Goal: Task Accomplishment & Management: Manage account settings

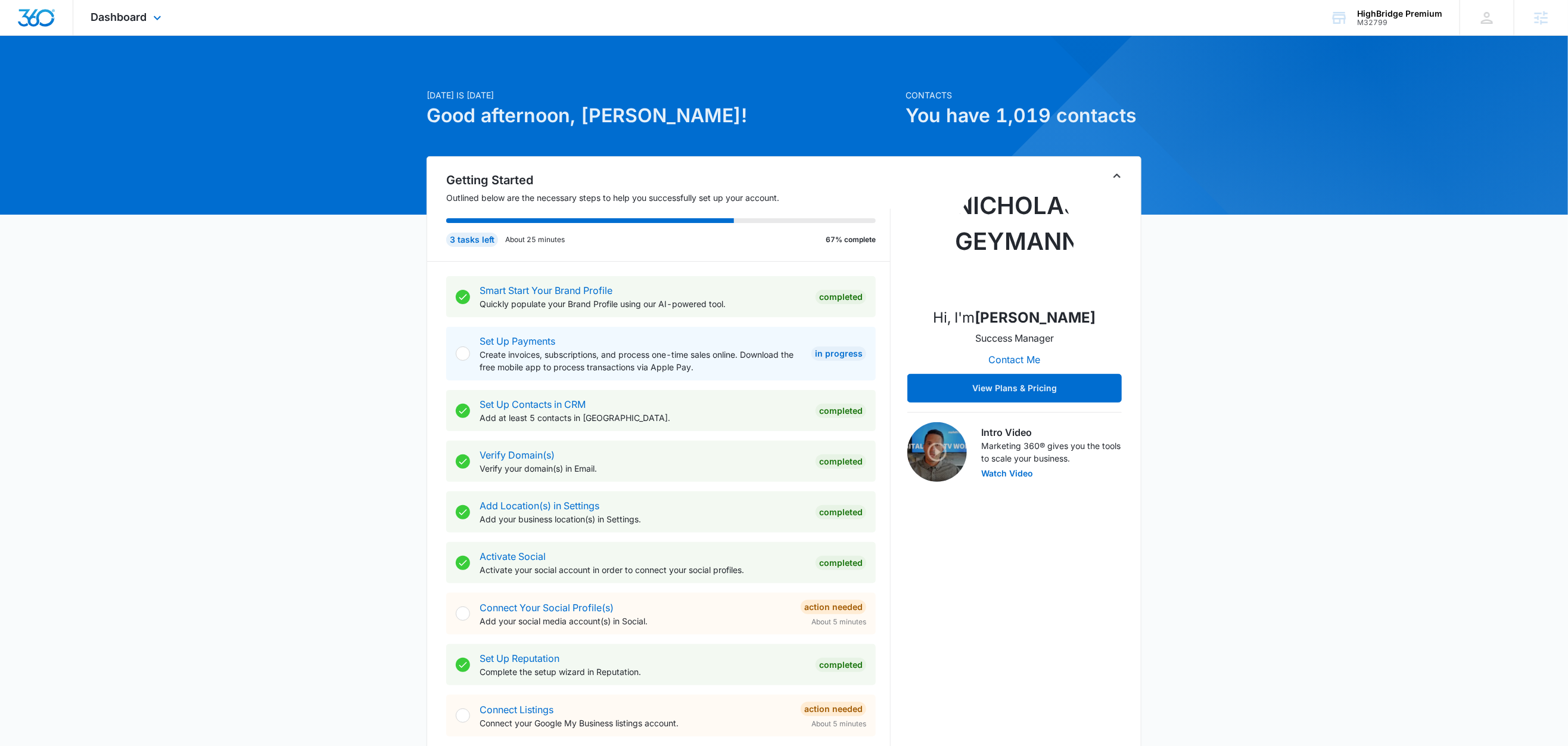
click at [132, 32] on div "Dashboard Apps Reputation Forms CRM Email Social Content Ads Intelligence Files…" at bounding box center [128, 17] width 109 height 36
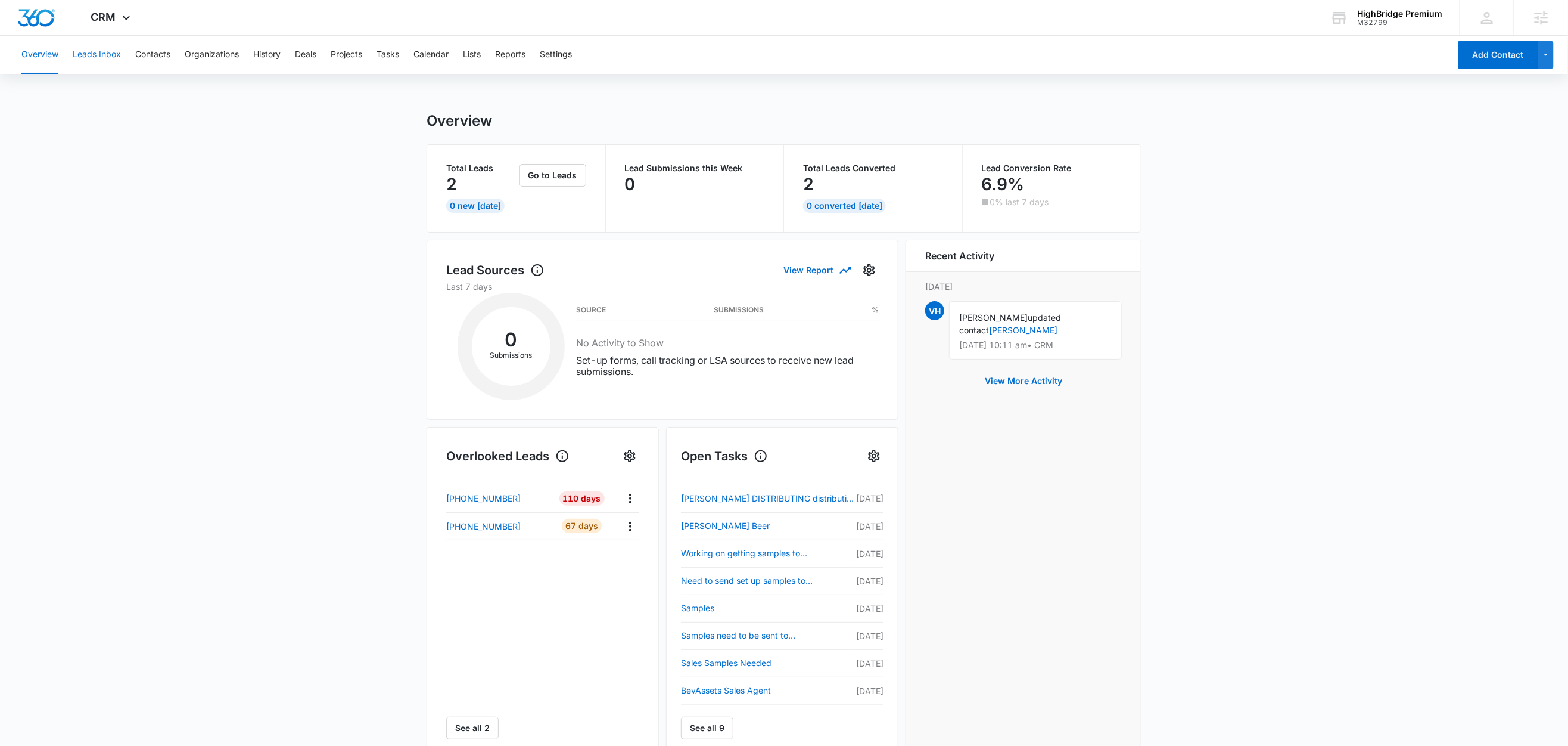
click at [95, 59] on button "Leads Inbox" at bounding box center [96, 54] width 49 height 38
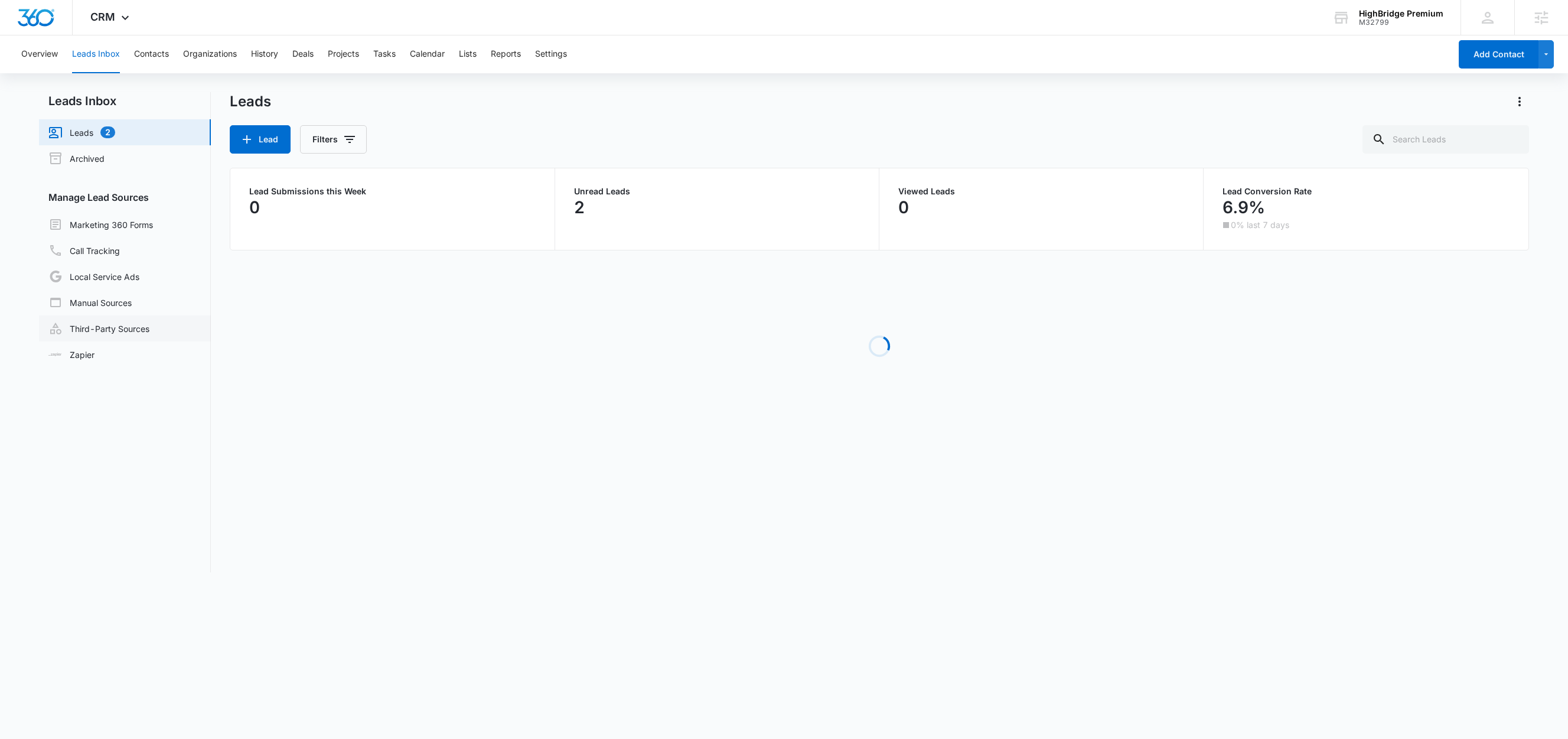
click at [108, 324] on link "Third-Party Sources" at bounding box center [98, 328] width 101 height 14
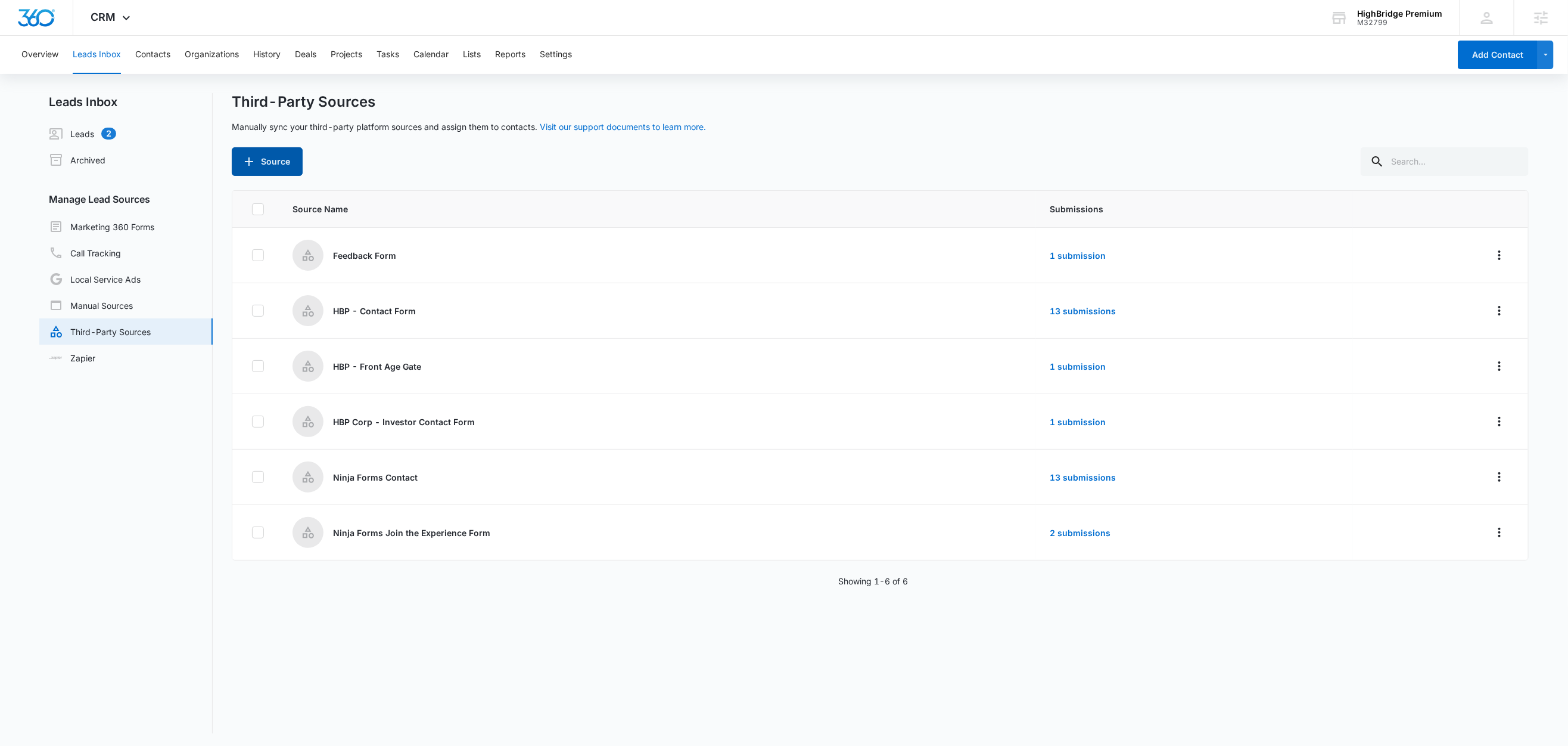
click at [290, 166] on button "Source" at bounding box center [267, 161] width 71 height 28
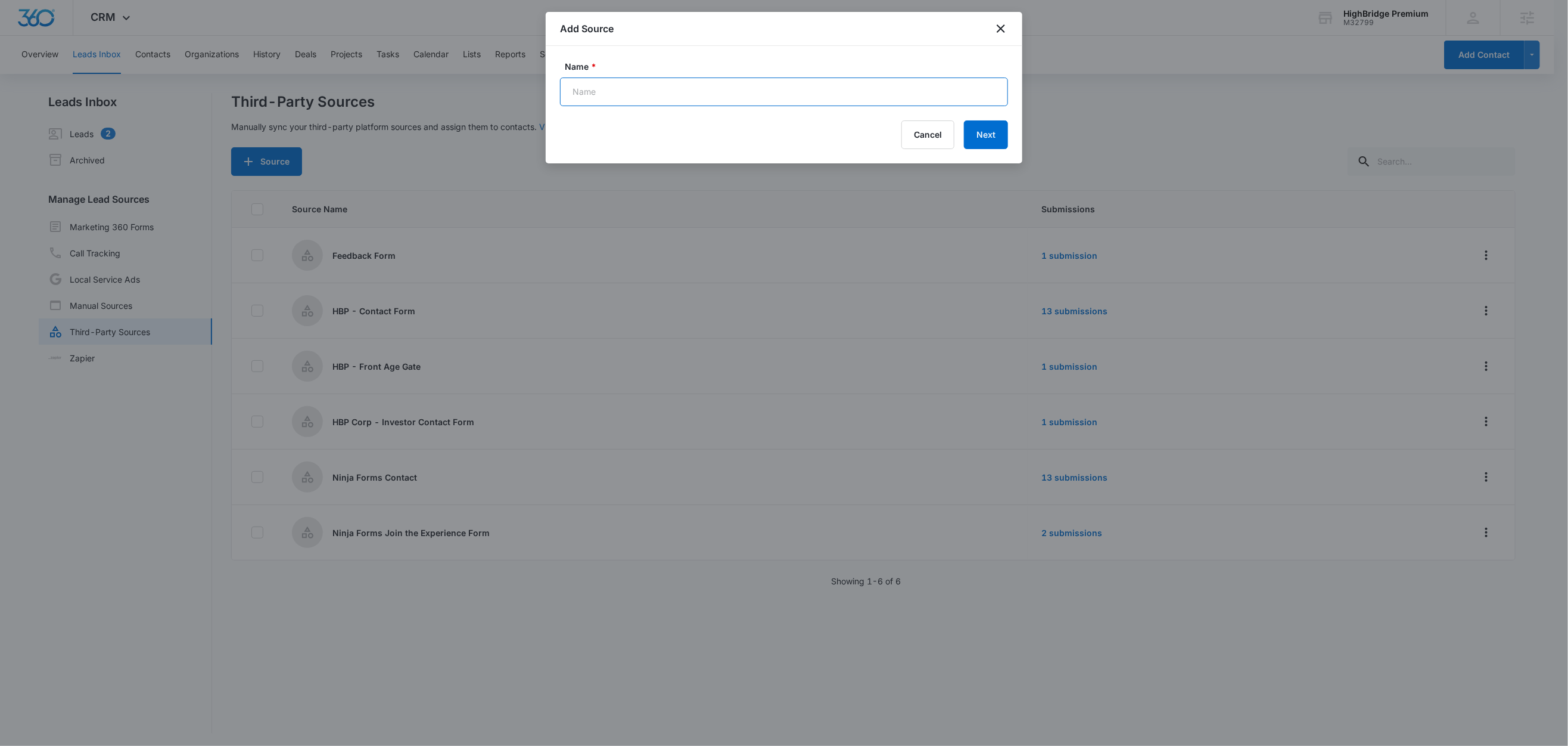
click at [614, 91] on input "Name *" at bounding box center [784, 91] width 448 height 28
type input "Shopify Web Order"
click at [998, 136] on button "Next" at bounding box center [986, 134] width 44 height 28
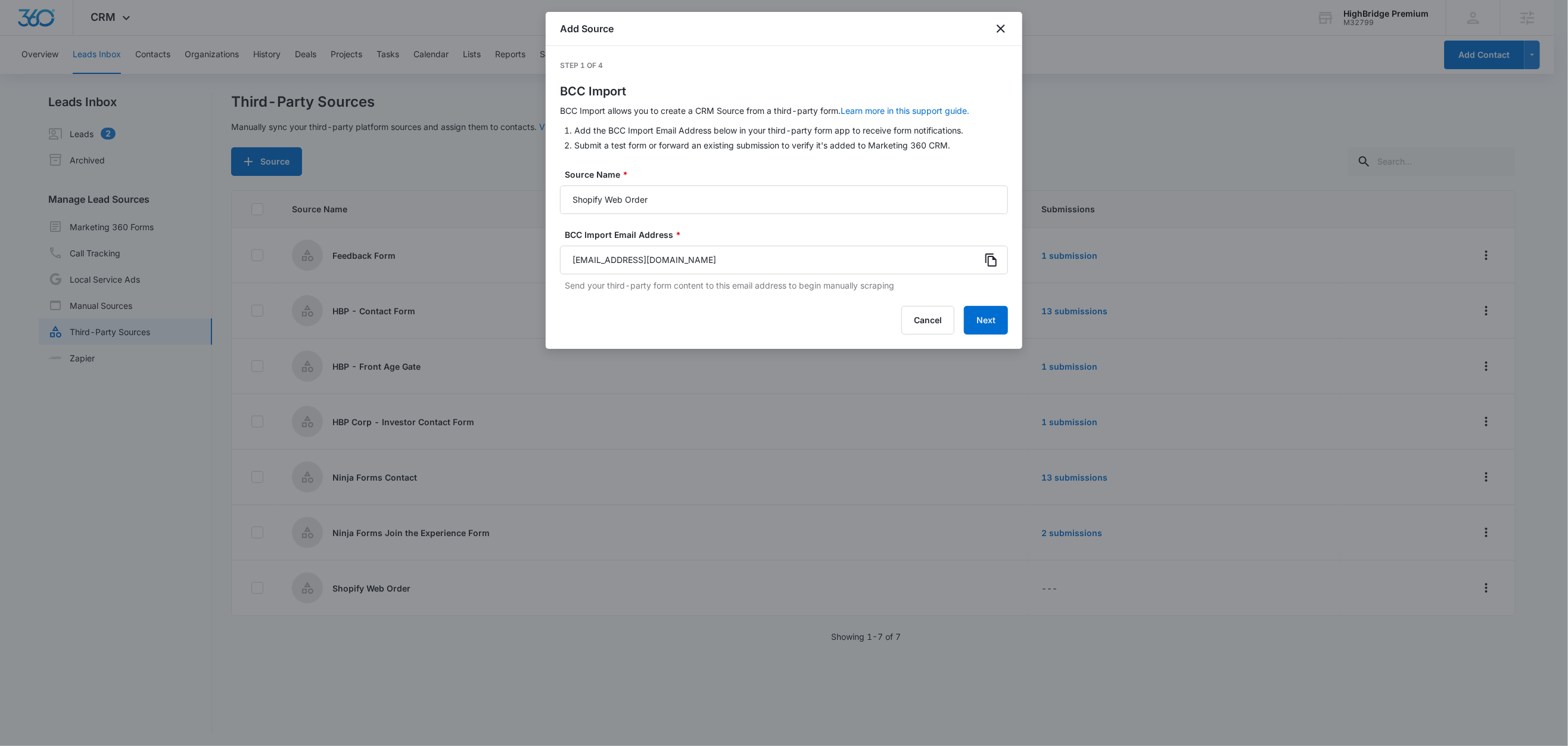
click at [994, 262] on icon at bounding box center [991, 260] width 14 height 14
click at [1001, 321] on button "Next" at bounding box center [986, 320] width 44 height 28
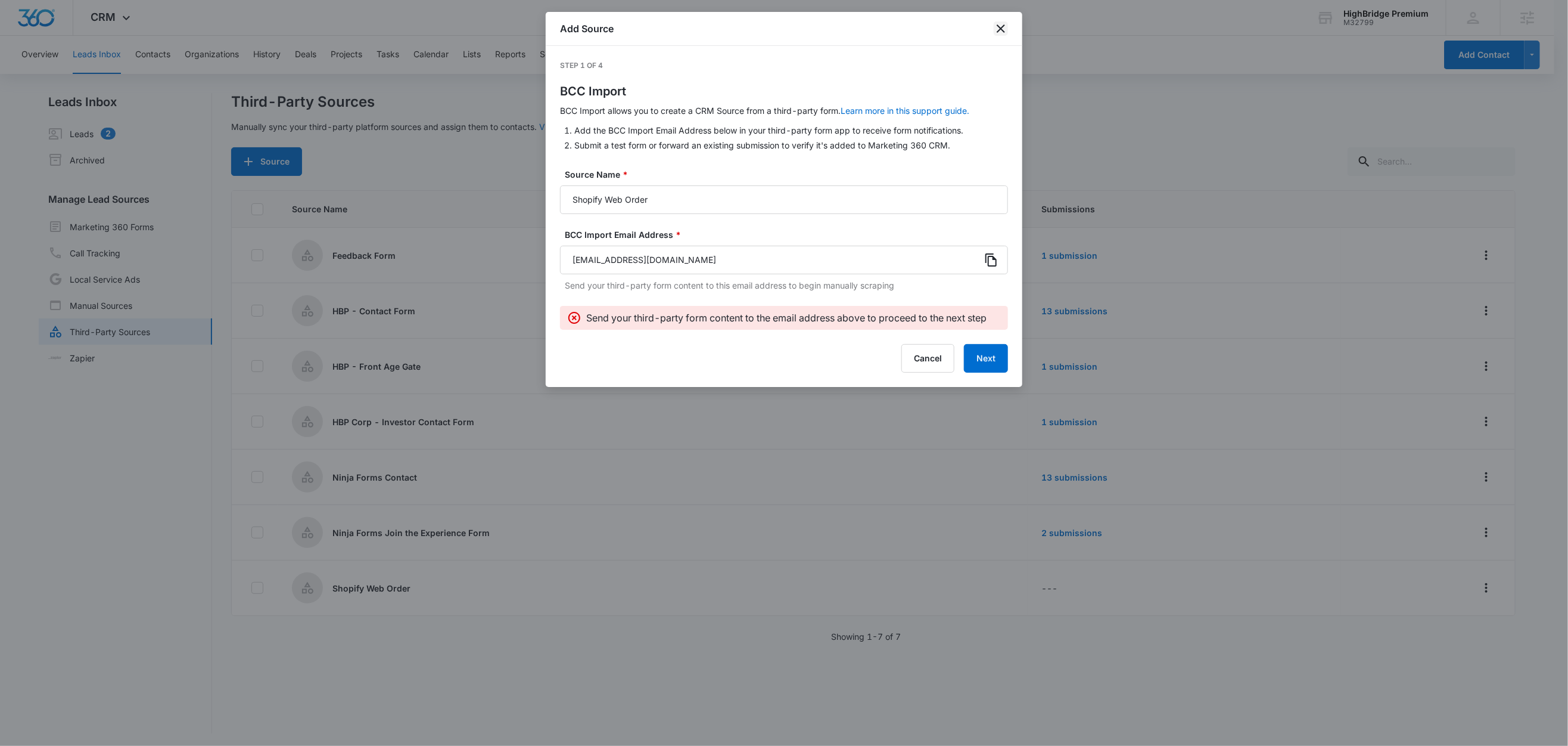
click at [1008, 30] on icon "close" at bounding box center [1001, 29] width 14 height 14
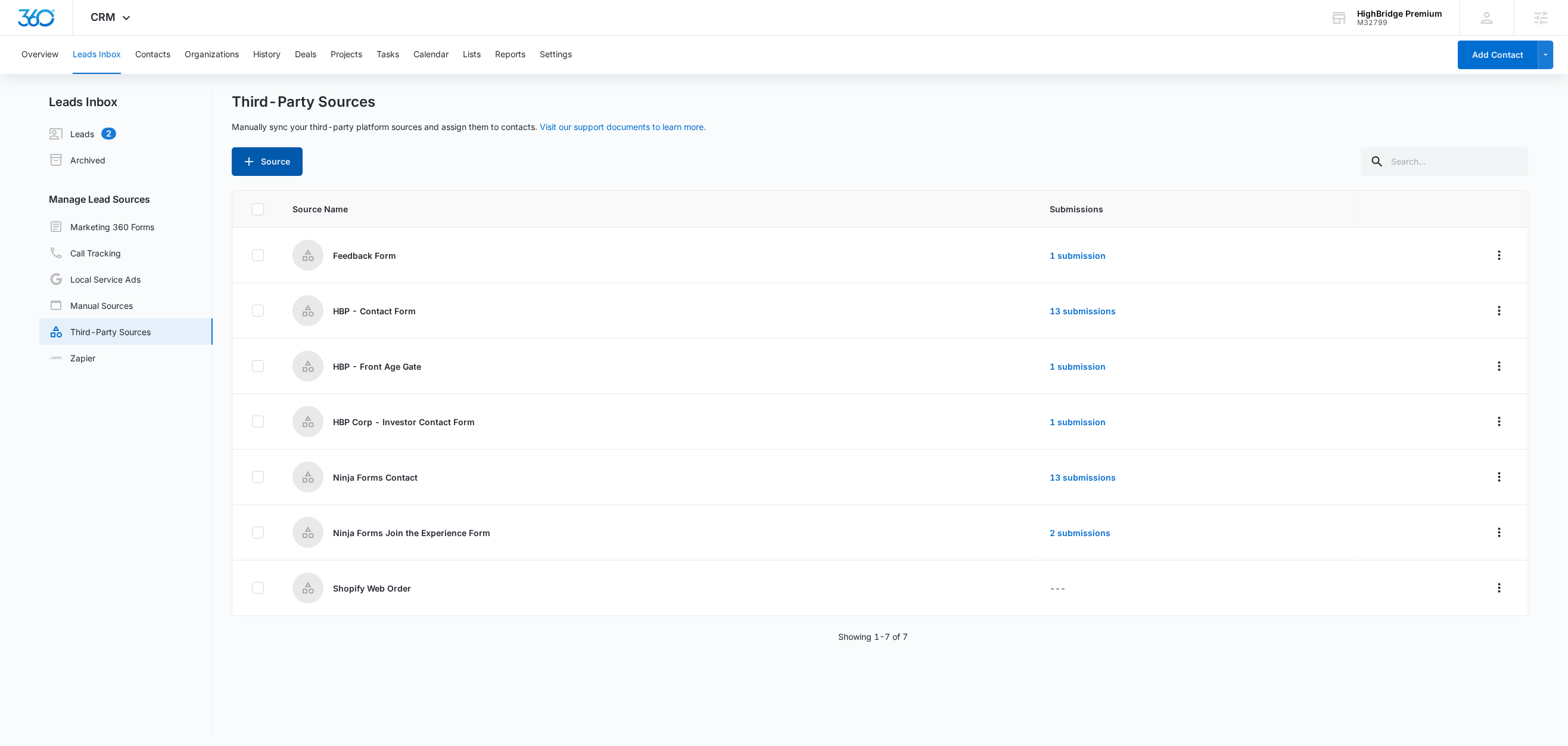
click at [279, 166] on button "Source" at bounding box center [267, 161] width 71 height 28
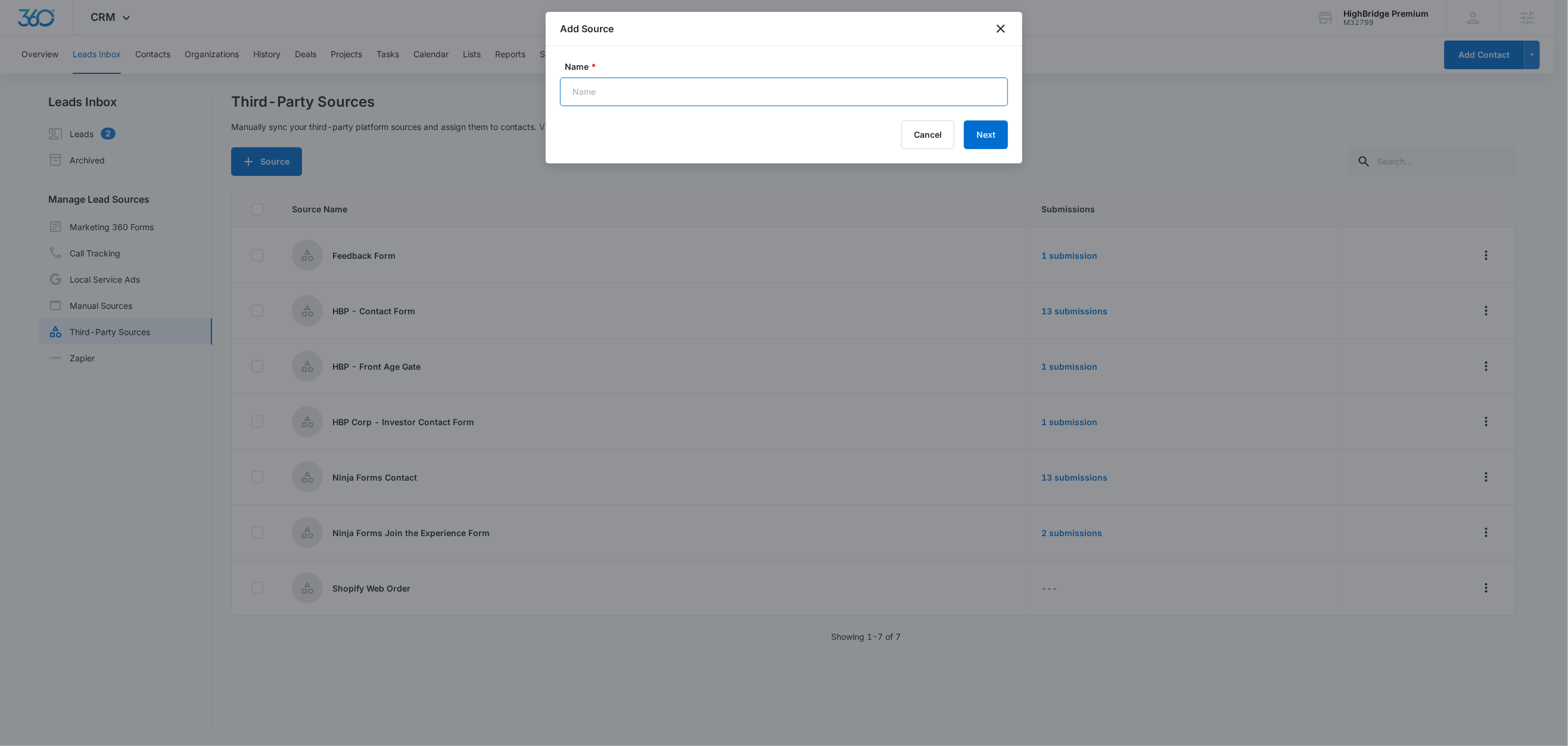
click at [596, 99] on input "Name *" at bounding box center [784, 91] width 448 height 28
type input "Shopify Newsletter Subscribers"
click at [978, 142] on button "Next" at bounding box center [986, 134] width 44 height 28
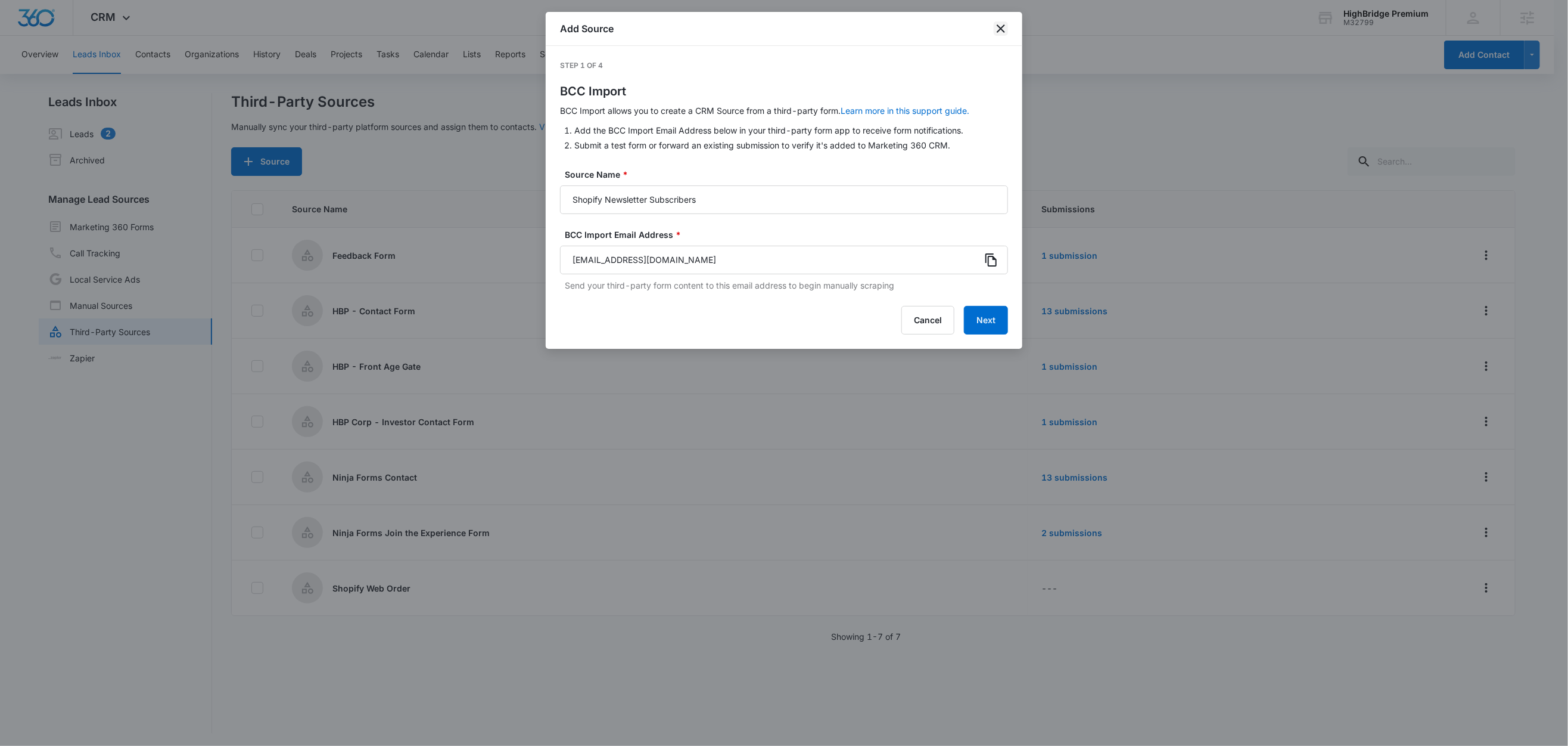
click at [998, 29] on icon "close" at bounding box center [1001, 29] width 14 height 14
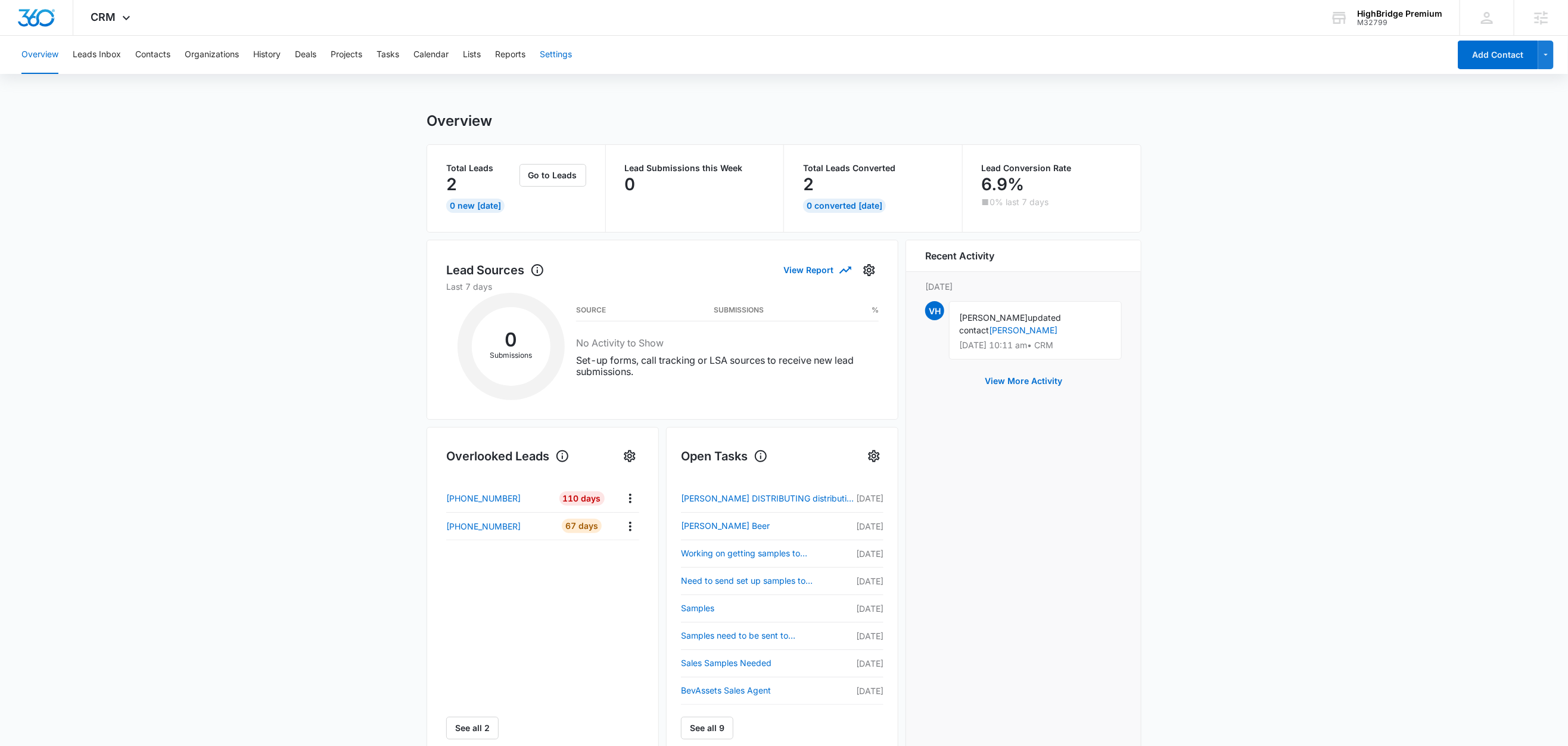
click at [562, 52] on button "Settings" at bounding box center [556, 54] width 32 height 38
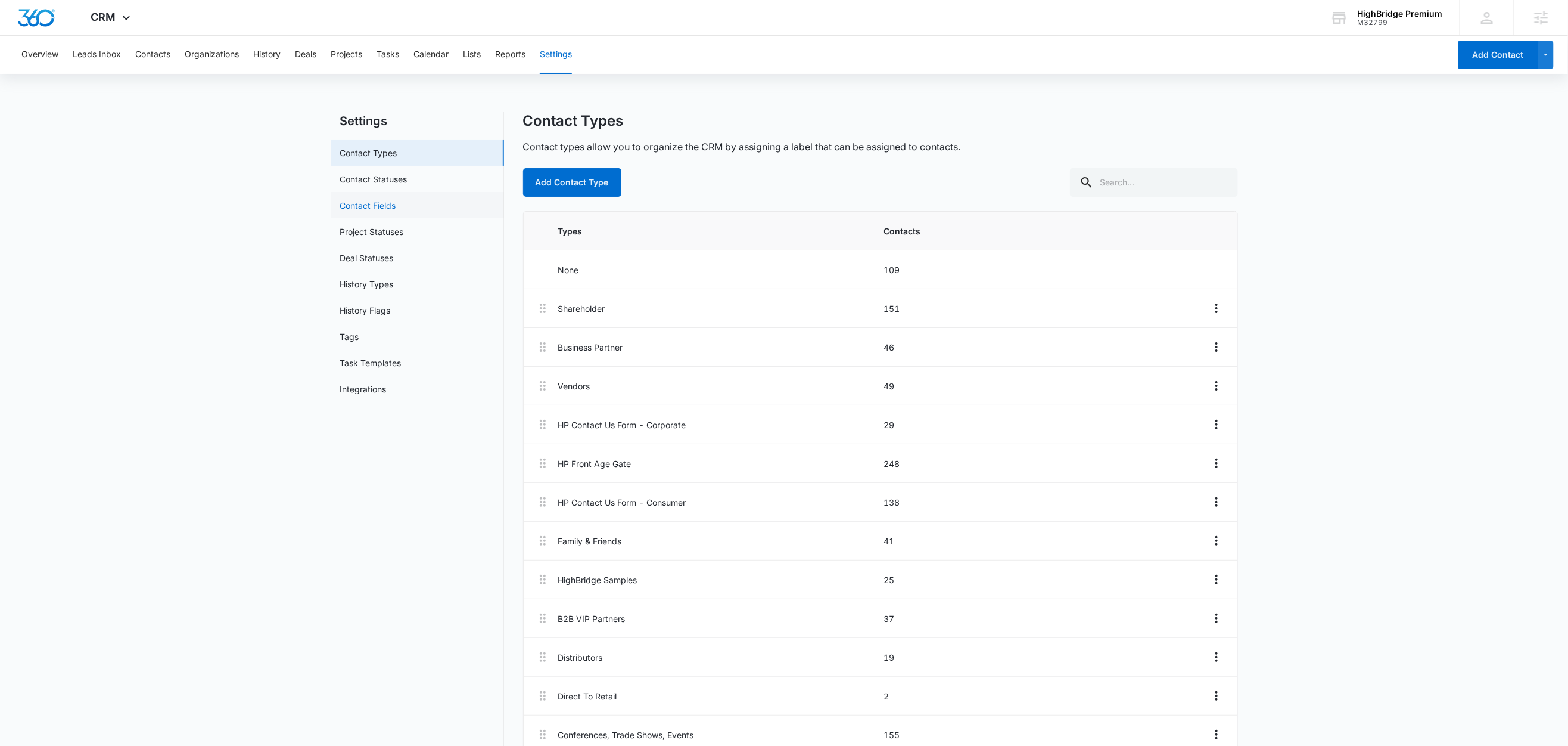
click at [357, 205] on link "Contact Fields" at bounding box center [368, 205] width 56 height 12
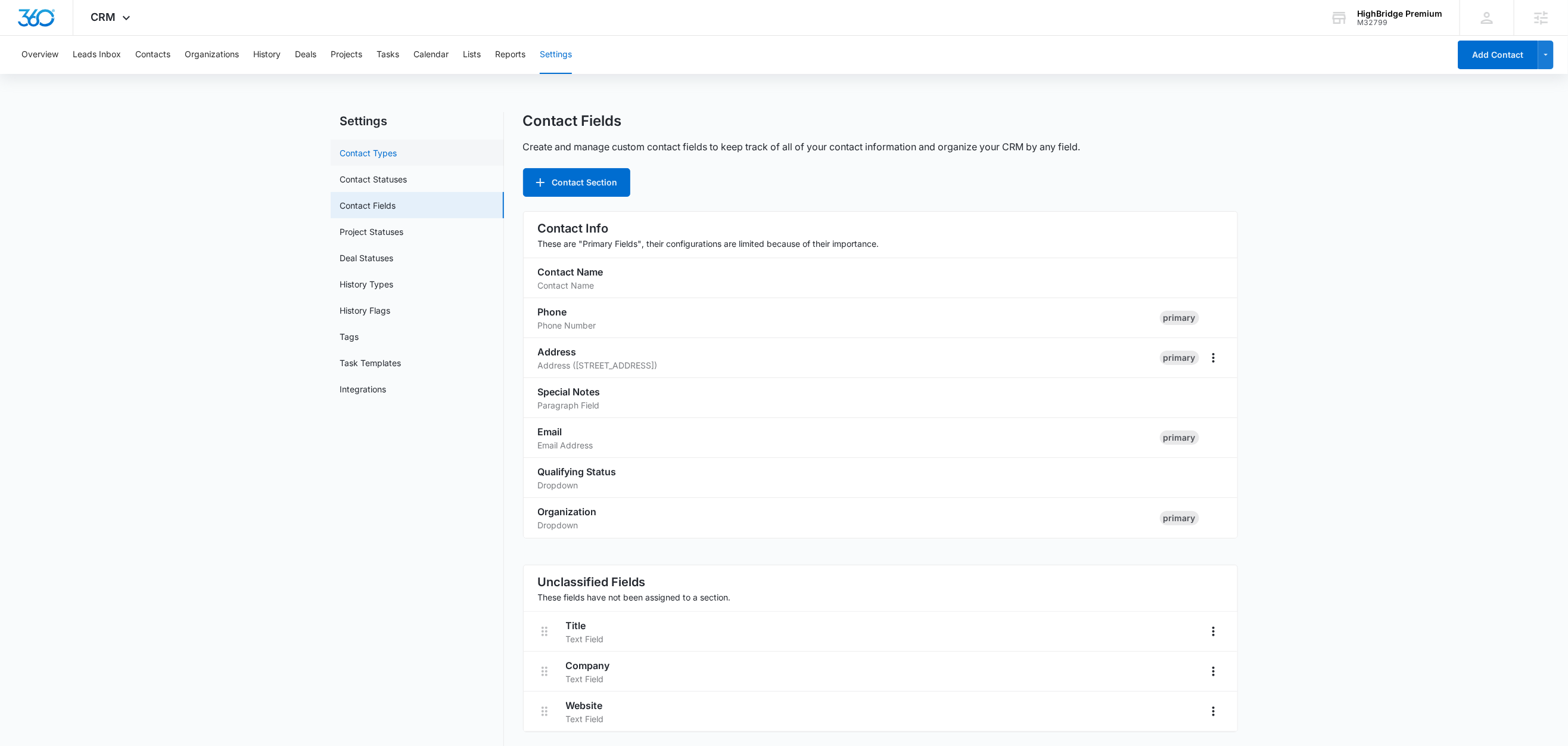
click at [371, 154] on link "Contact Types" at bounding box center [369, 152] width 57 height 12
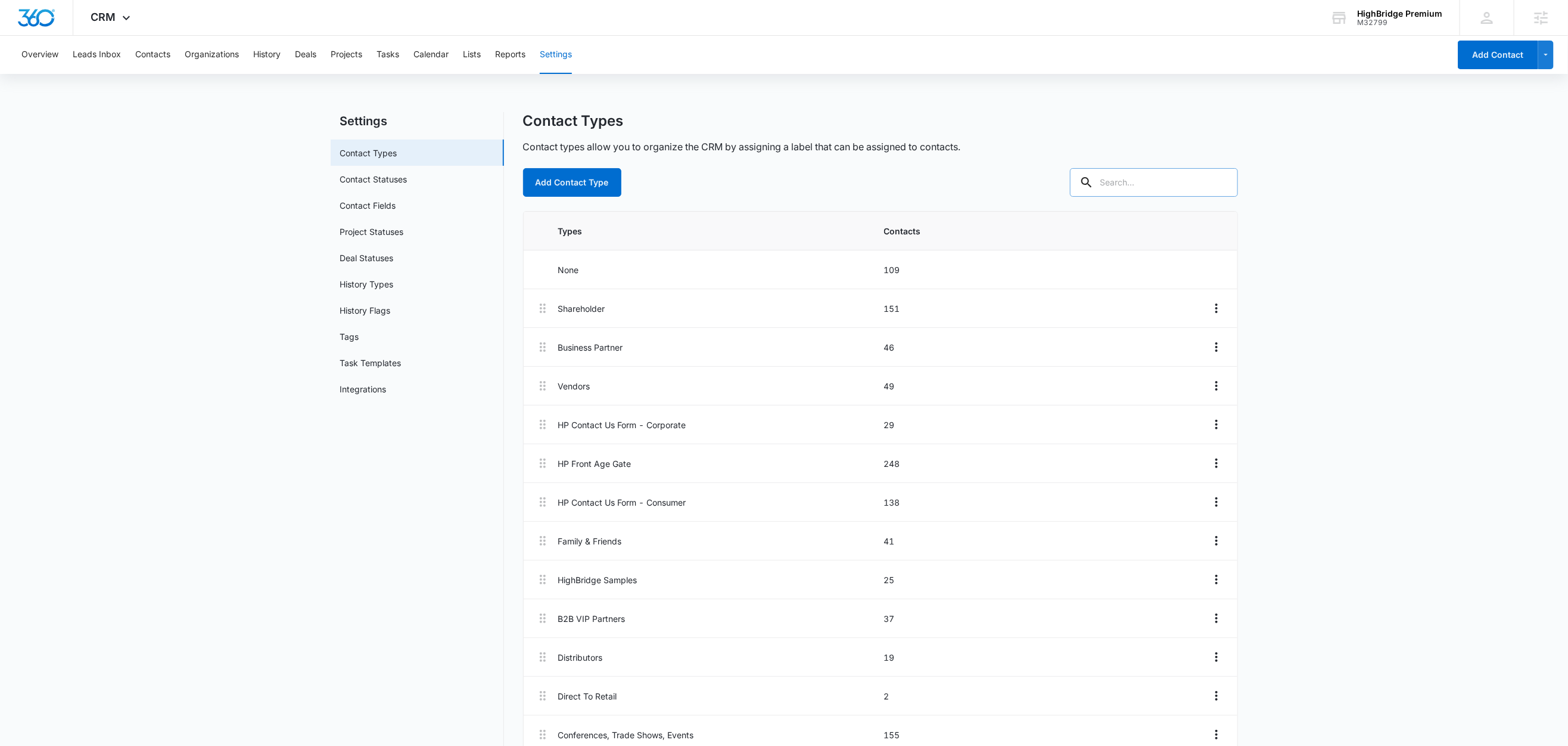
click at [1142, 173] on input "text" at bounding box center [1154, 182] width 168 height 28
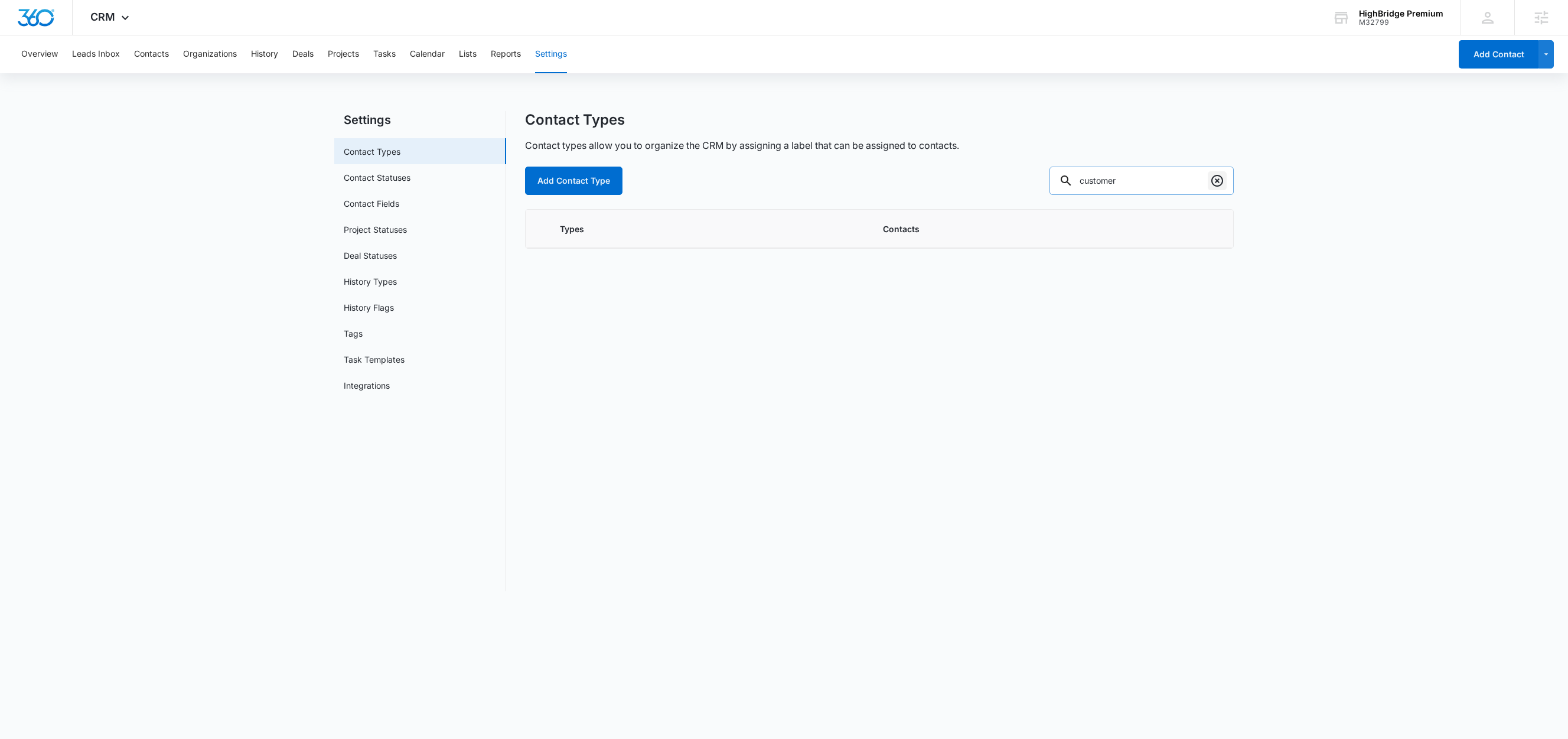
type input "customer"
click at [1224, 187] on icon "Clear" at bounding box center [1217, 181] width 14 height 14
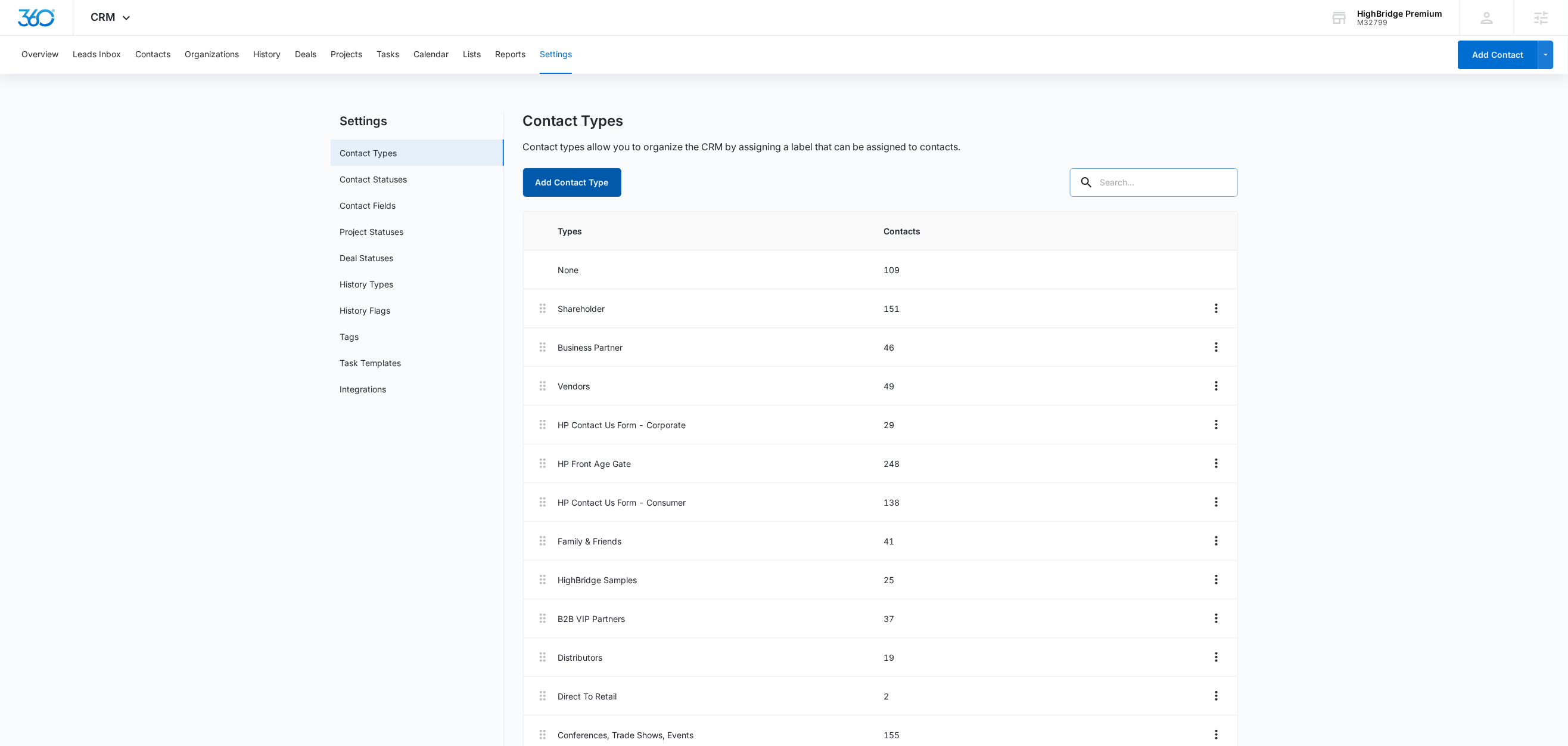
click at [572, 188] on button "Add Contact Type" at bounding box center [572, 182] width 99 height 28
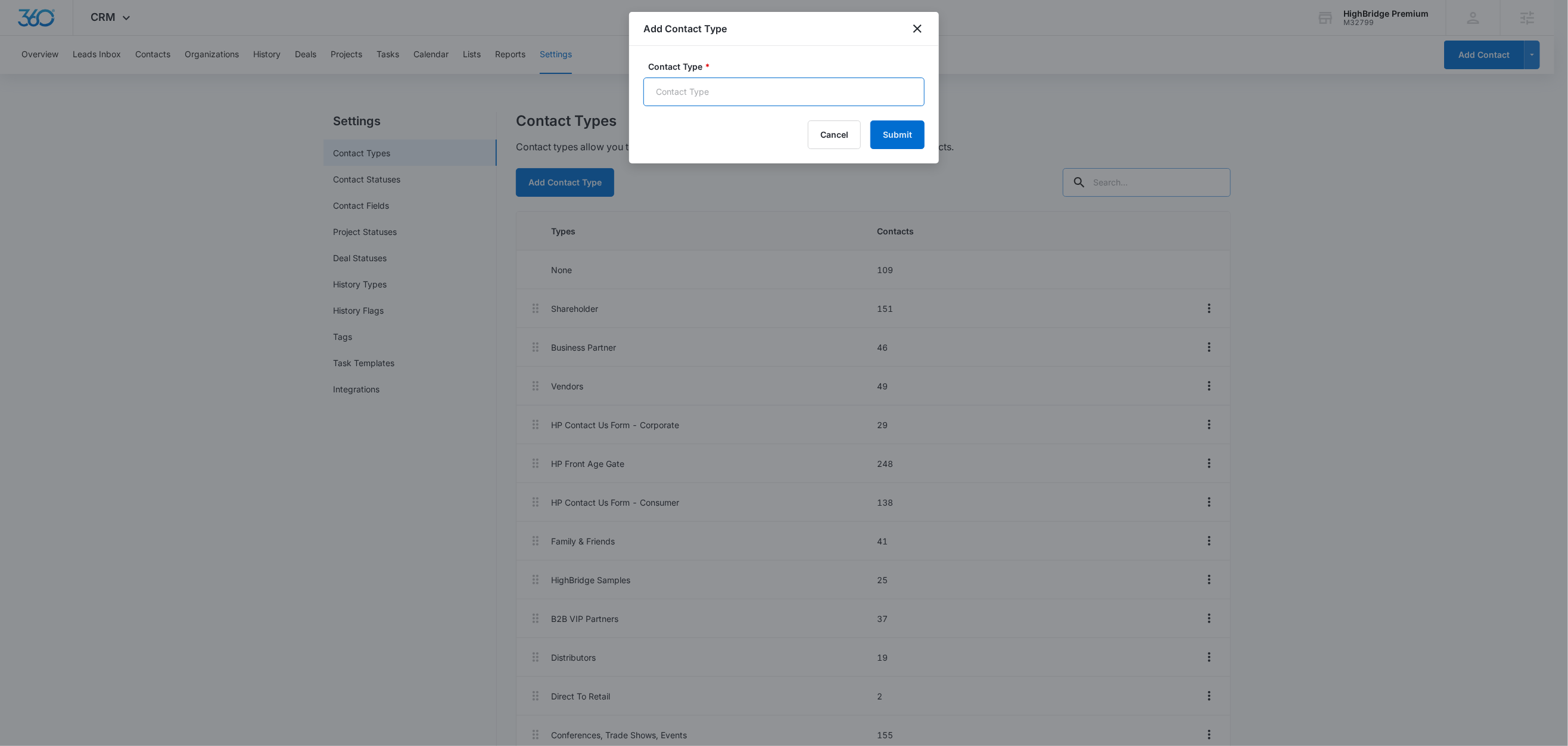
click at [730, 79] on input "Contact Type *" at bounding box center [784, 91] width 281 height 28
type input "Customer"
click at [906, 133] on button "Submit" at bounding box center [897, 134] width 54 height 28
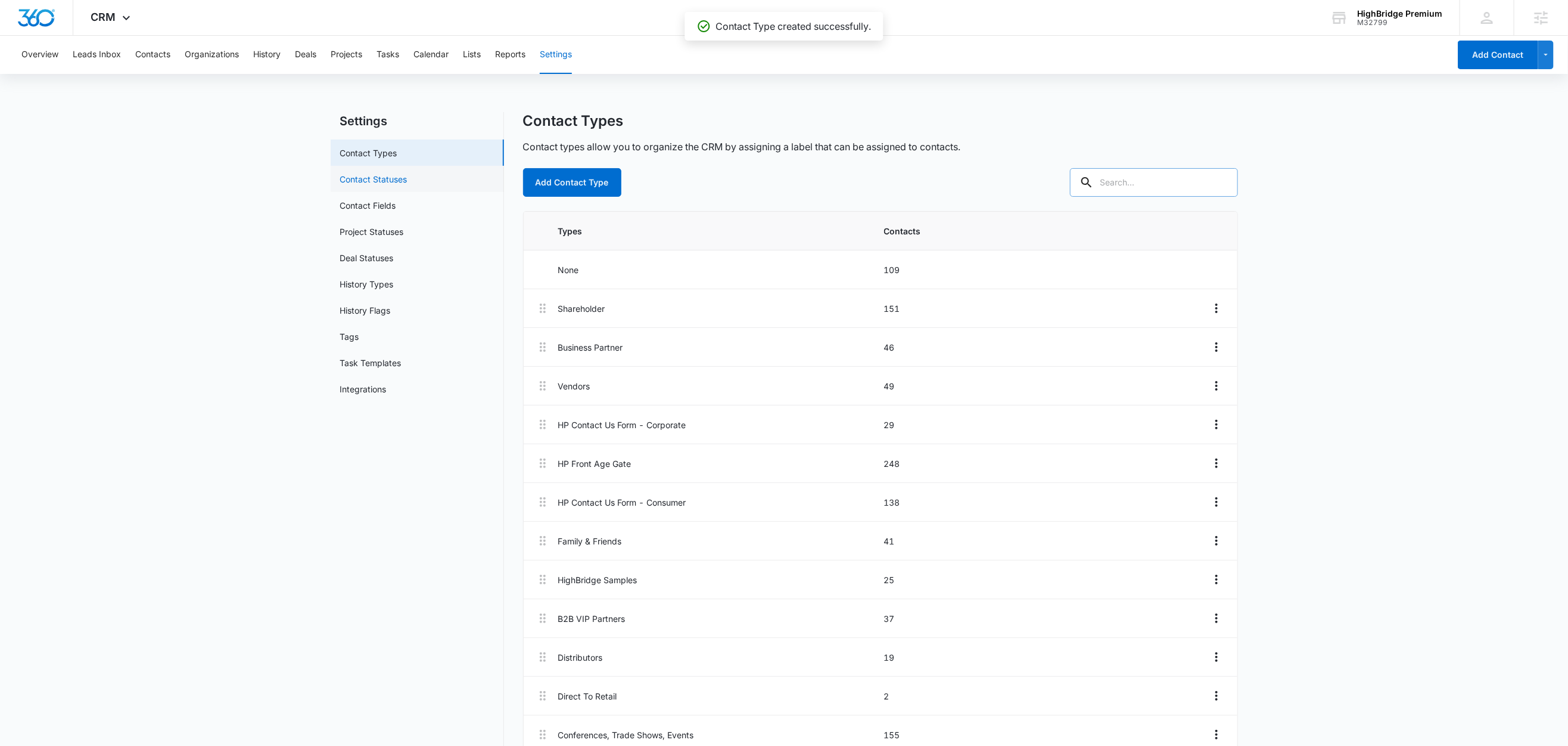
click at [396, 183] on link "Contact Statuses" at bounding box center [374, 178] width 67 height 12
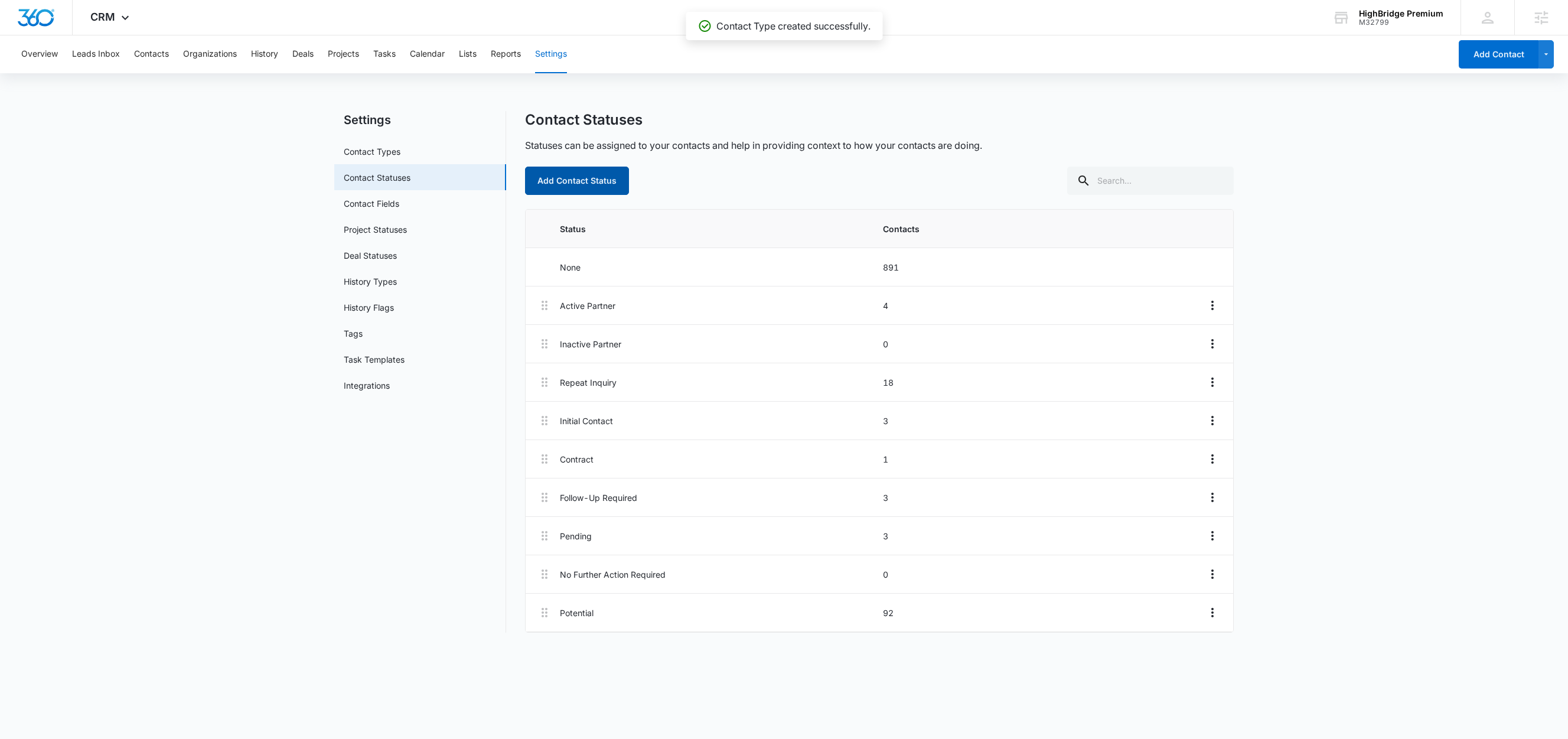
click at [597, 185] on button "Add Contact Status" at bounding box center [577, 180] width 104 height 28
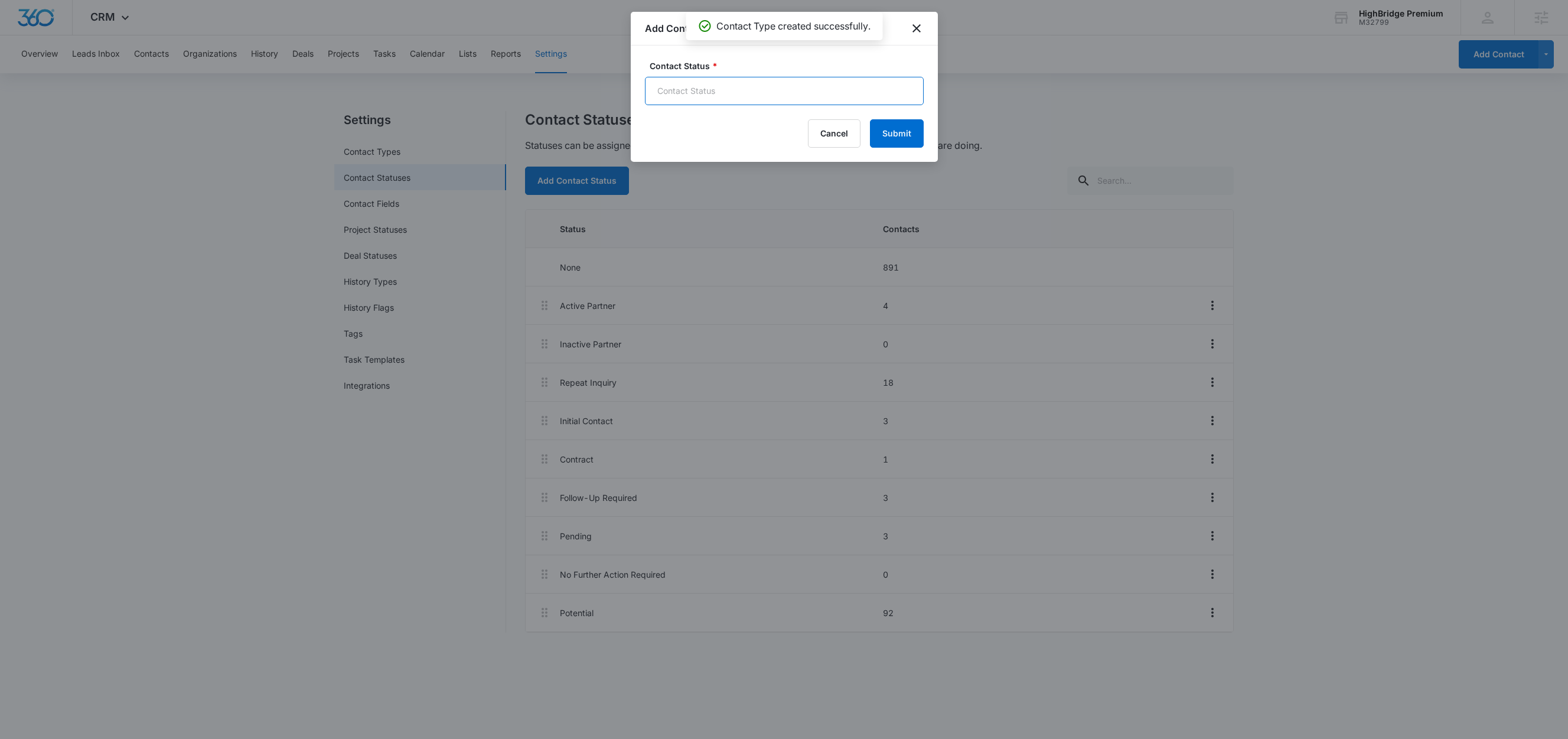
click at [668, 86] on input "Contact Status *" at bounding box center [784, 90] width 279 height 28
type input "Customer"
click at [902, 139] on button "Submit" at bounding box center [896, 133] width 54 height 28
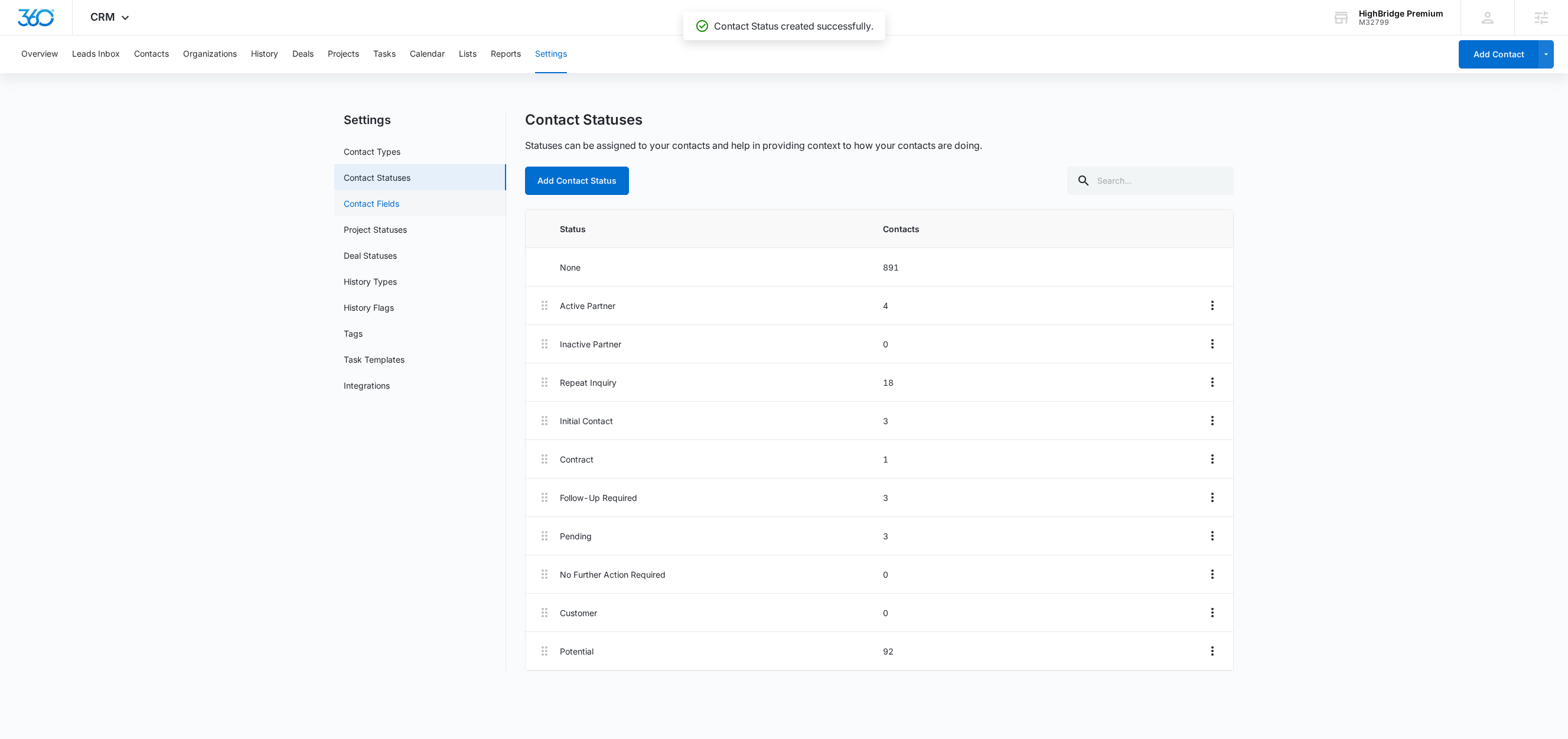
click at [363, 209] on link "Contact Fields" at bounding box center [371, 203] width 55 height 12
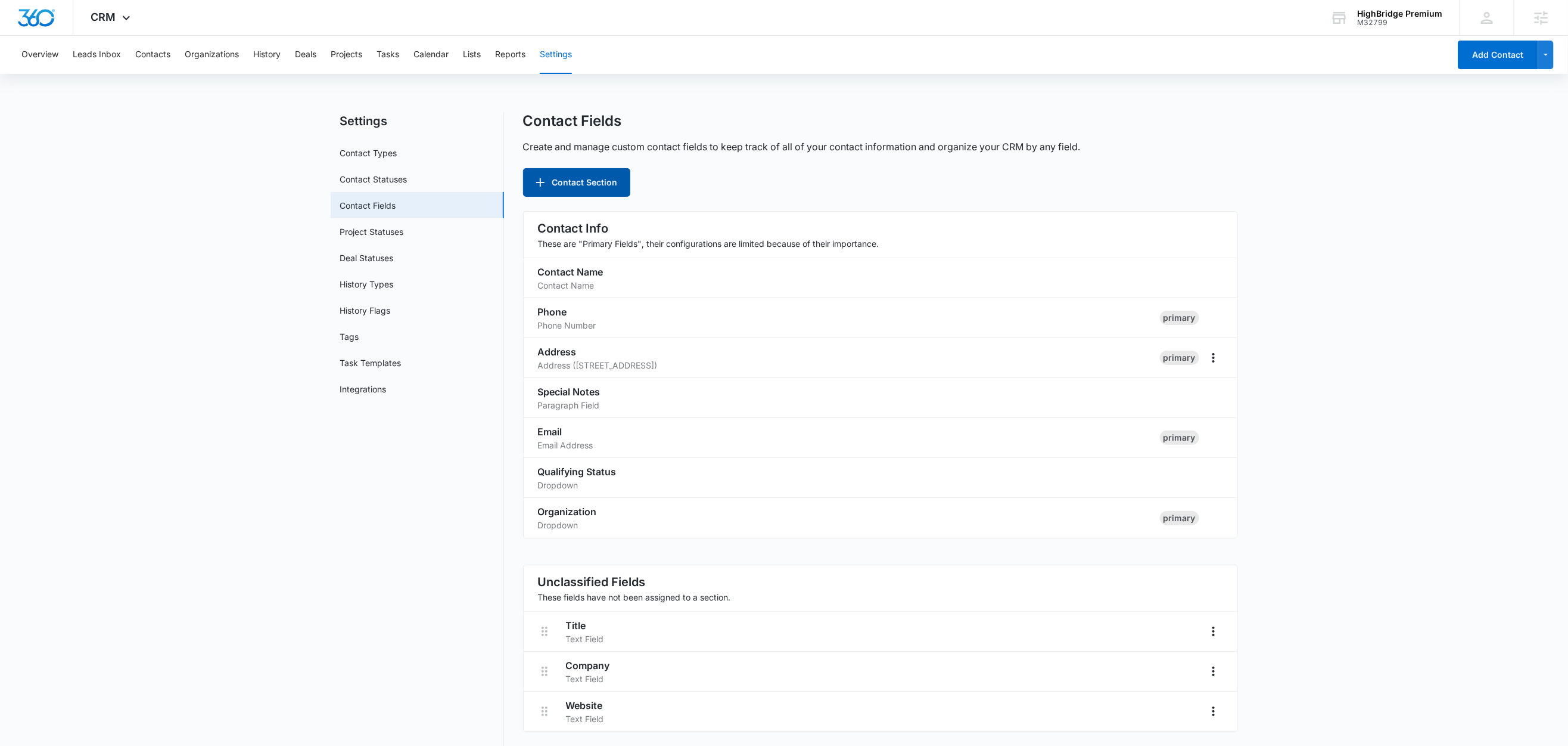
click at [581, 182] on button "Contact Section" at bounding box center [577, 182] width 107 height 28
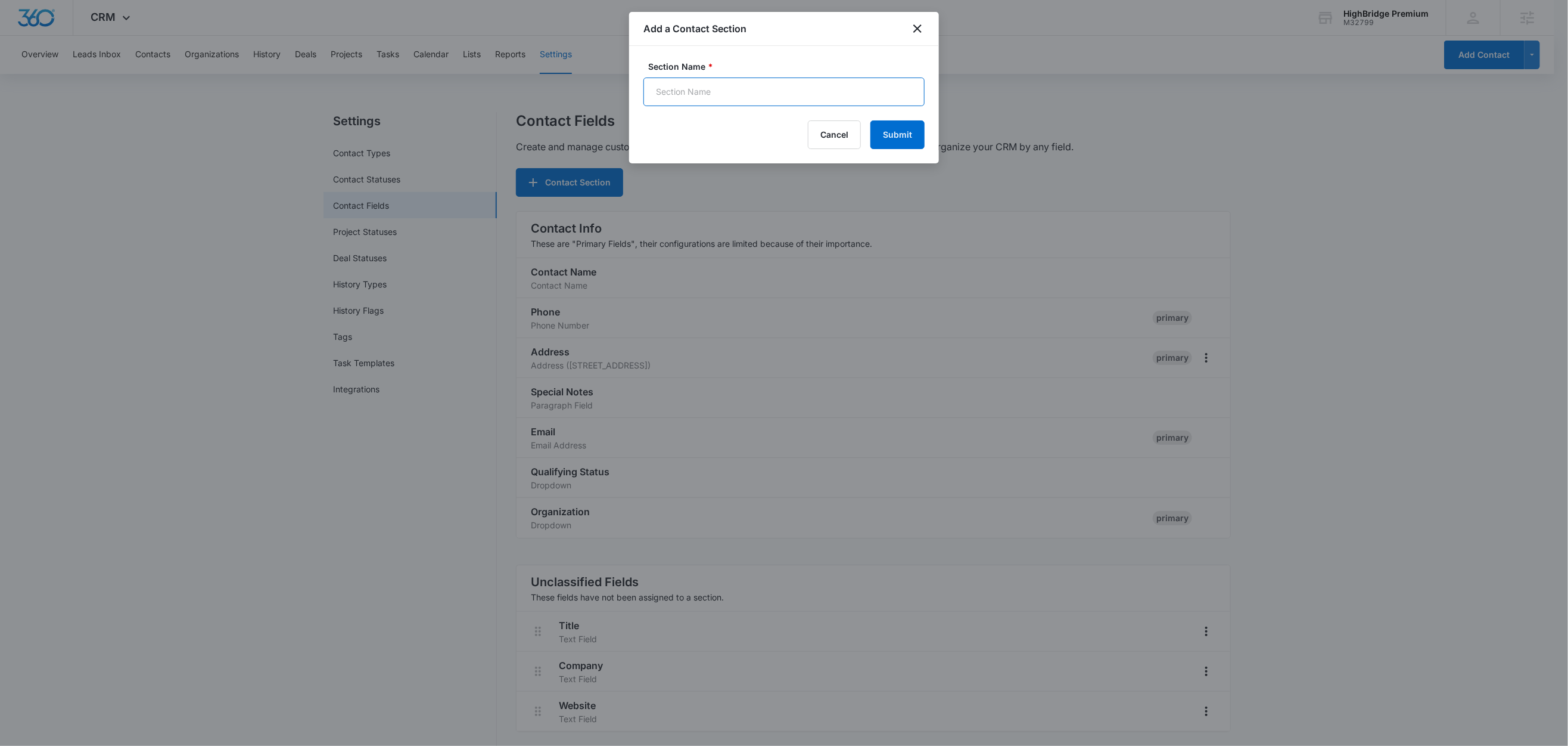
click at [700, 96] on input "Section Name *" at bounding box center [784, 91] width 281 height 28
type input "Order Information"
click at [910, 141] on button "Submit" at bounding box center [897, 134] width 54 height 28
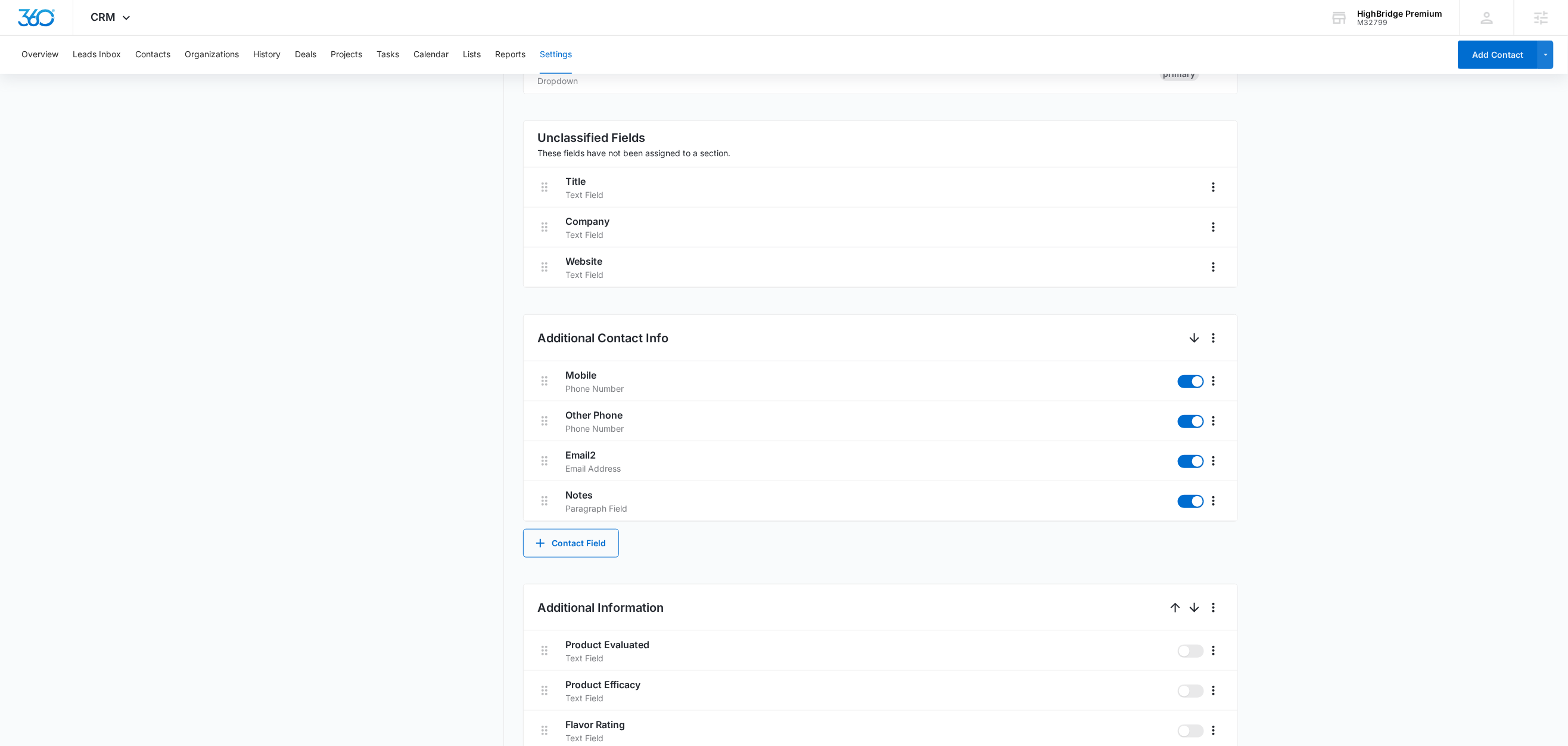
scroll to position [812, 0]
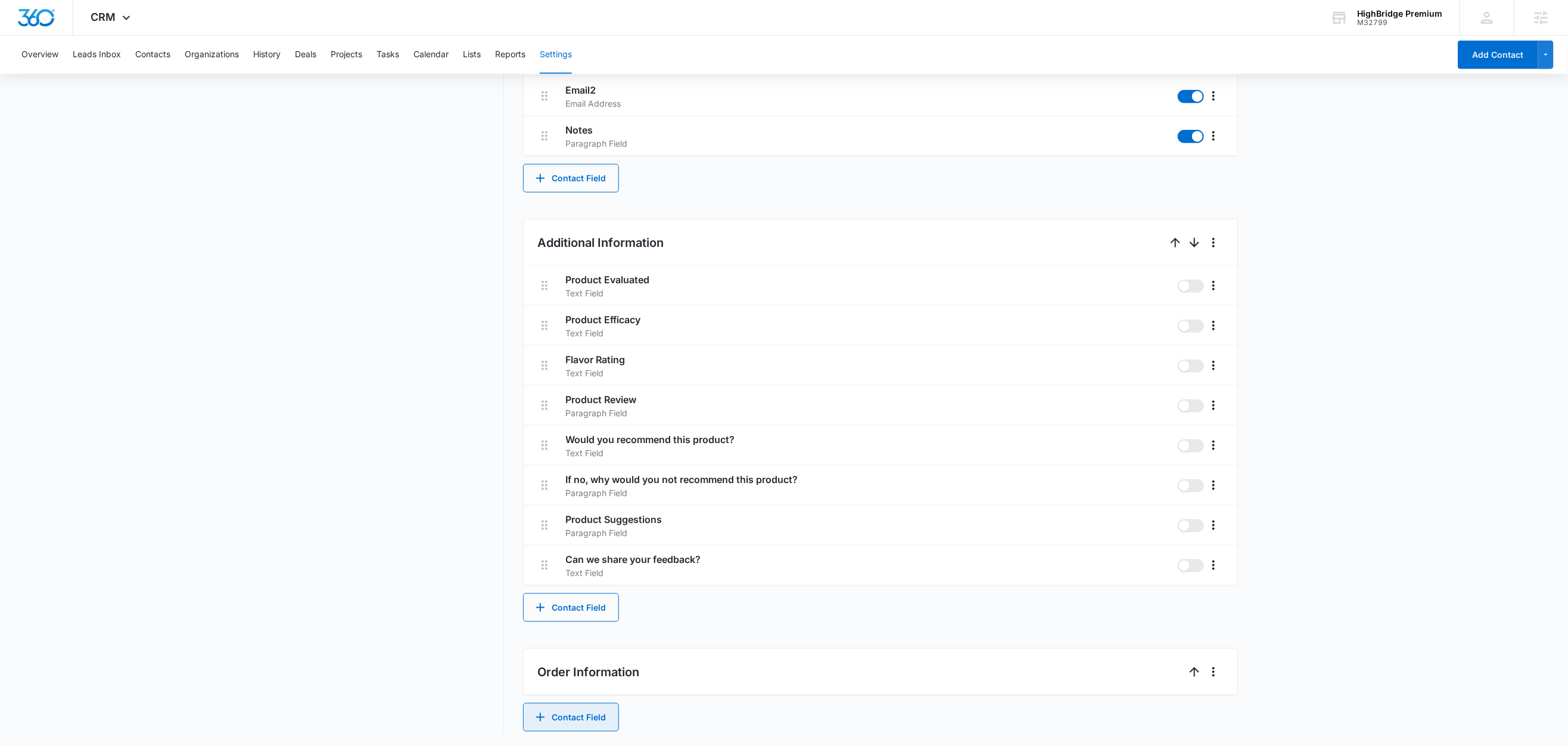
click at [576, 716] on button "Contact Field" at bounding box center [571, 717] width 96 height 28
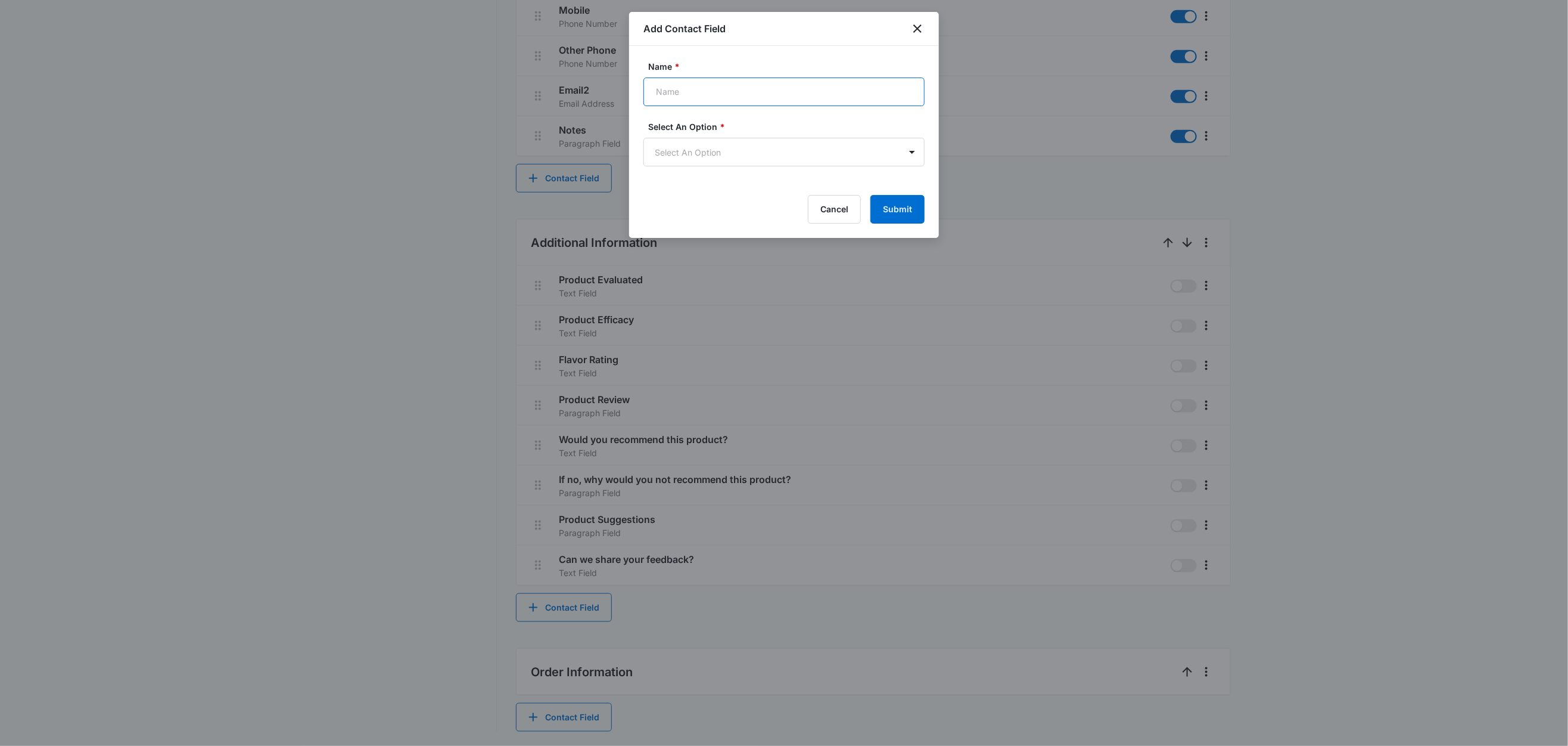
click at [747, 102] on input "Name *" at bounding box center [784, 91] width 281 height 28
type input "Order Number"
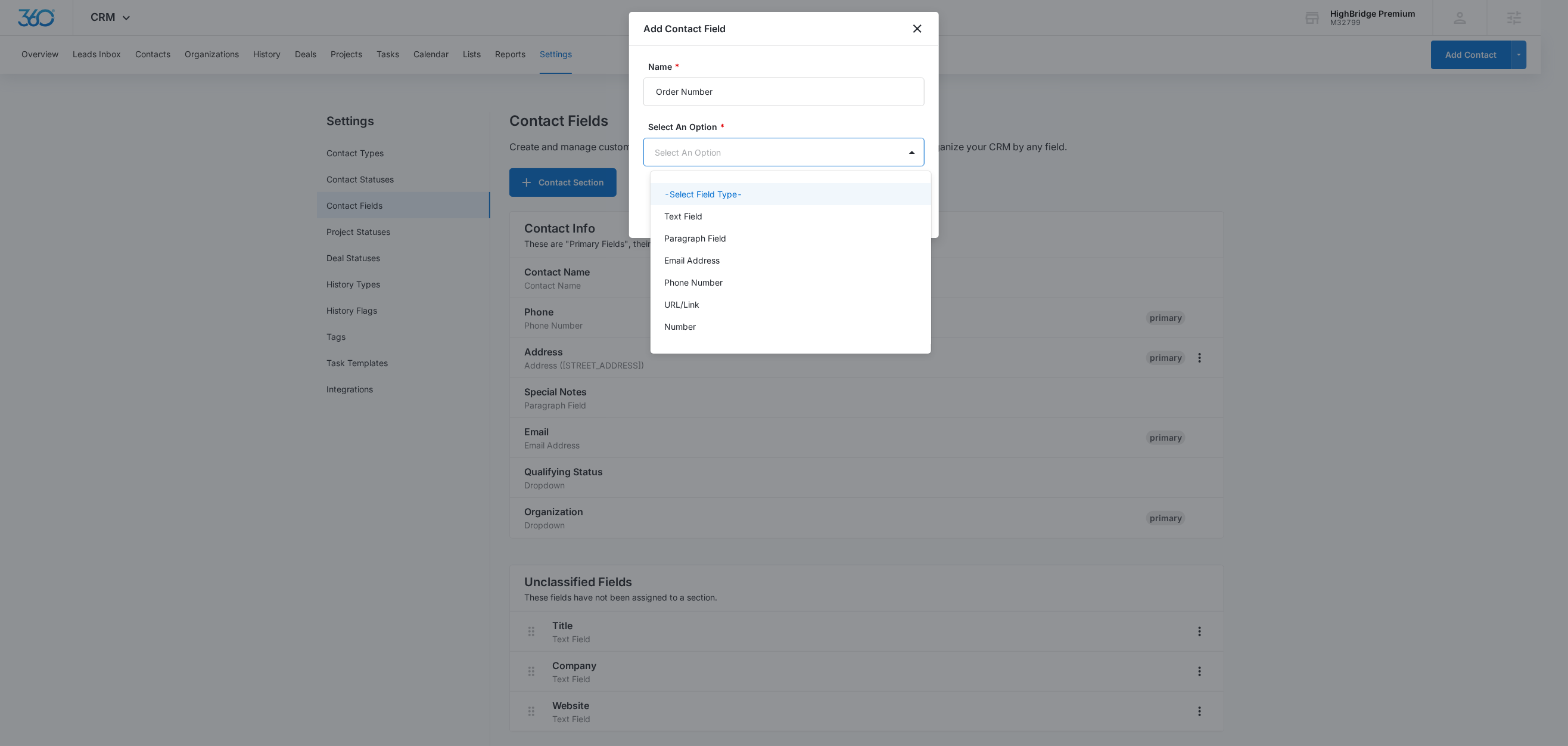
click at [724, 153] on body "CRM Apps Reputation Forms CRM Email Social Content Ads Intelligence Files Brand…" at bounding box center [784, 373] width 1568 height 746
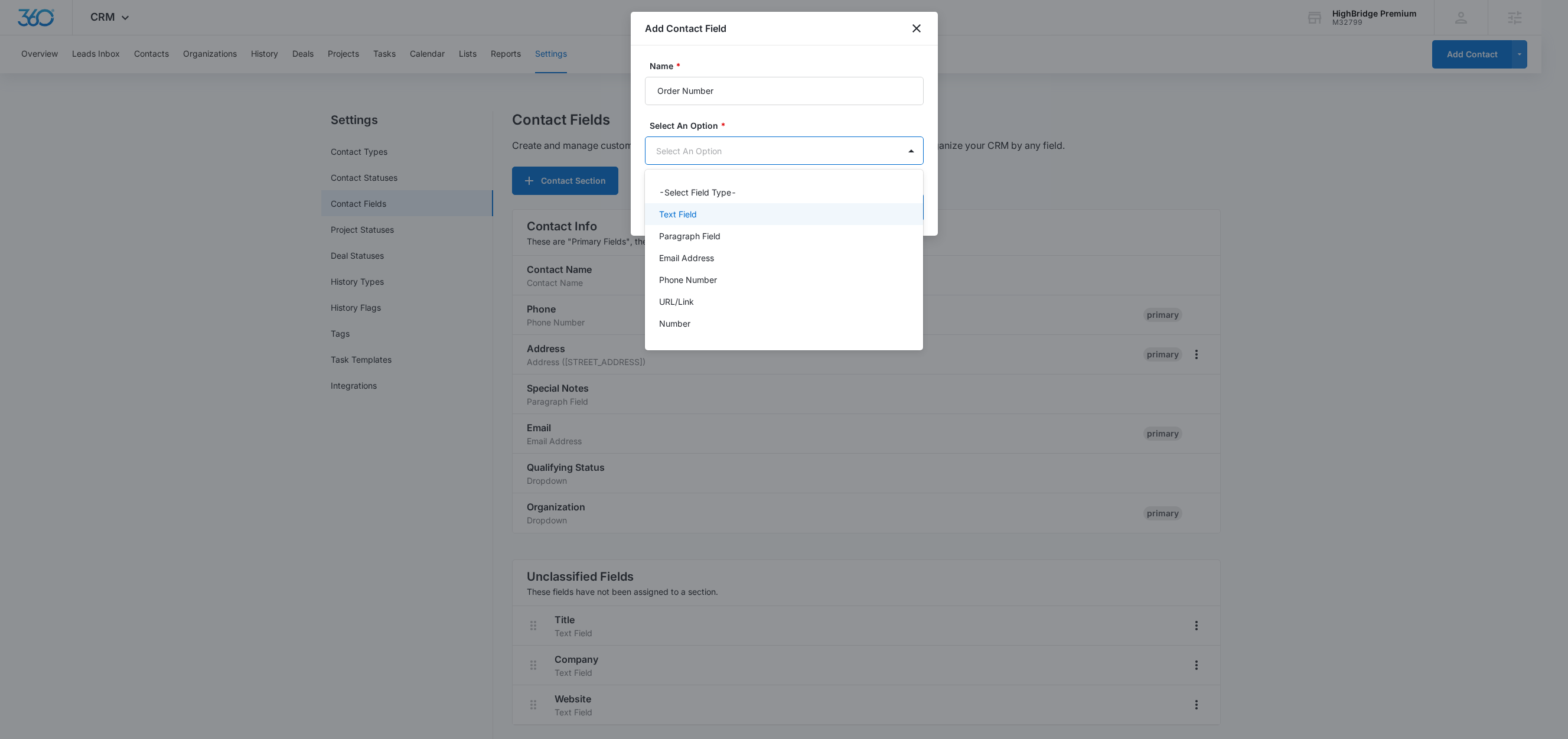
click at [682, 210] on p "Text Field" at bounding box center [678, 213] width 38 height 12
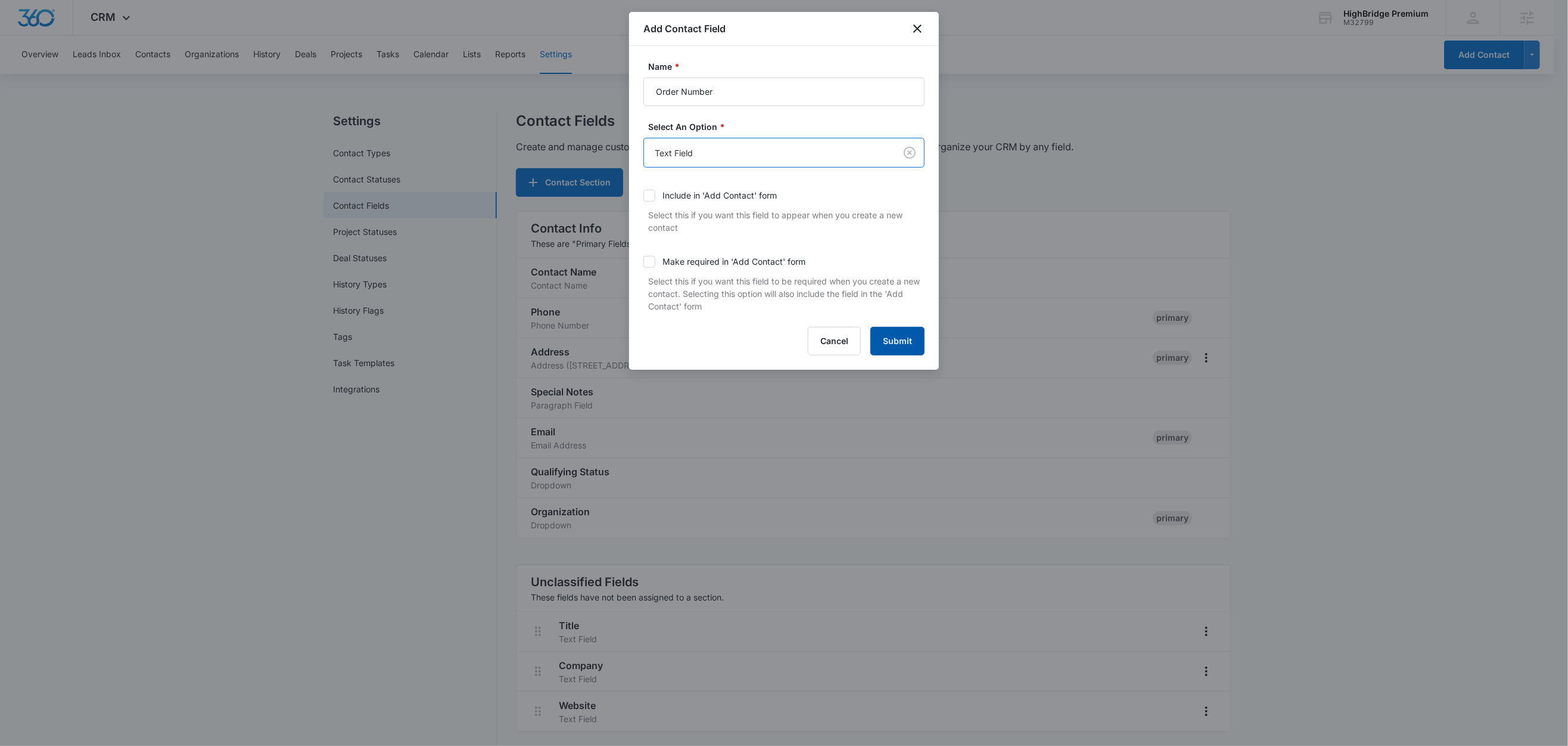
click at [904, 345] on button "Submit" at bounding box center [897, 341] width 54 height 28
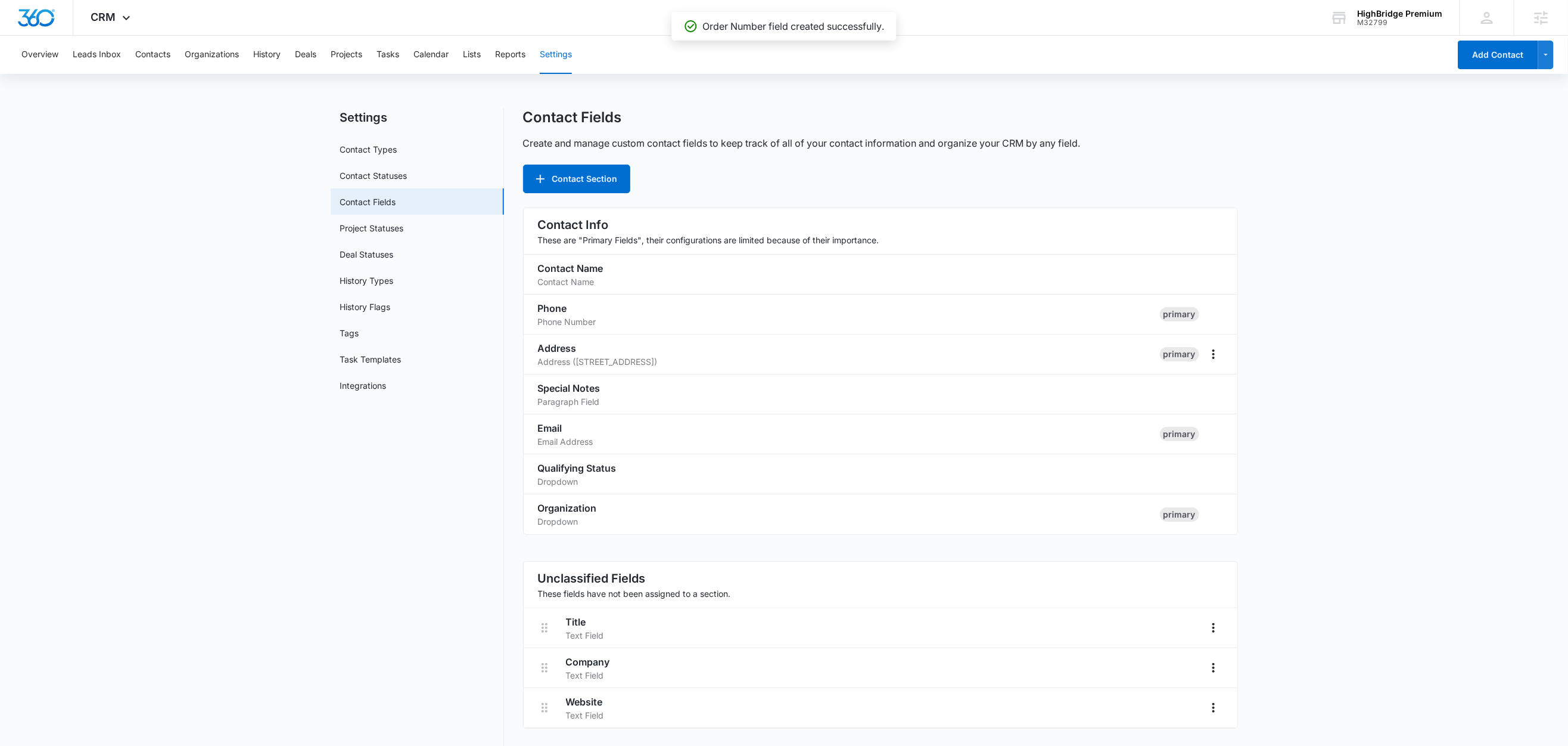
scroll to position [851, 0]
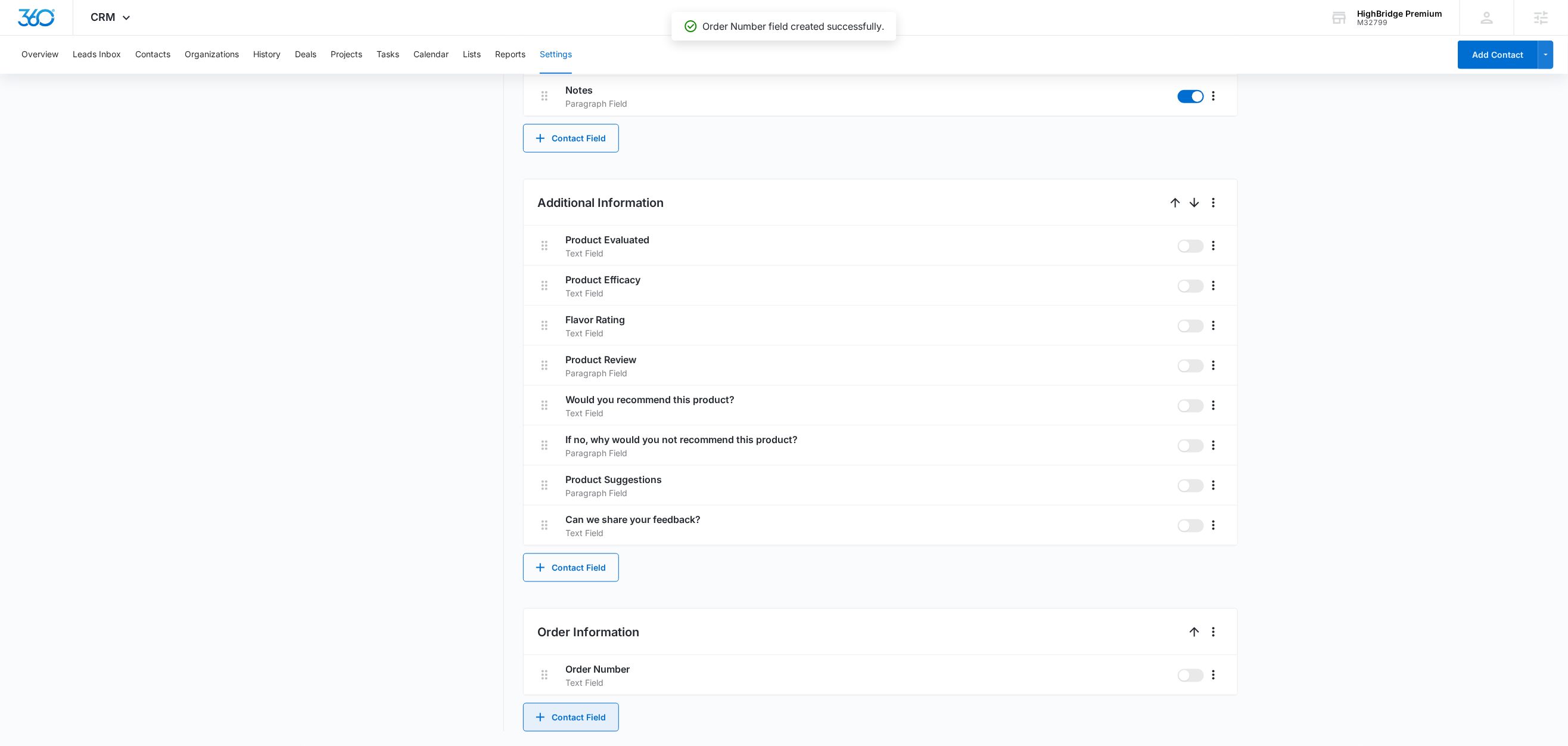
click at [570, 724] on button "Contact Field" at bounding box center [571, 717] width 96 height 28
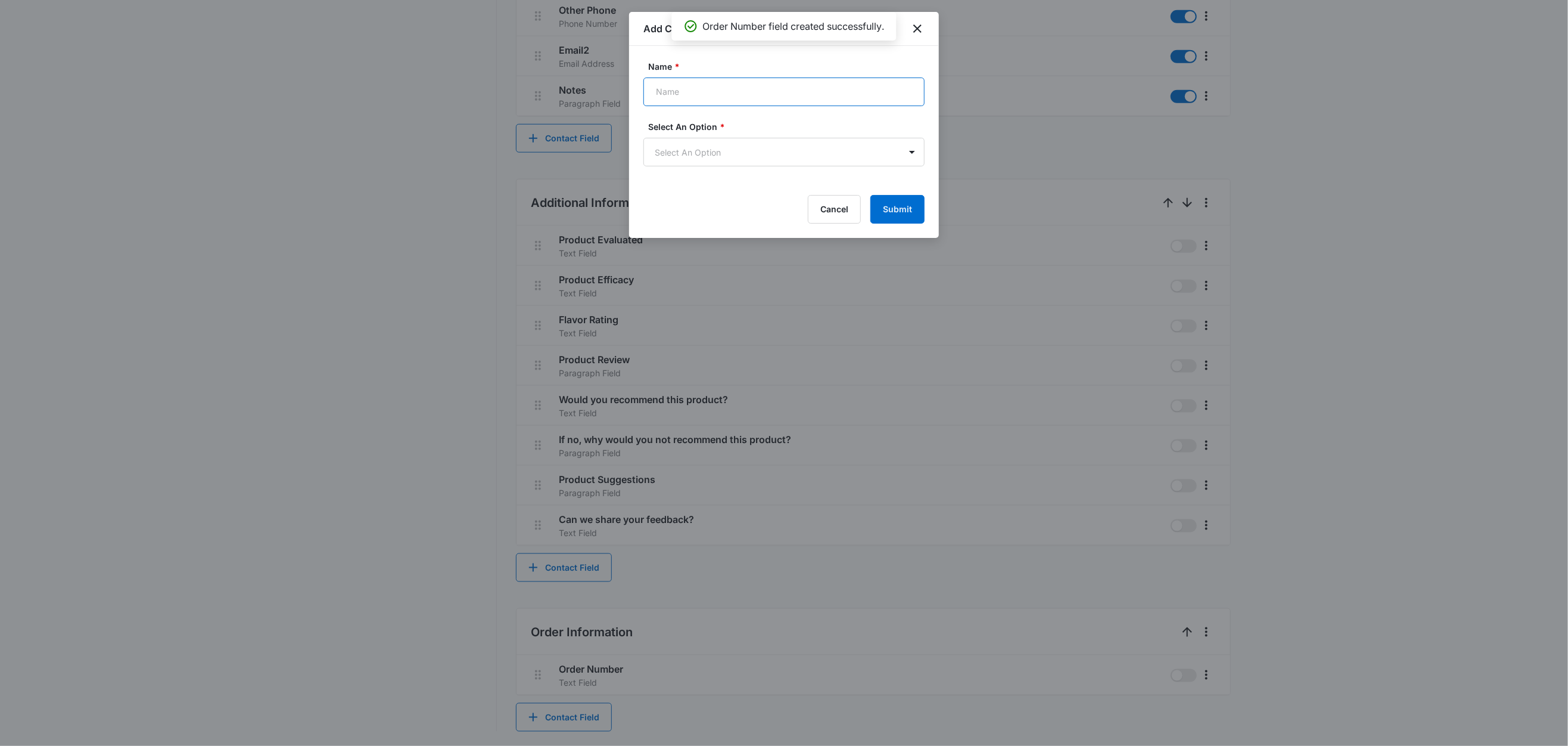
click at [701, 96] on input "Name *" at bounding box center [784, 91] width 281 height 28
type input "Order Date"
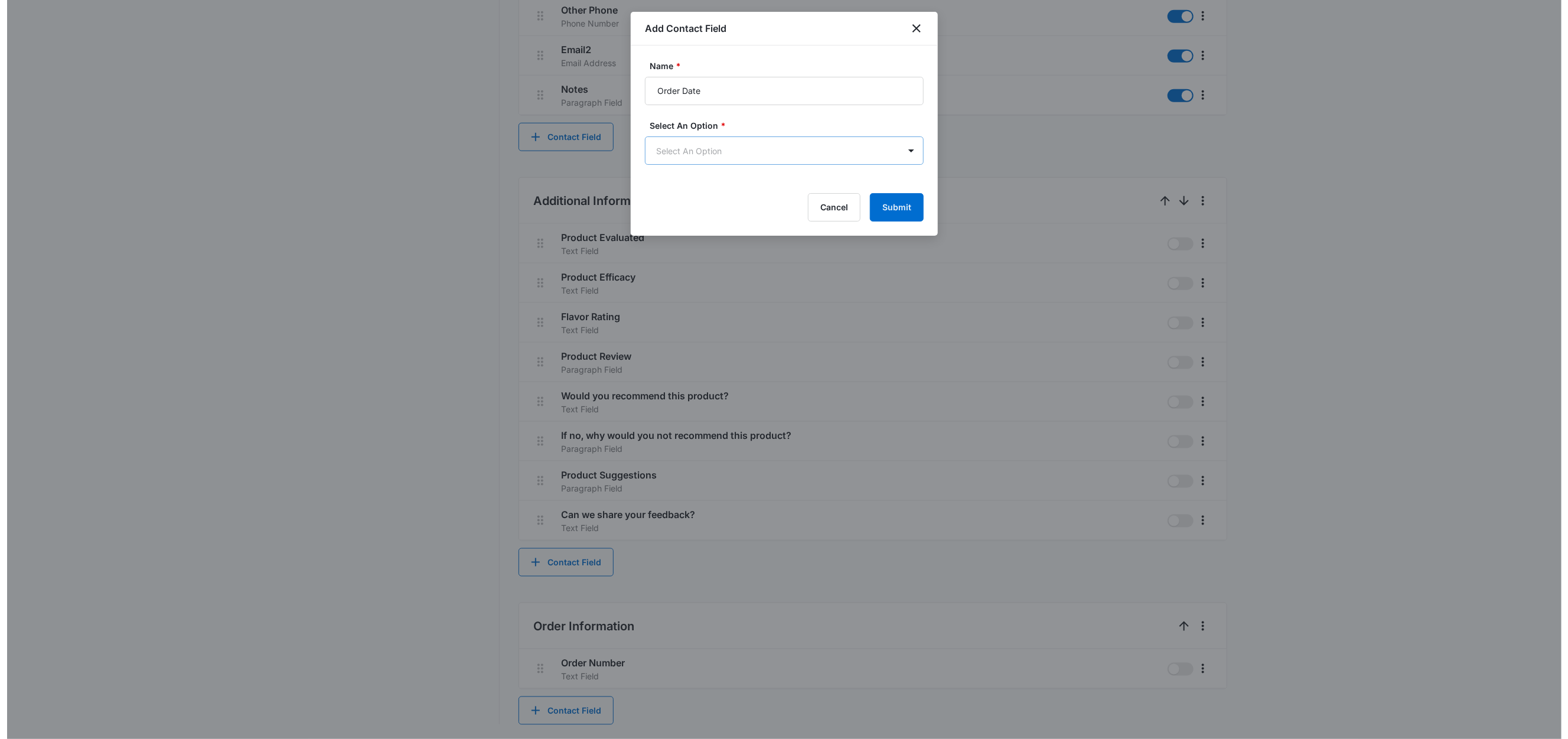
scroll to position [0, 0]
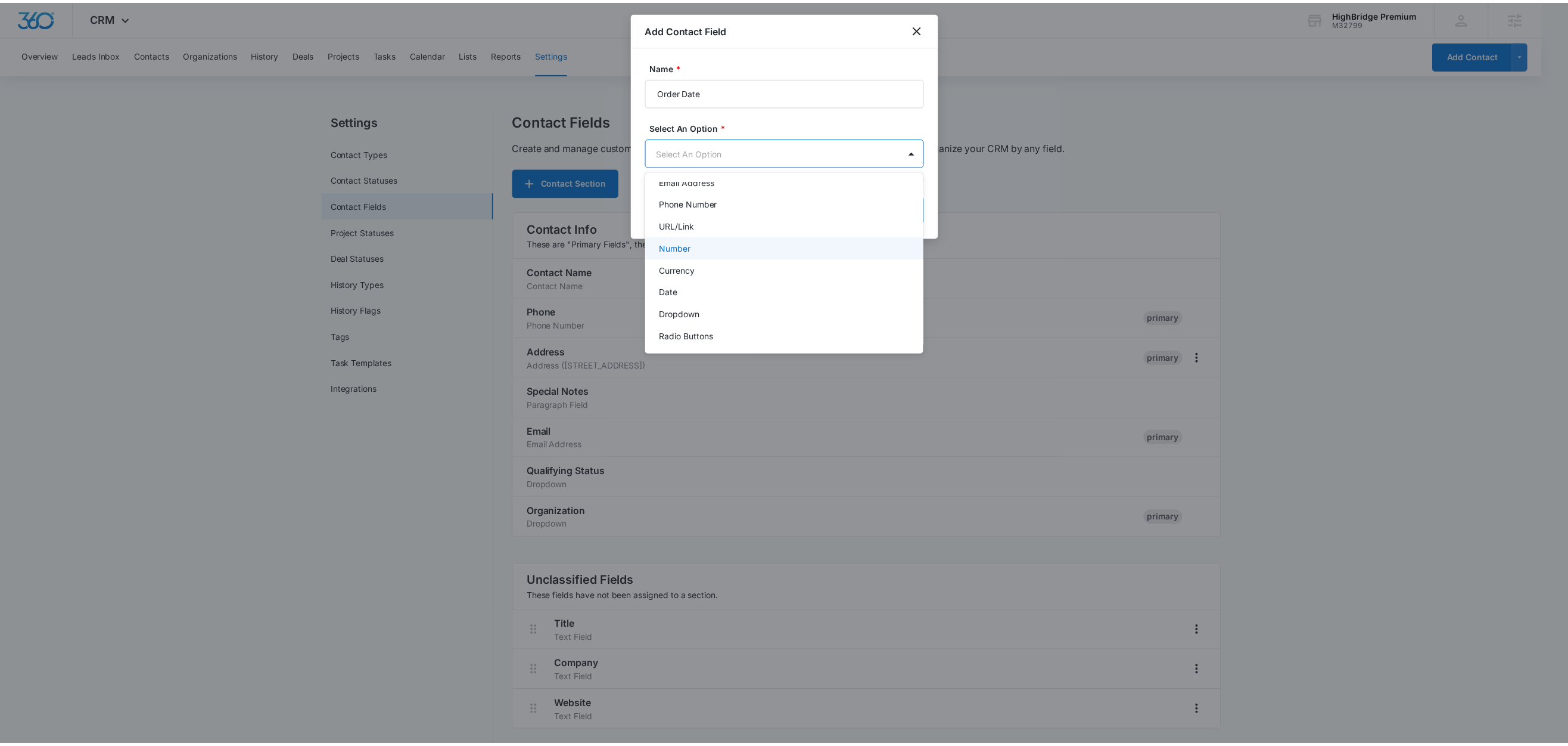
scroll to position [88, 0]
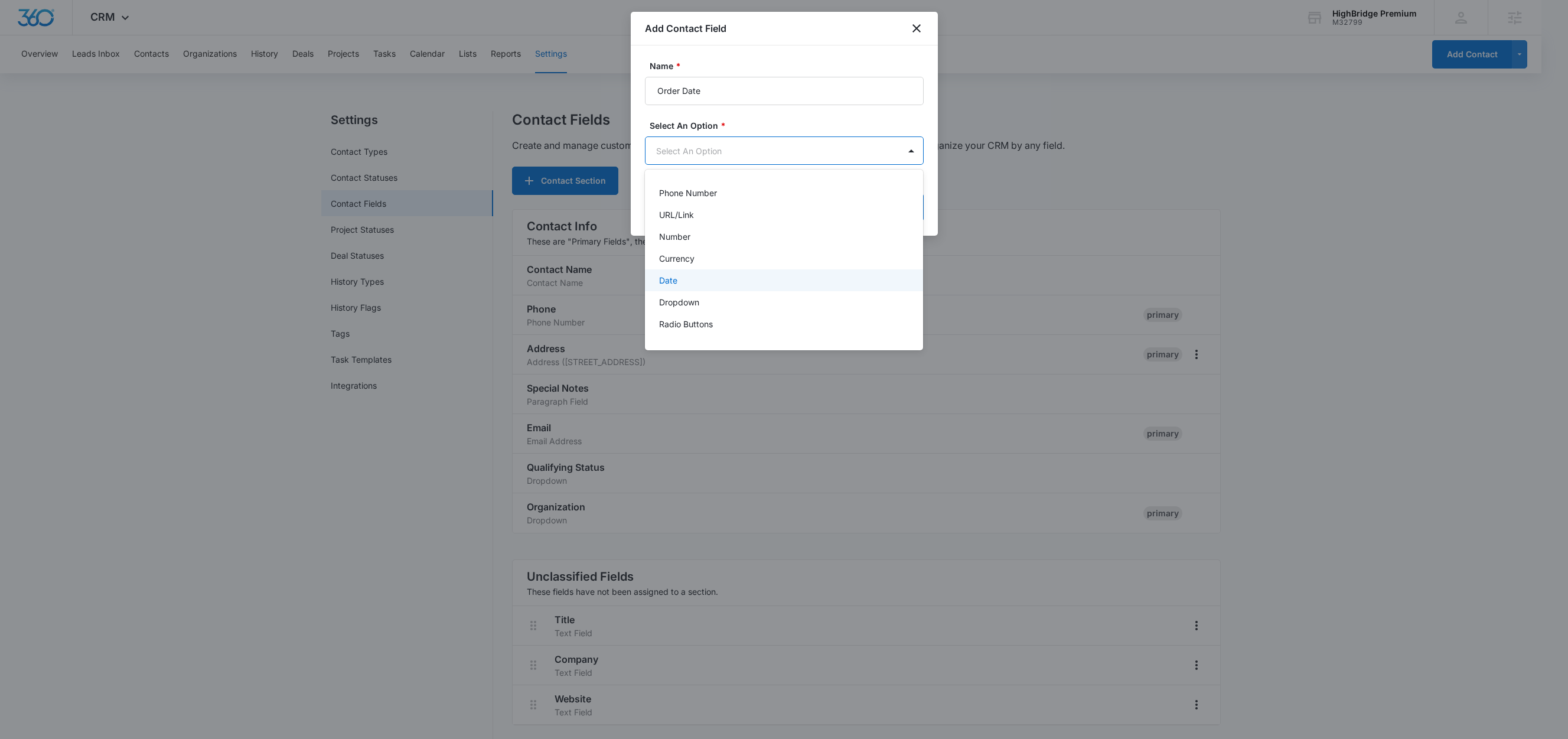
click at [696, 286] on div "Date" at bounding box center [783, 280] width 248 height 12
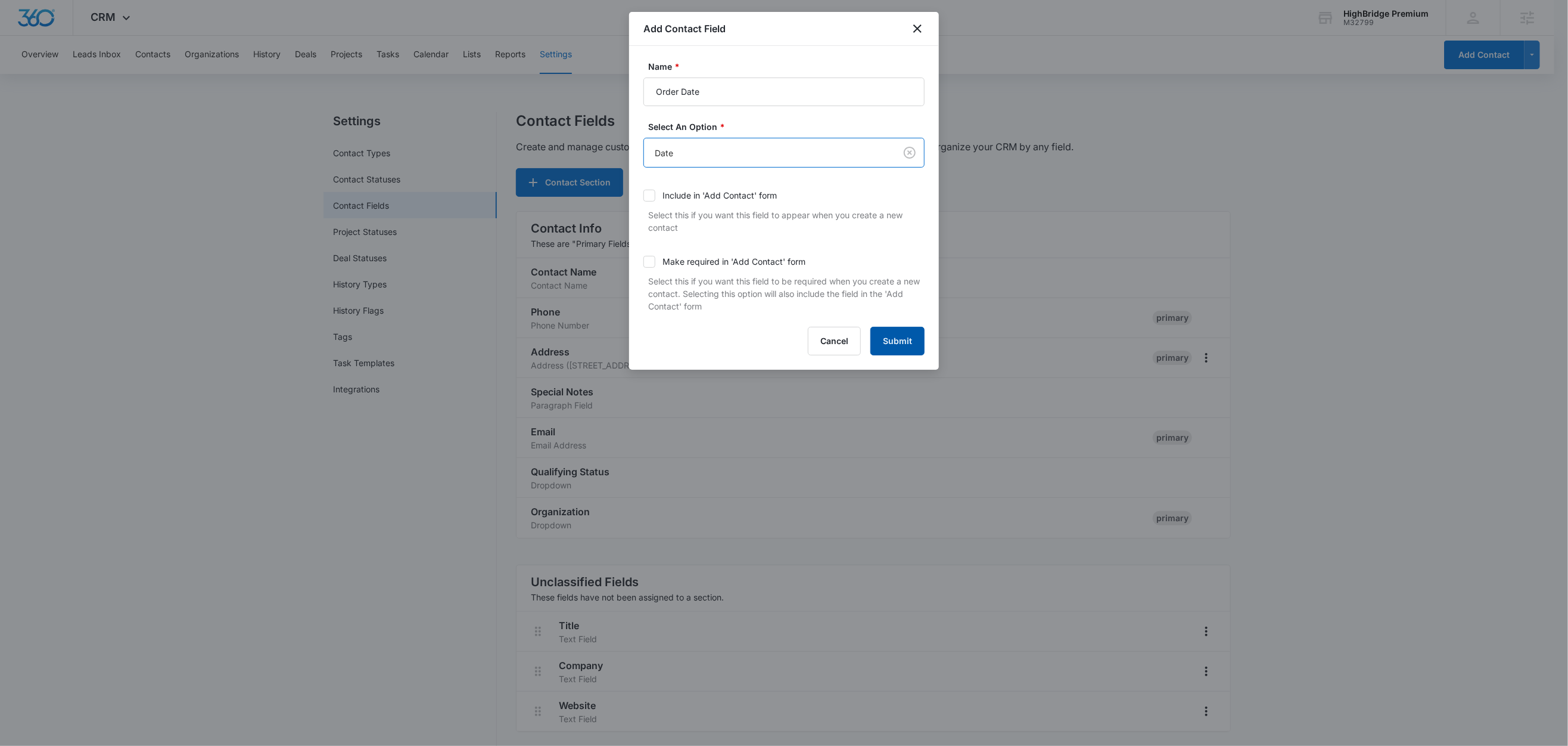
click at [910, 342] on button "Submit" at bounding box center [897, 341] width 54 height 28
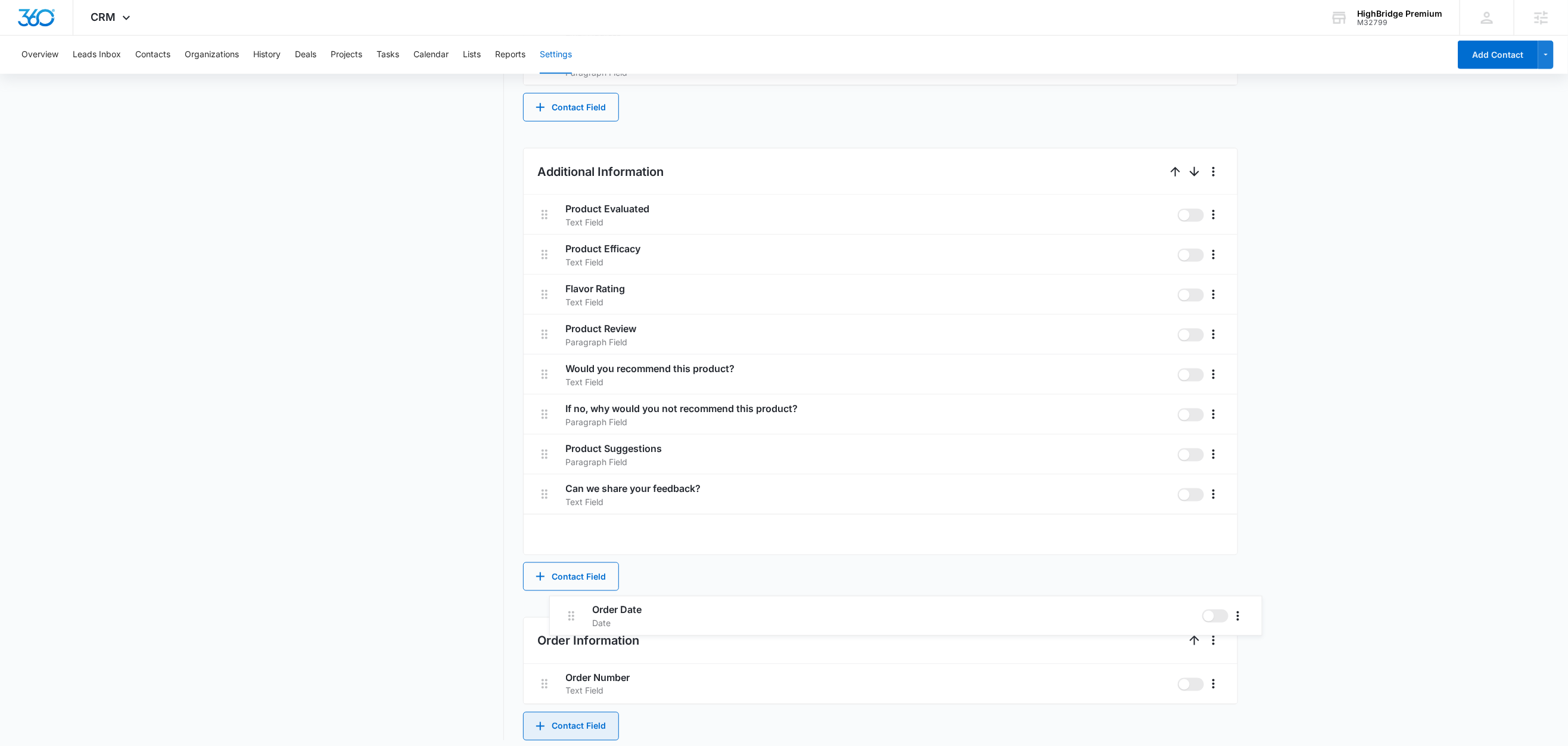
scroll to position [905, 0]
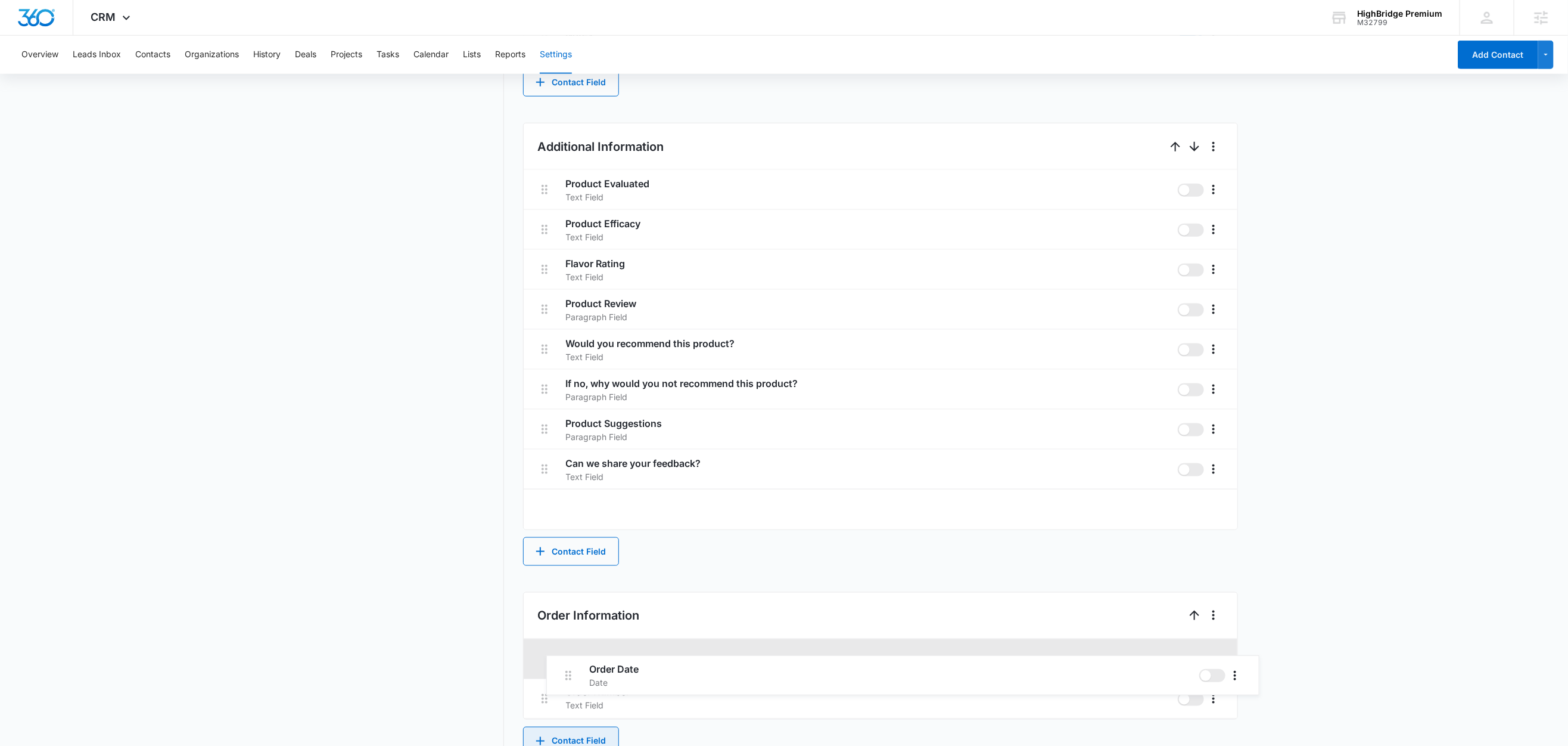
drag, startPoint x: 543, startPoint y: 535, endPoint x: 569, endPoint y: 683, distance: 150.3
click at [569, 683] on div "Contact Info These are "Primary Fields", their configurations are limited becau…" at bounding box center [880, 30] width 715 height 1449
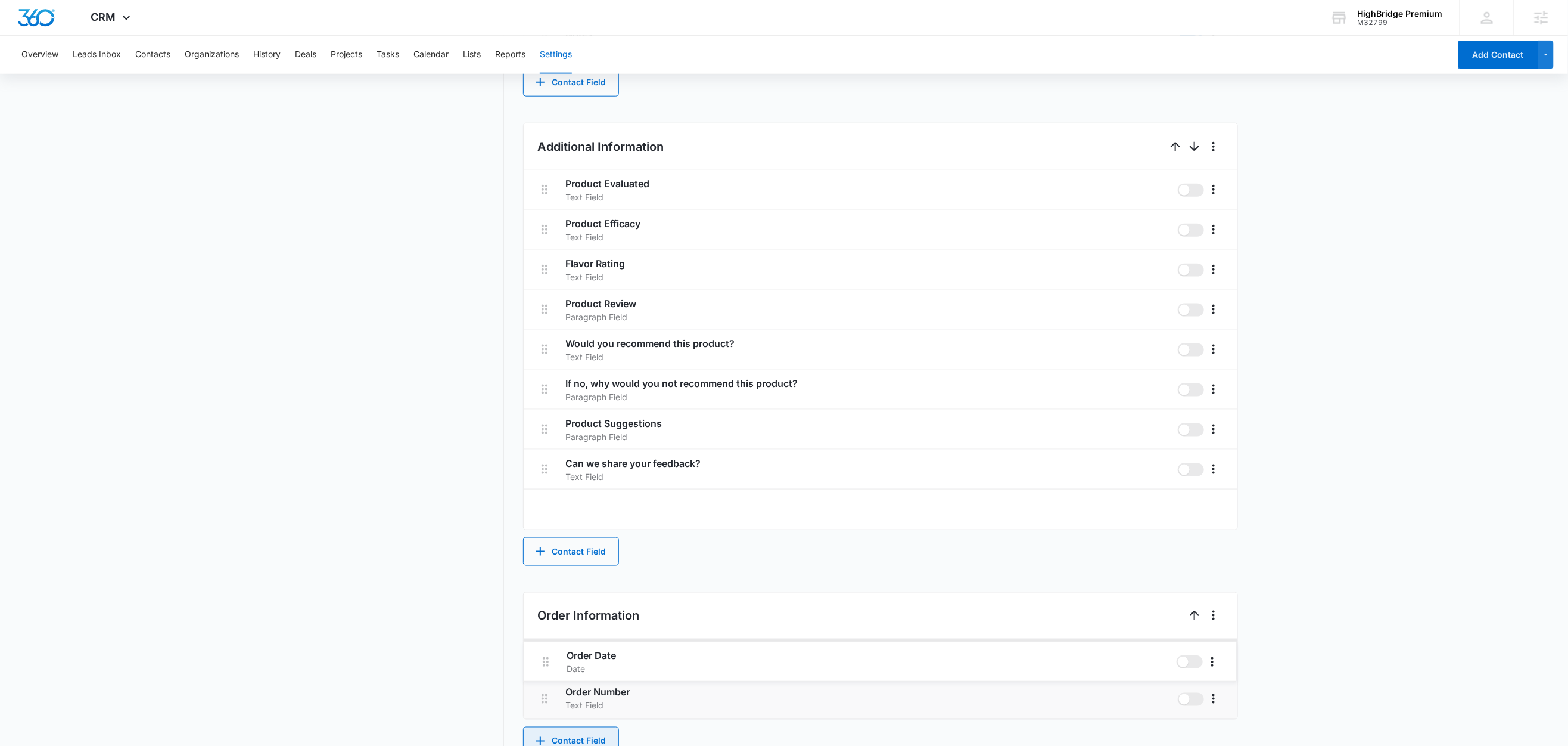
scroll to position [891, 0]
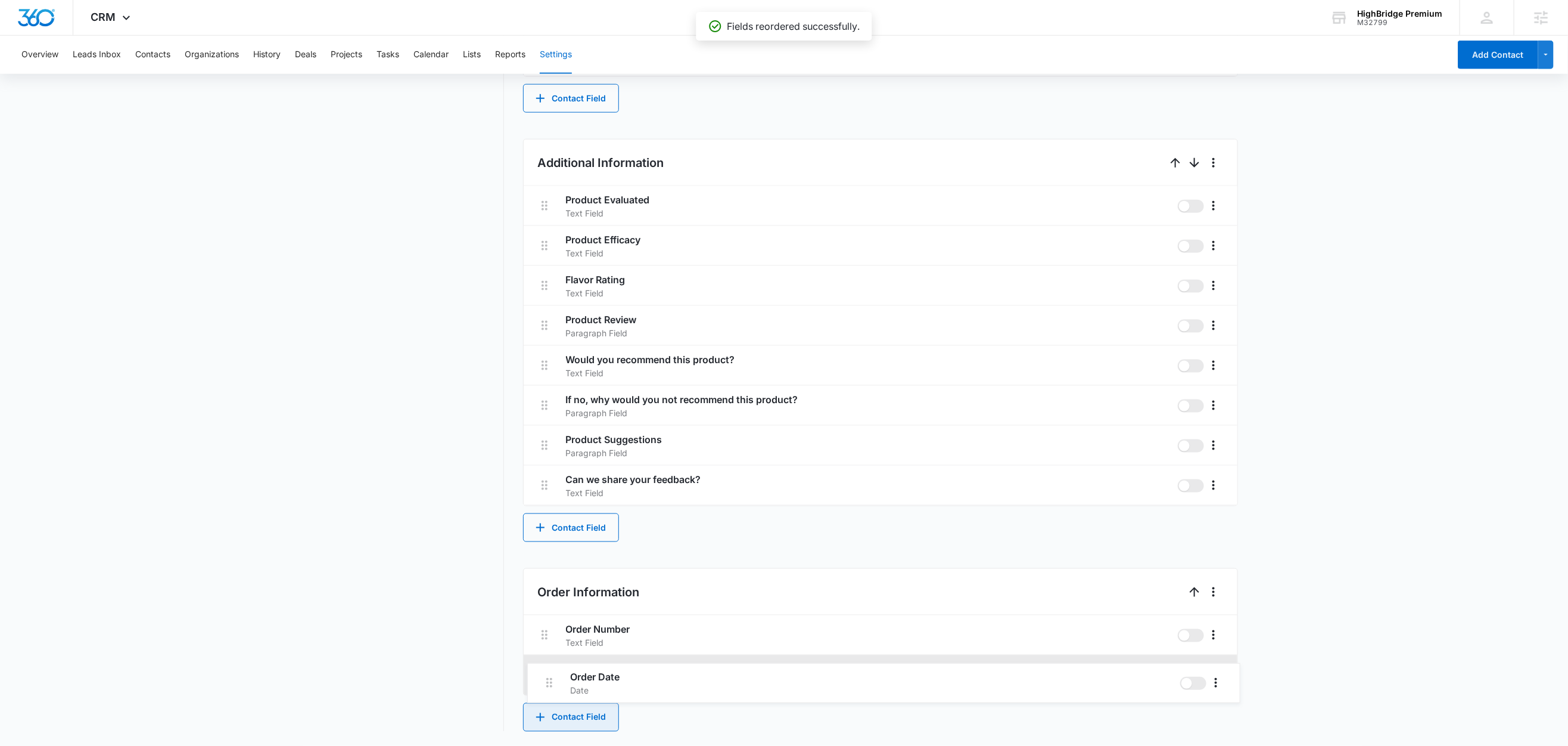
drag, startPoint x: 551, startPoint y: 651, endPoint x: 553, endPoint y: 686, distance: 35.1
click at [553, 686] on div "Order Date Date Order Number Text Field" at bounding box center [880, 655] width 714 height 80
click at [569, 716] on button "Contact Field" at bounding box center [571, 717] width 96 height 28
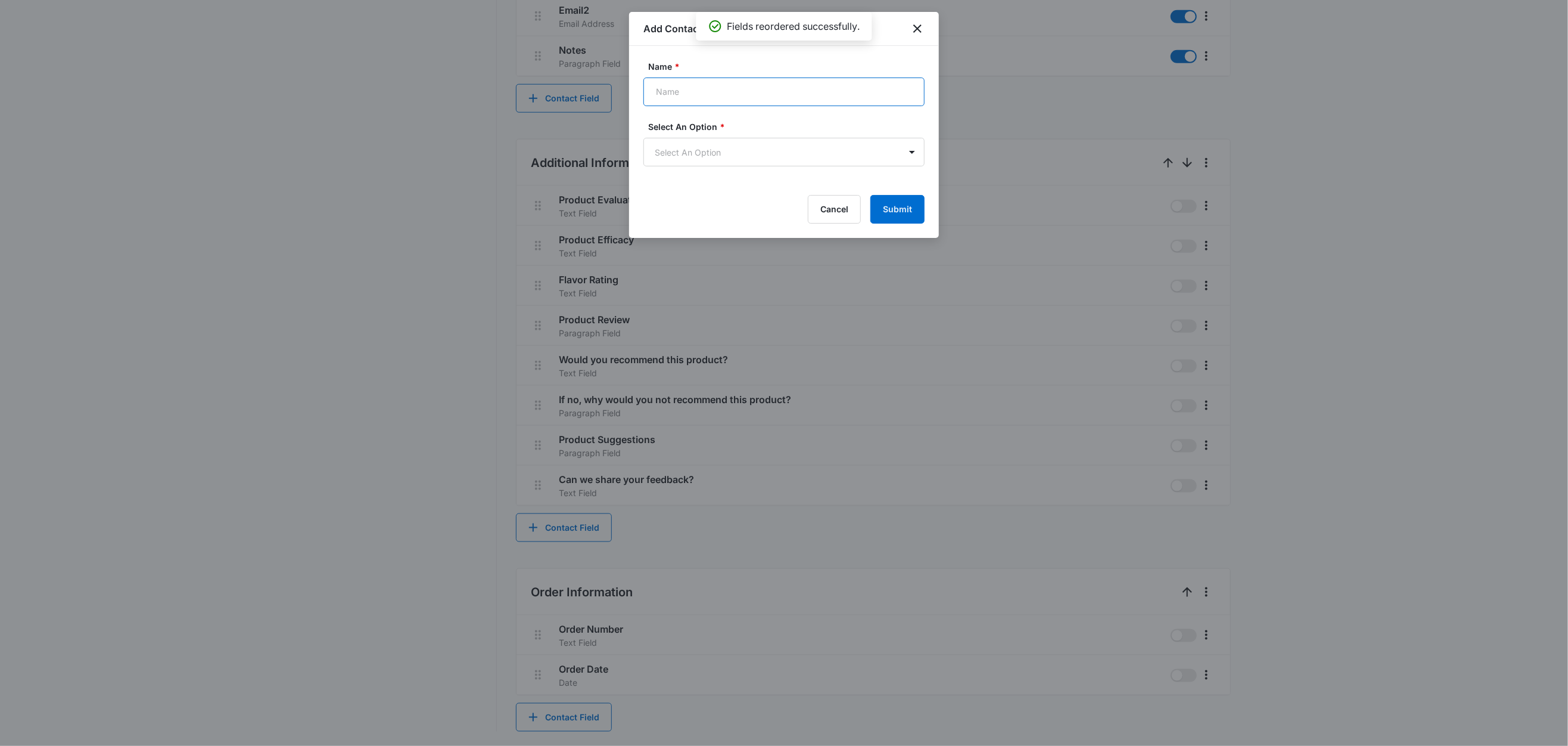
click at [696, 93] on input "Name *" at bounding box center [784, 91] width 281 height 28
type input "Total"
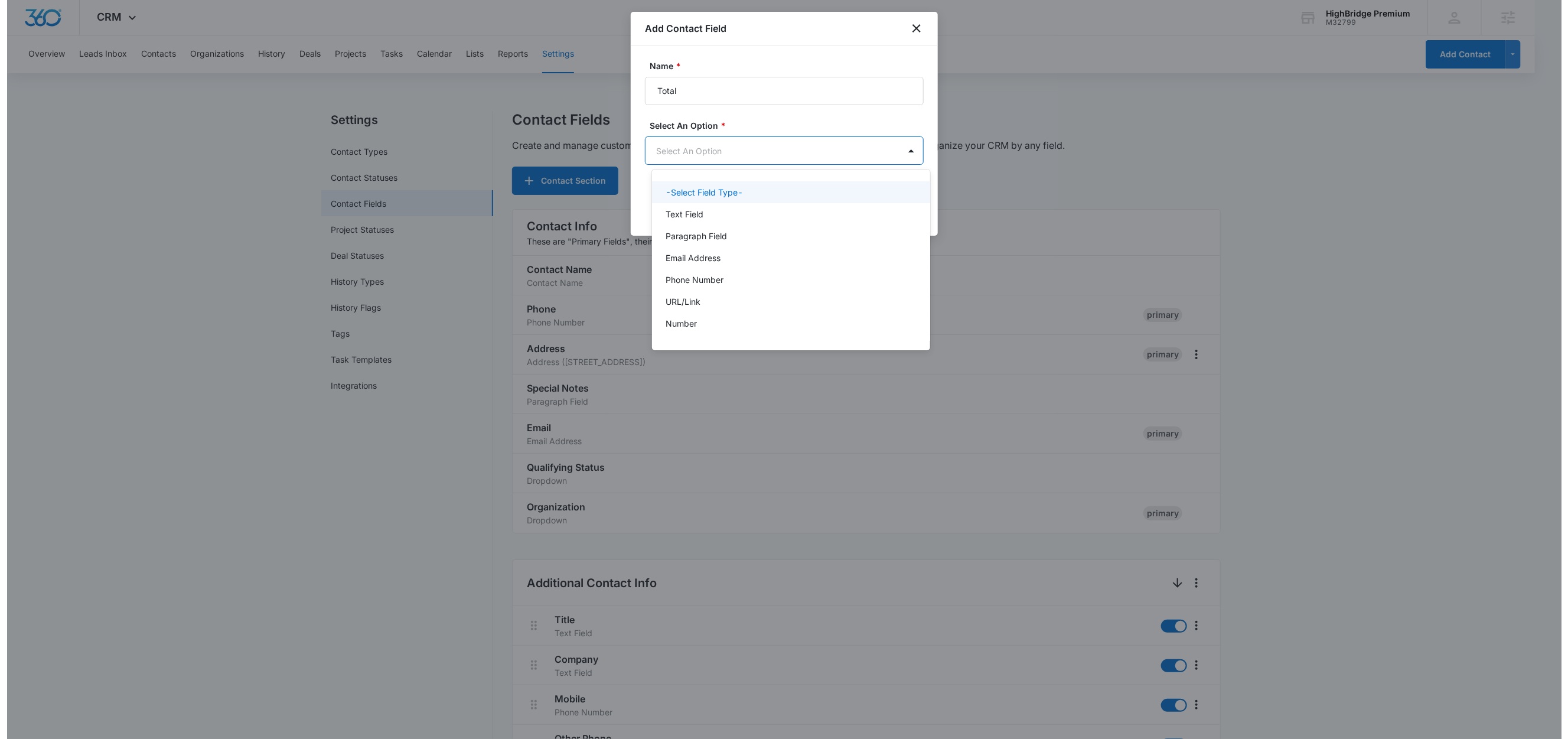
scroll to position [0, 0]
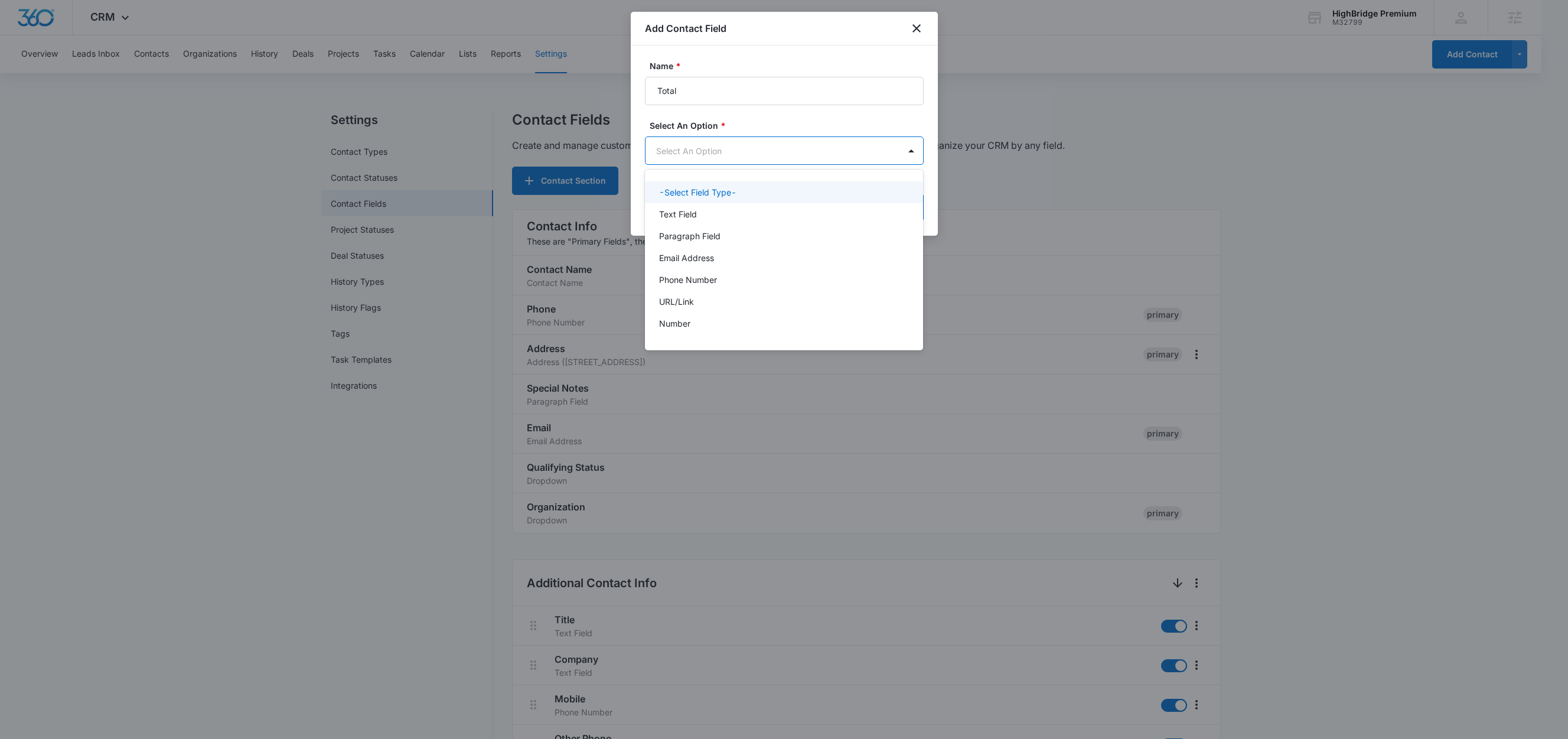
click at [697, 143] on body "CRM Apps Reputation Forms CRM Email Social Content Ads Intelligence Files Brand…" at bounding box center [784, 369] width 1568 height 739
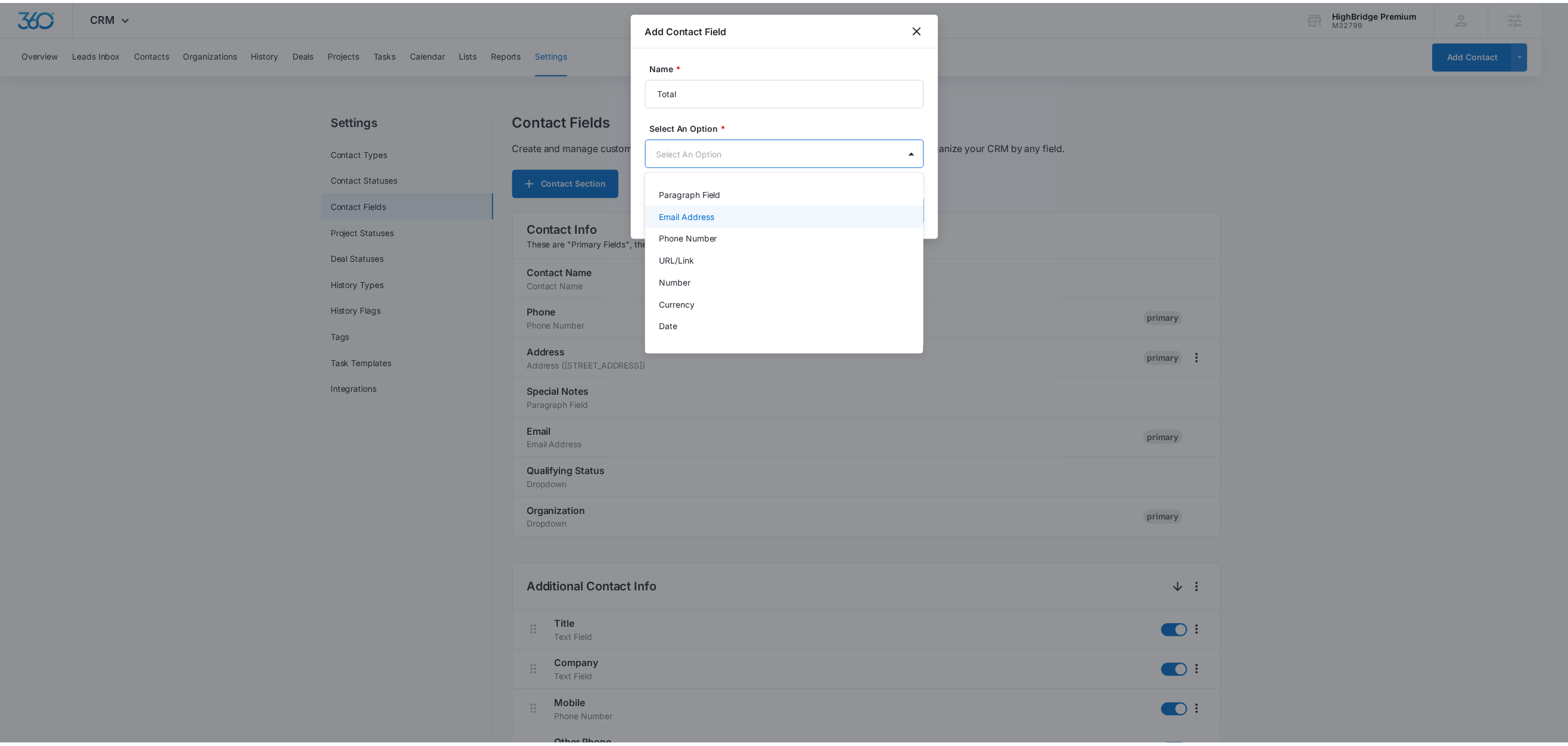
scroll to position [46, 0]
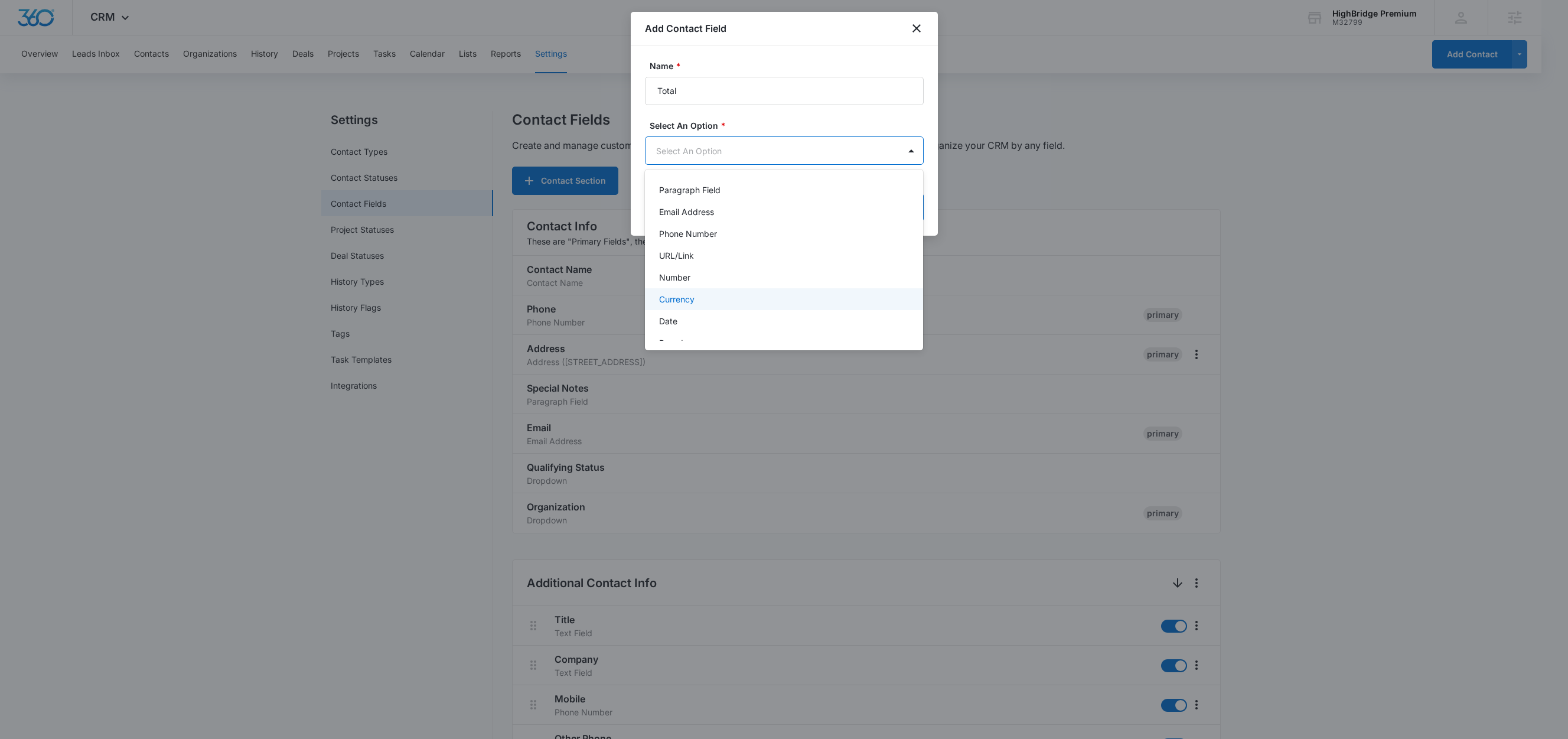
click at [686, 303] on p "Currency" at bounding box center [677, 299] width 35 height 12
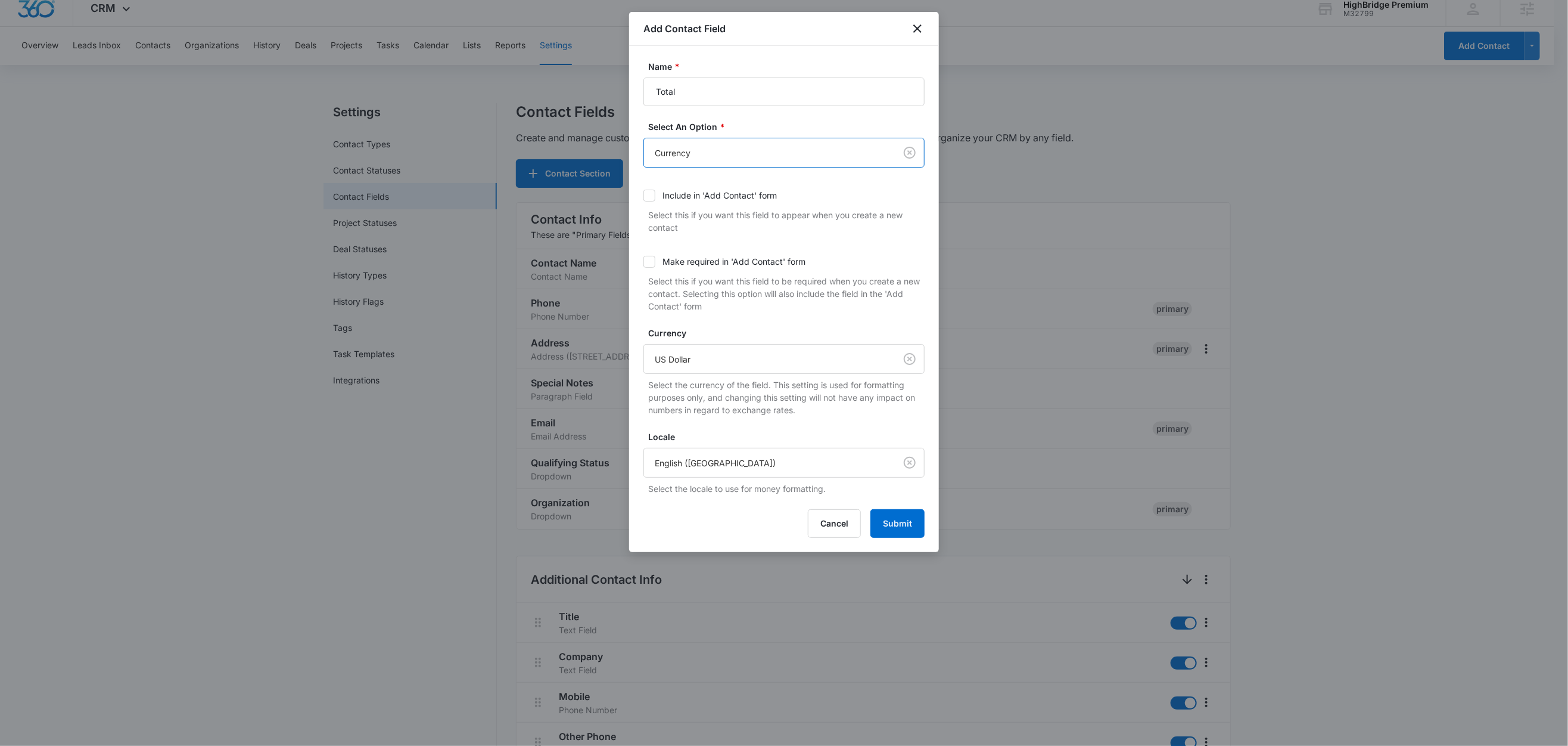
scroll to position [0, 0]
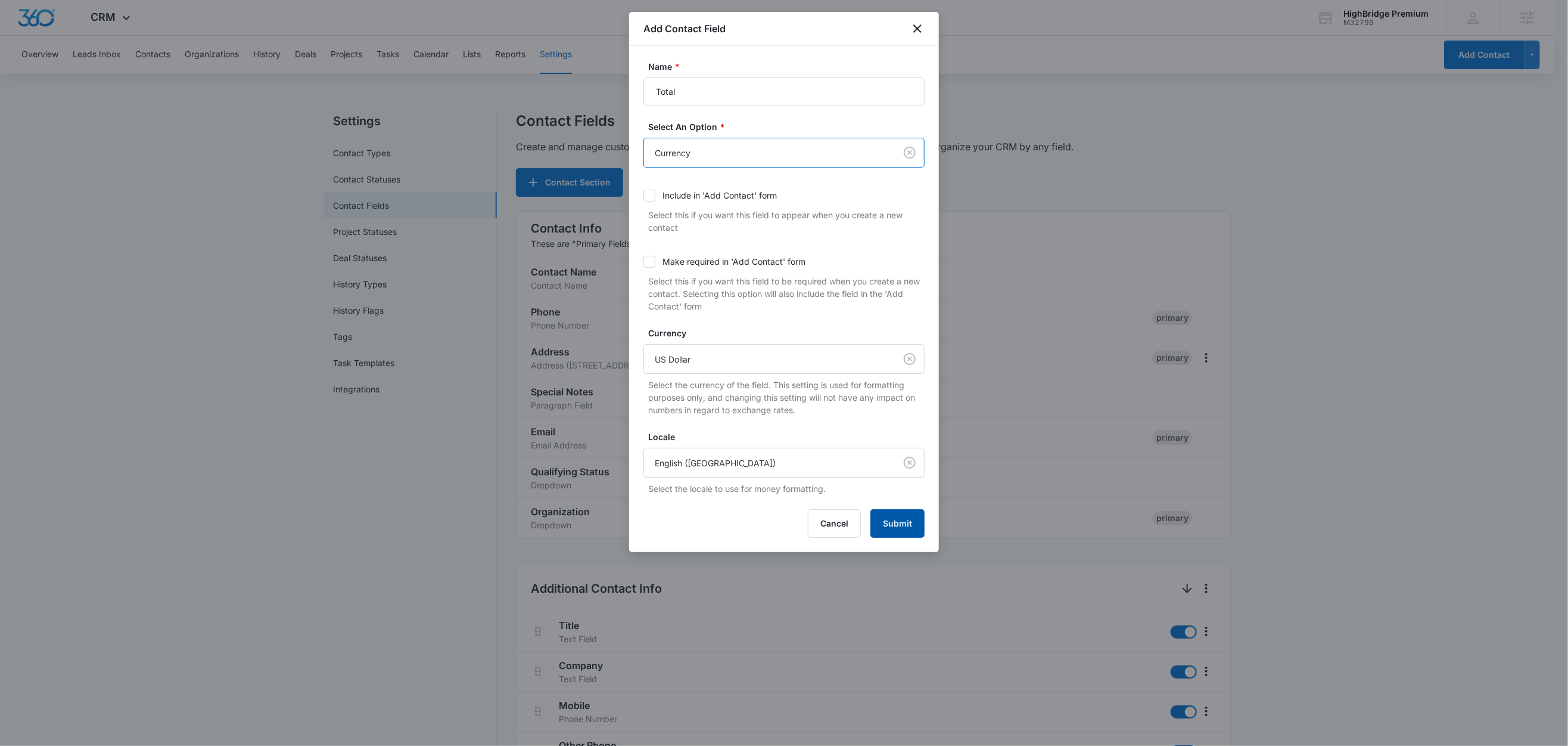
click at [912, 523] on button "Submit" at bounding box center [897, 523] width 54 height 28
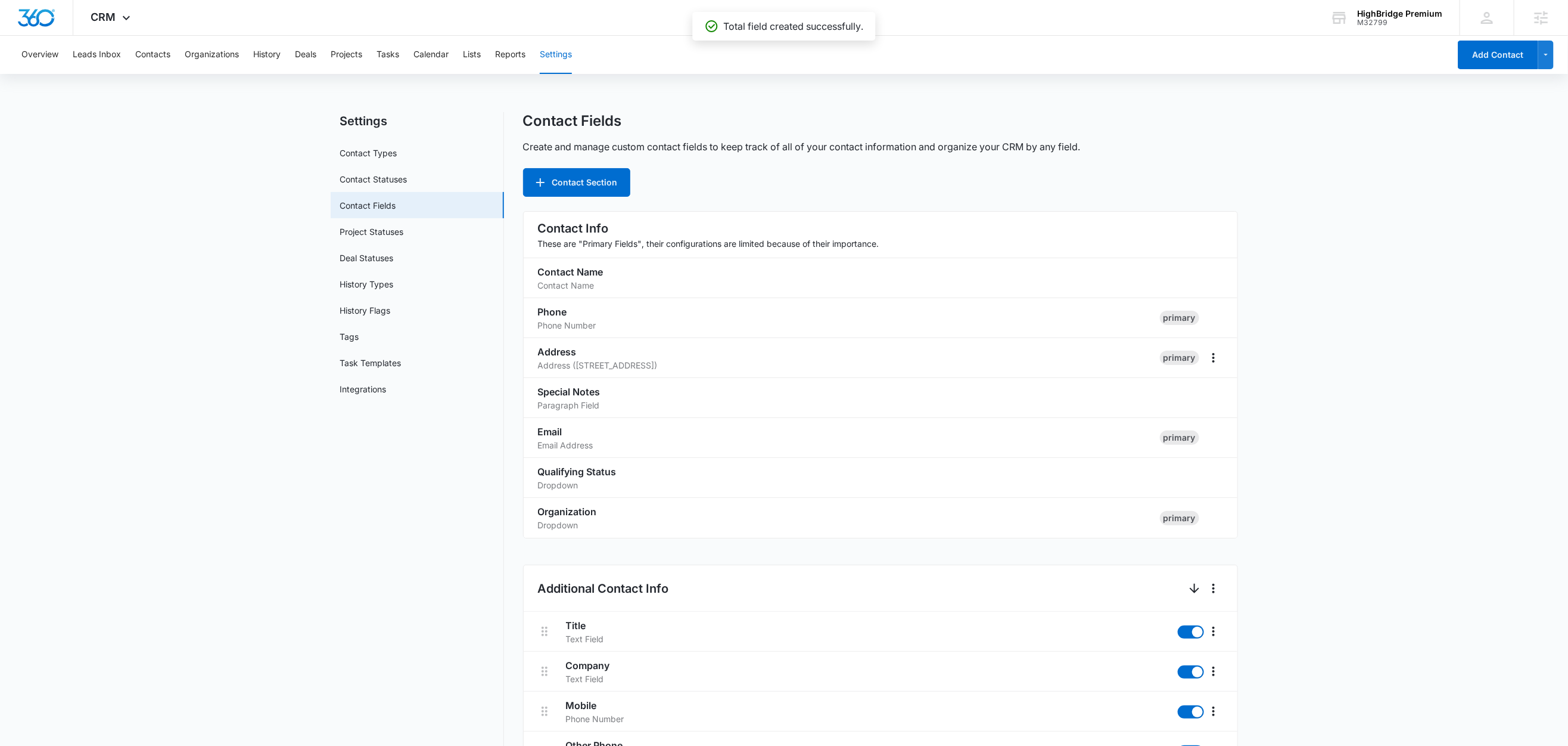
scroll to position [857, 0]
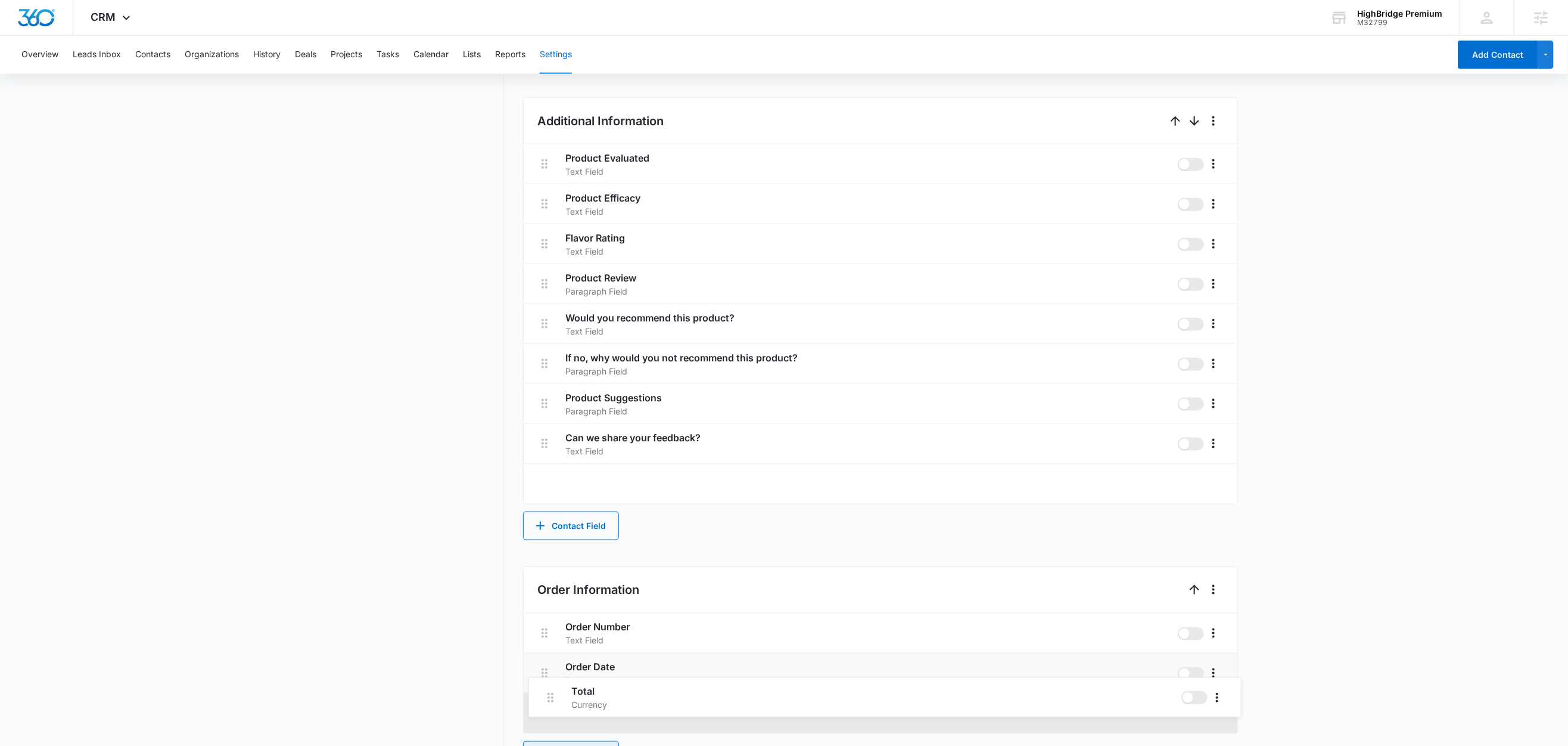
drag, startPoint x: 542, startPoint y: 481, endPoint x: 542, endPoint y: 687, distance: 206.0
click at [543, 700] on div "Contact Info These are "Primary Fields", their configurations are limited becau…" at bounding box center [880, 62] width 715 height 1415
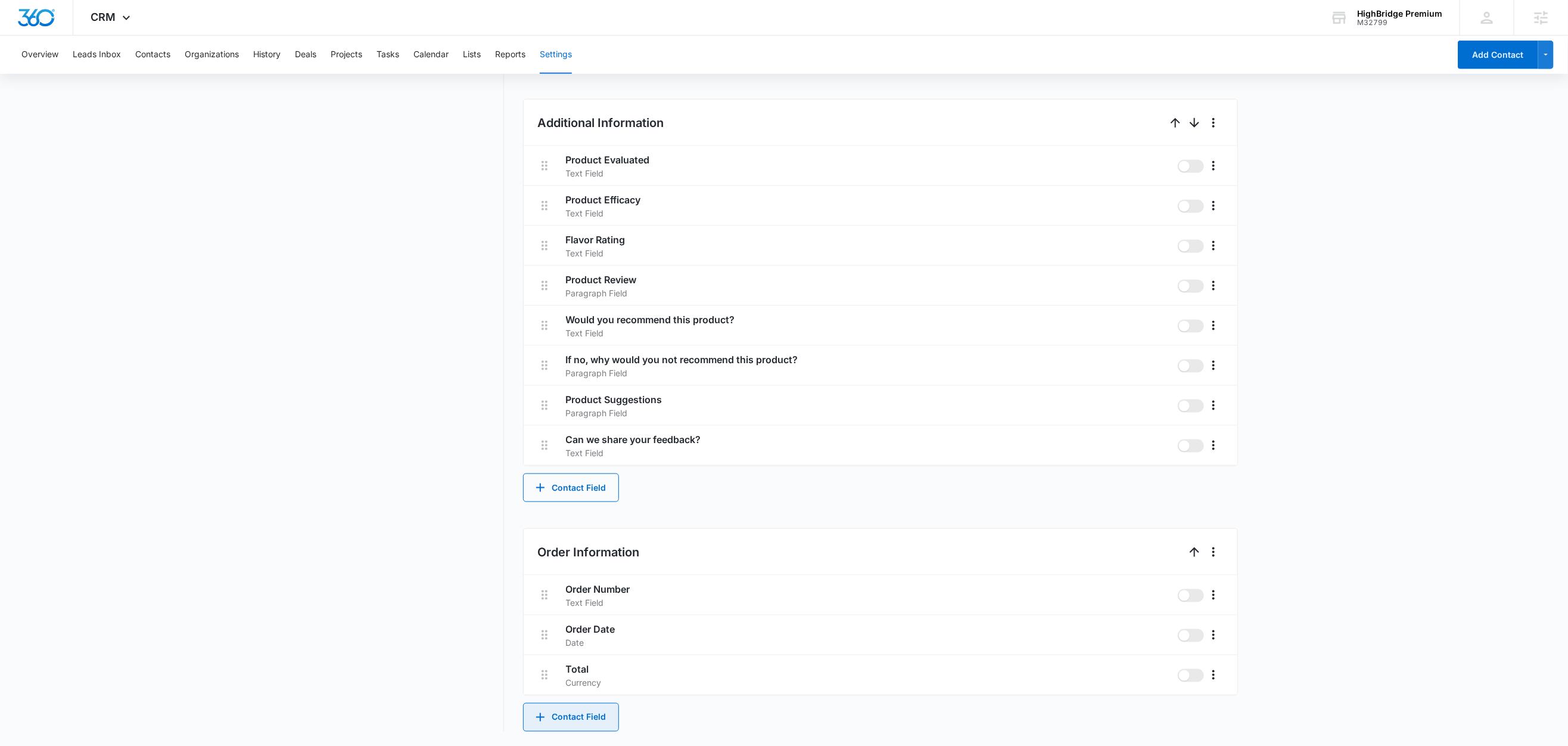
click at [585, 713] on button "Contact Field" at bounding box center [571, 717] width 96 height 28
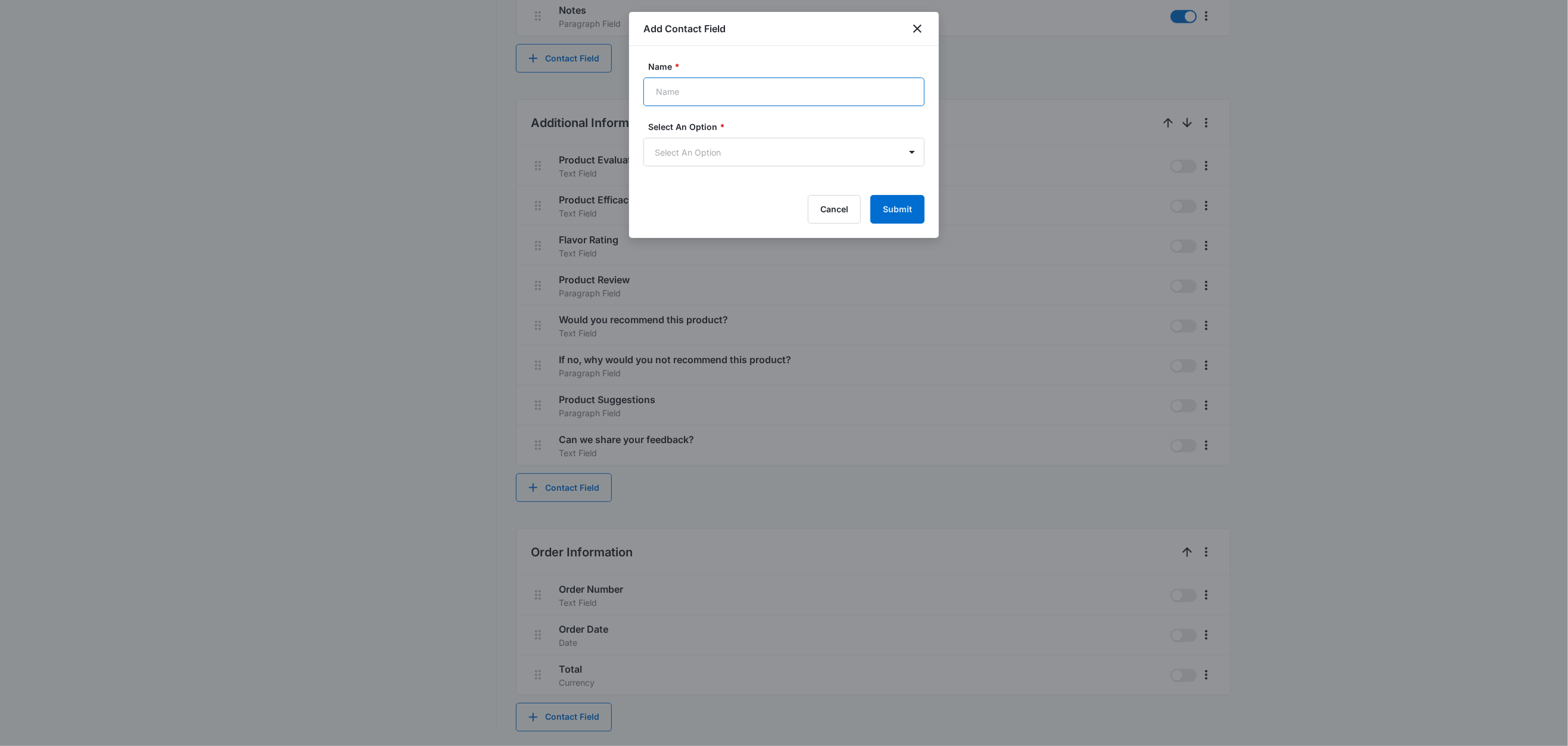
click at [705, 100] on input "Name *" at bounding box center [784, 91] width 281 height 28
type input "Items"
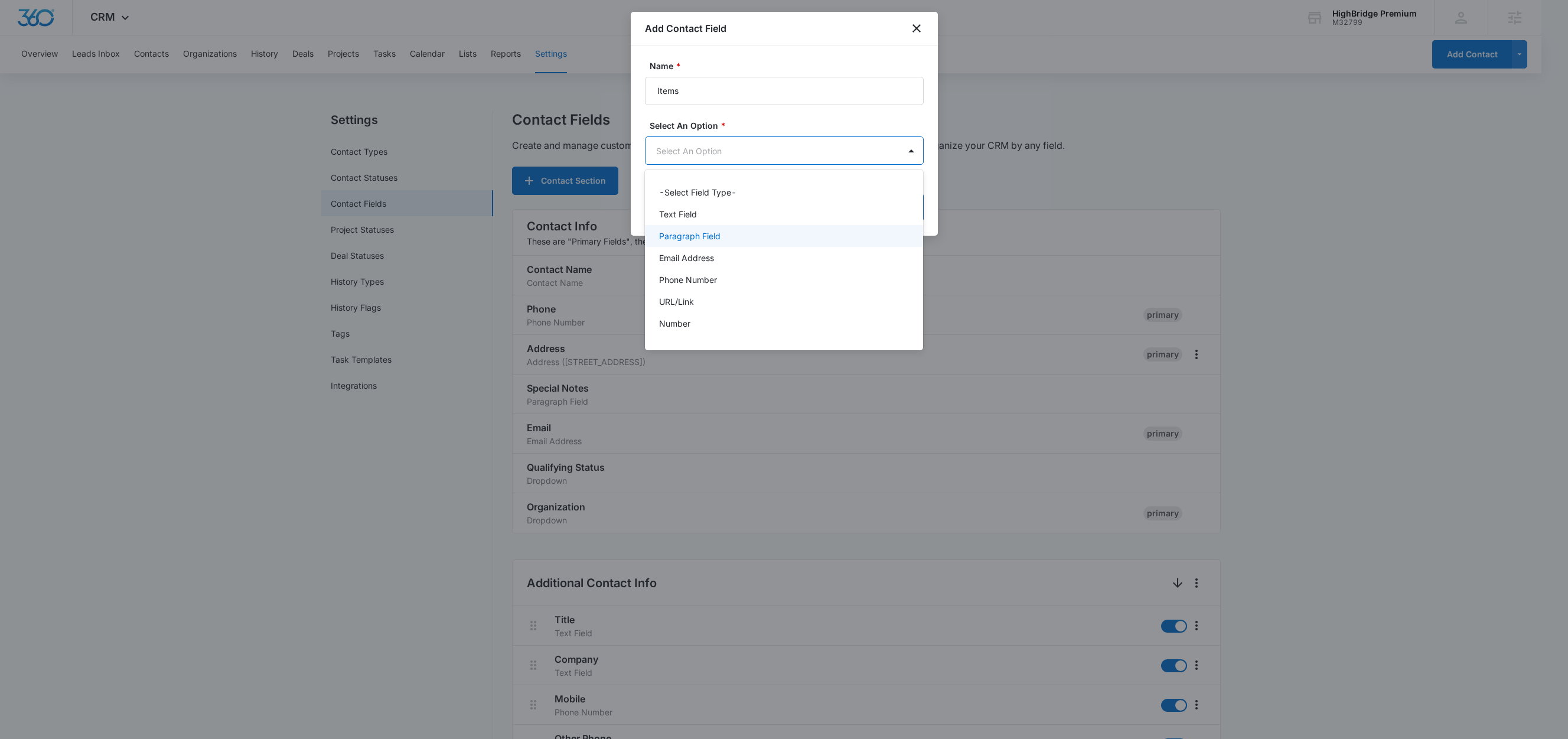
click at [700, 234] on p "Paragraph Field" at bounding box center [690, 236] width 62 height 12
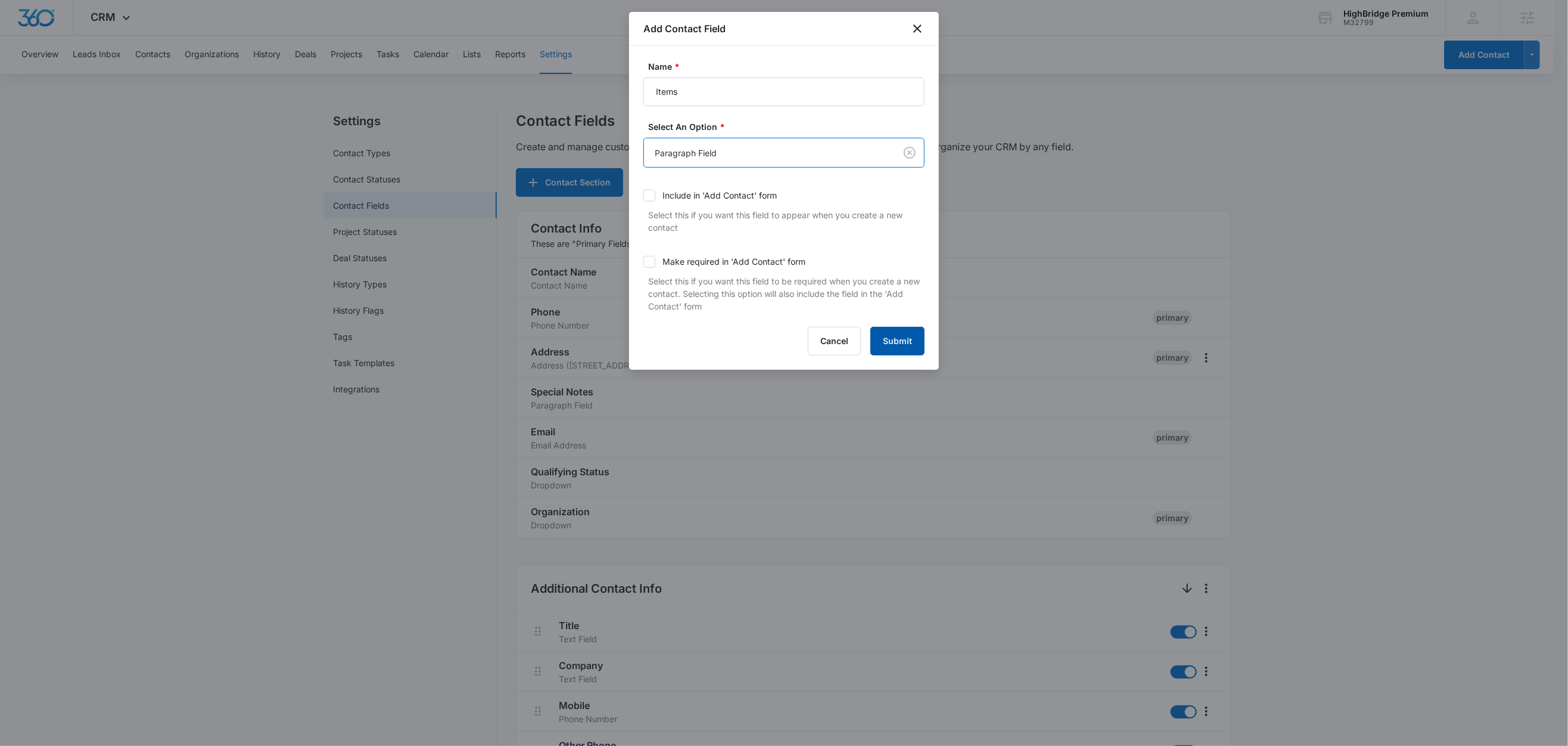
click at [891, 339] on button "Submit" at bounding box center [897, 341] width 54 height 28
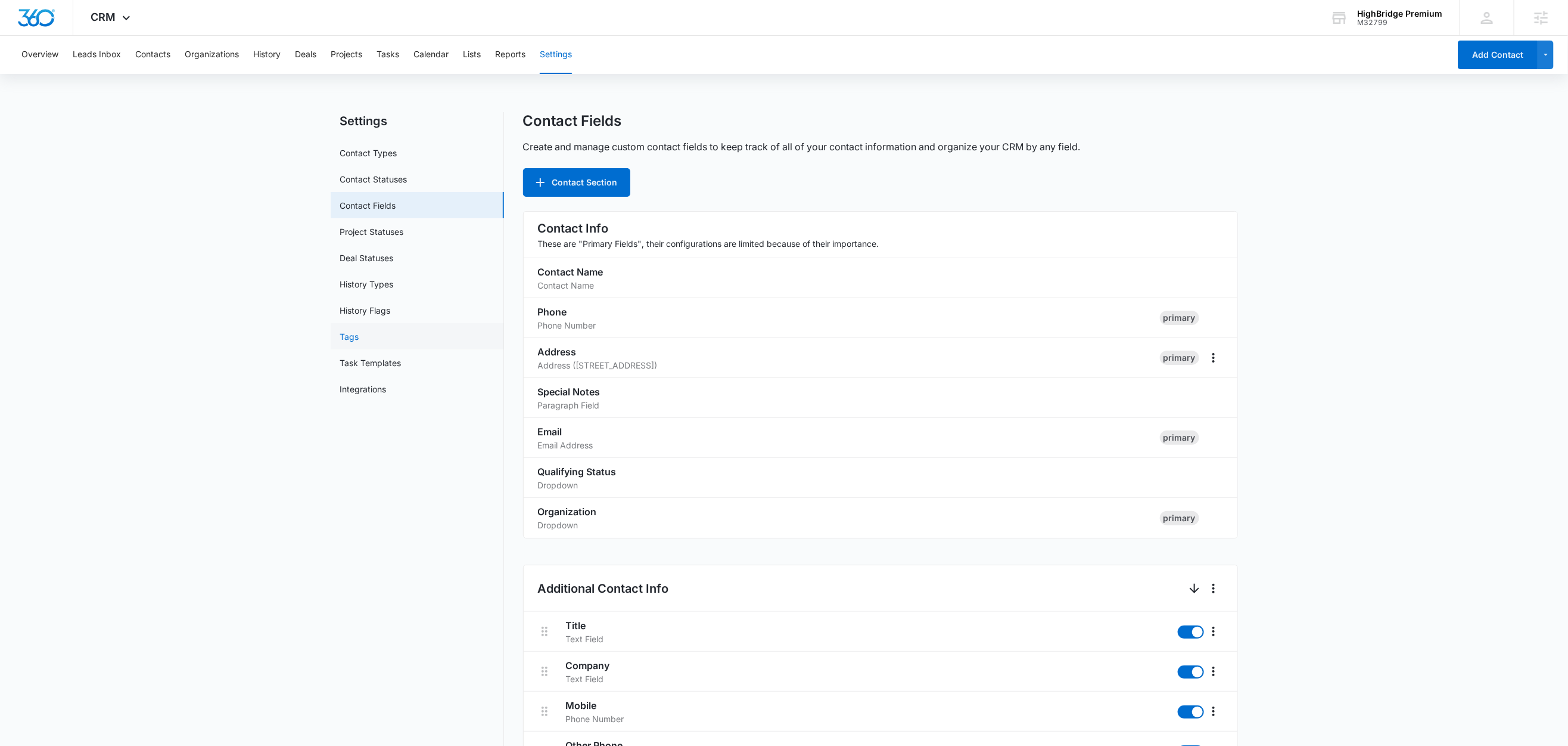
click at [346, 336] on link "Tags" at bounding box center [350, 336] width 19 height 12
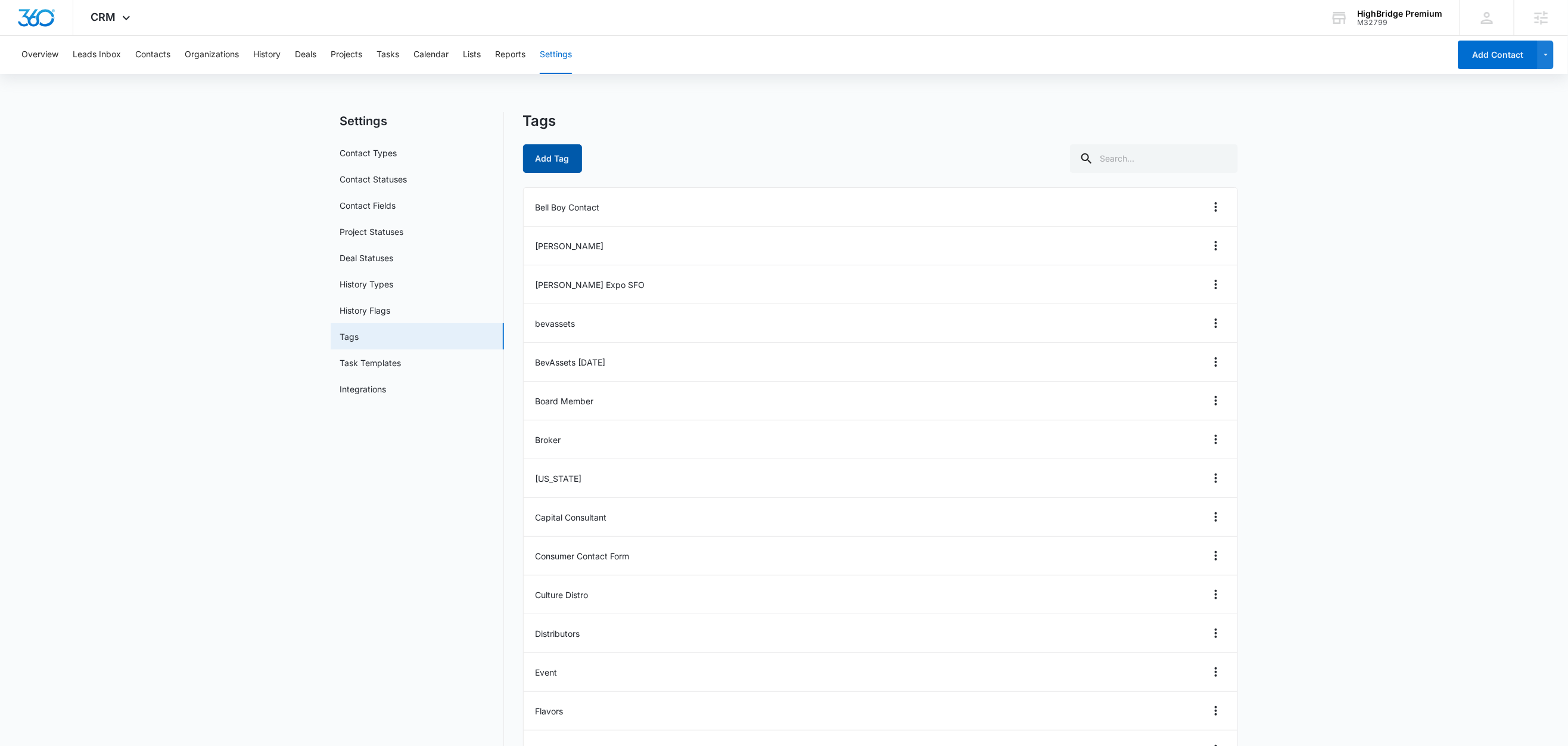
click at [575, 156] on button "Add Tag" at bounding box center [552, 158] width 59 height 28
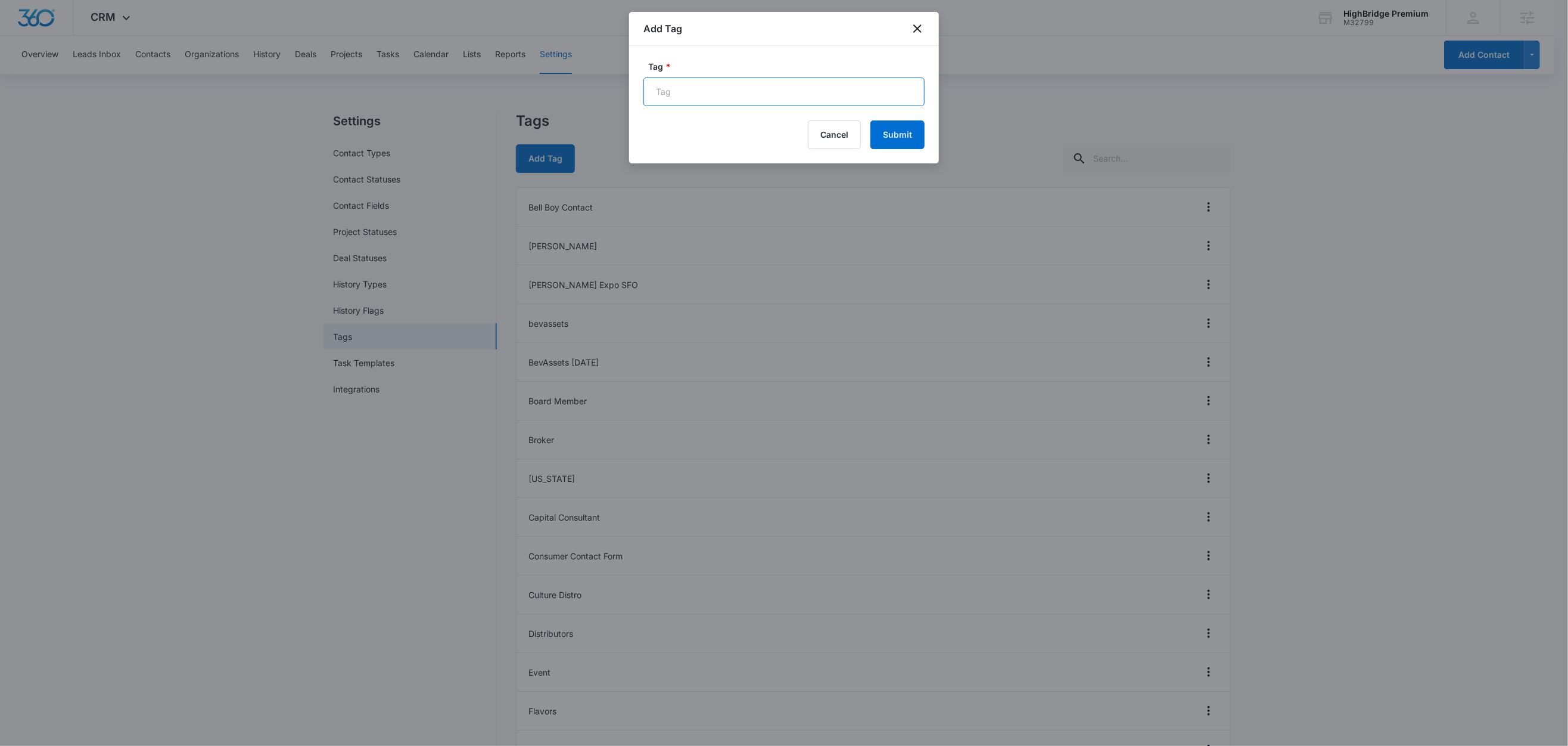
click at [679, 92] on input "Tag *" at bounding box center [784, 91] width 281 height 28
type input "Web Order"
click at [917, 144] on button "Submit" at bounding box center [897, 134] width 54 height 28
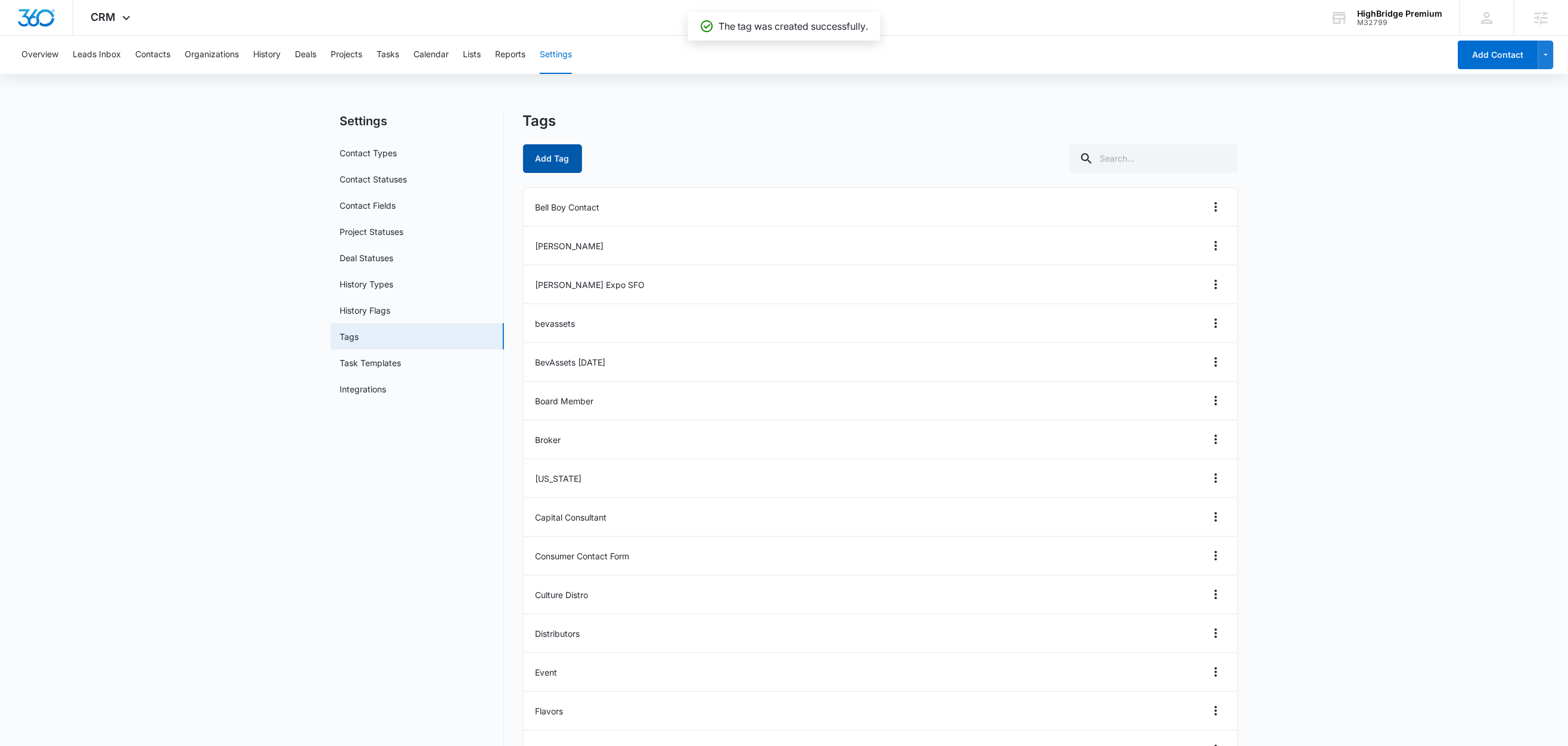
click at [560, 167] on button "Add Tag" at bounding box center [552, 158] width 59 height 28
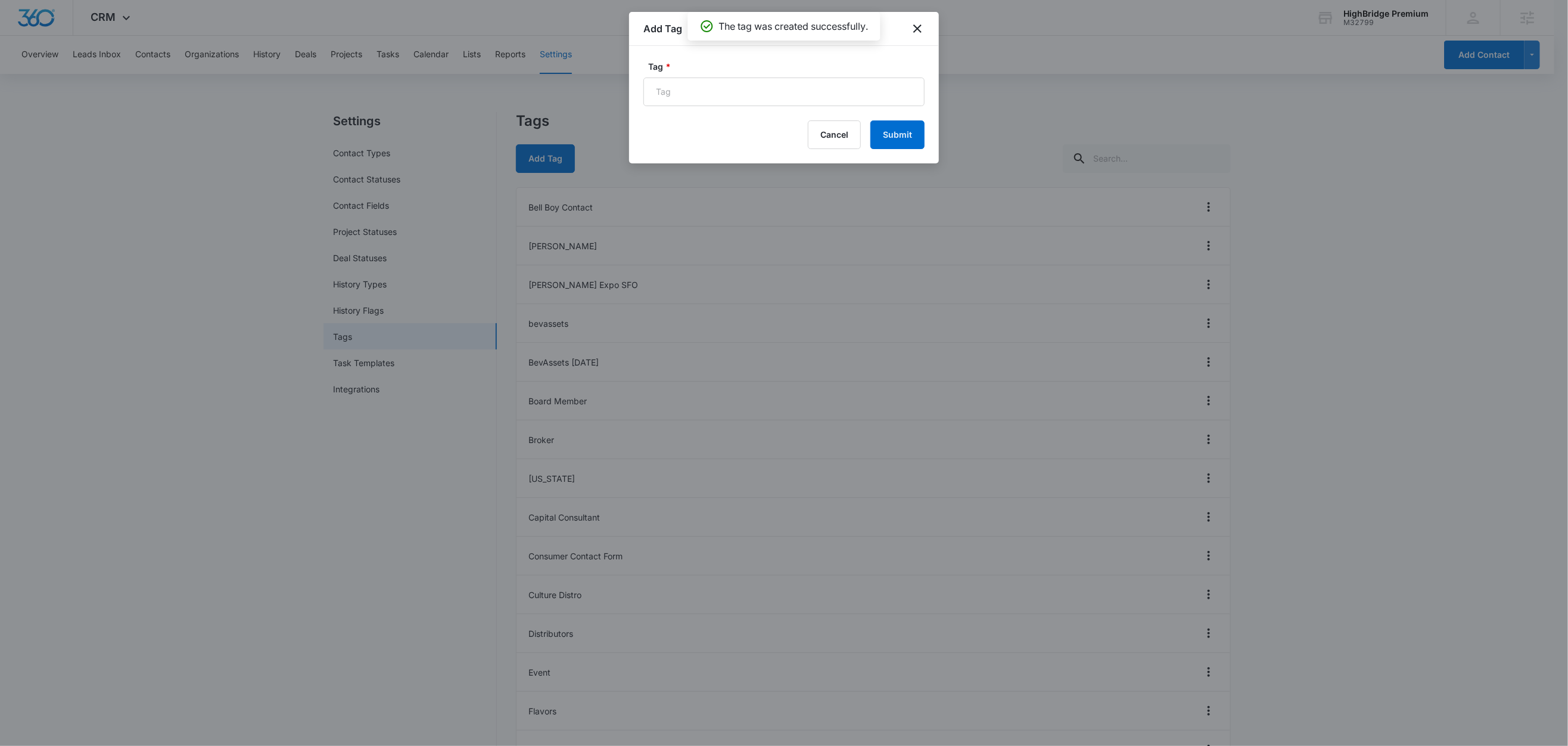
click at [668, 107] on form "Tag * Cancel Submit" at bounding box center [784, 104] width 281 height 89
click at [672, 99] on input "Tag *" at bounding box center [784, 91] width 281 height 28
drag, startPoint x: 681, startPoint y: 93, endPoint x: 726, endPoint y: 112, distance: 48.8
click at [682, 93] on input "Newsltter" at bounding box center [784, 91] width 281 height 28
click at [718, 94] on input "Newsletter" at bounding box center [784, 91] width 281 height 28
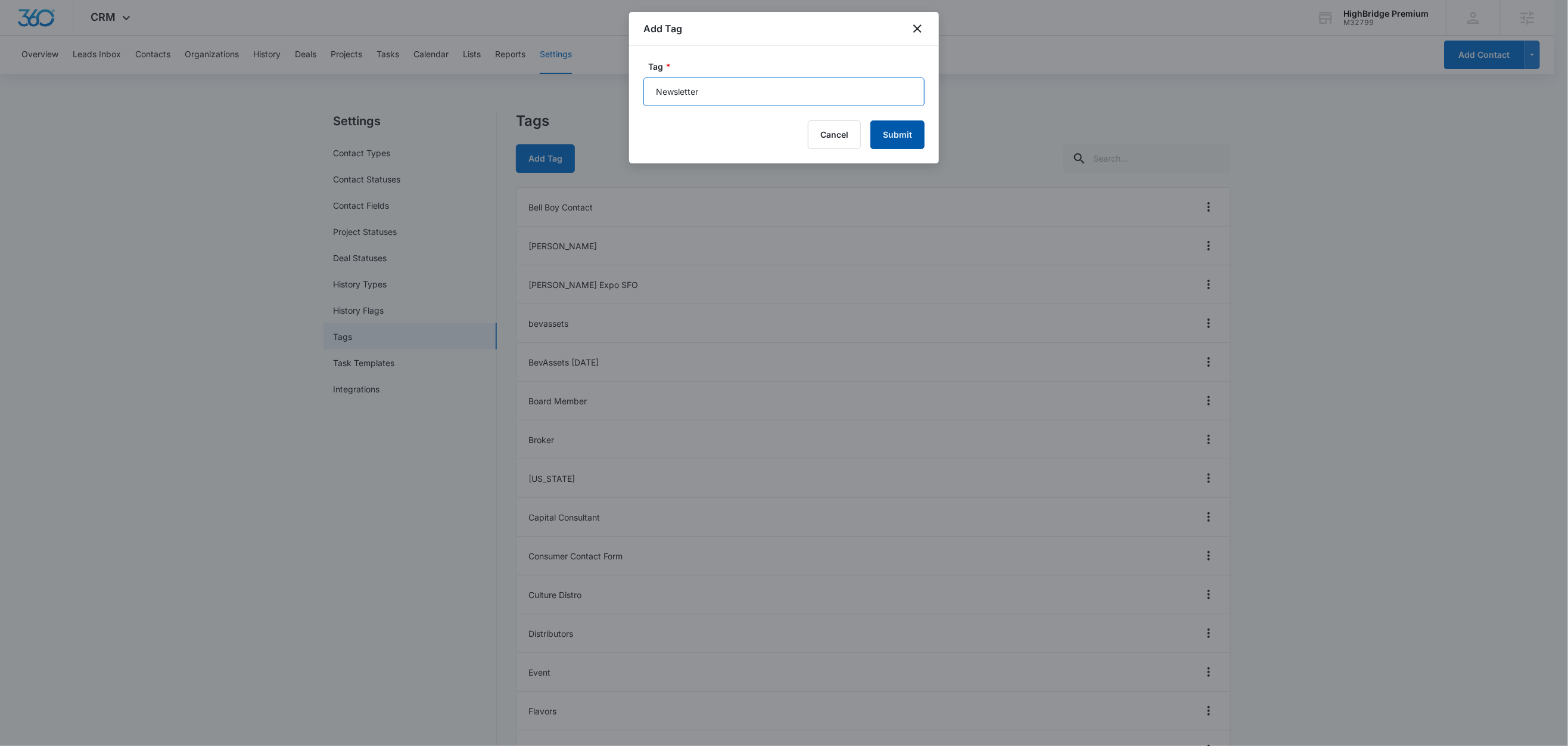
type input "Newsletter"
drag, startPoint x: 900, startPoint y: 129, endPoint x: 893, endPoint y: 129, distance: 7.0
click at [900, 129] on button "Submit" at bounding box center [897, 134] width 54 height 28
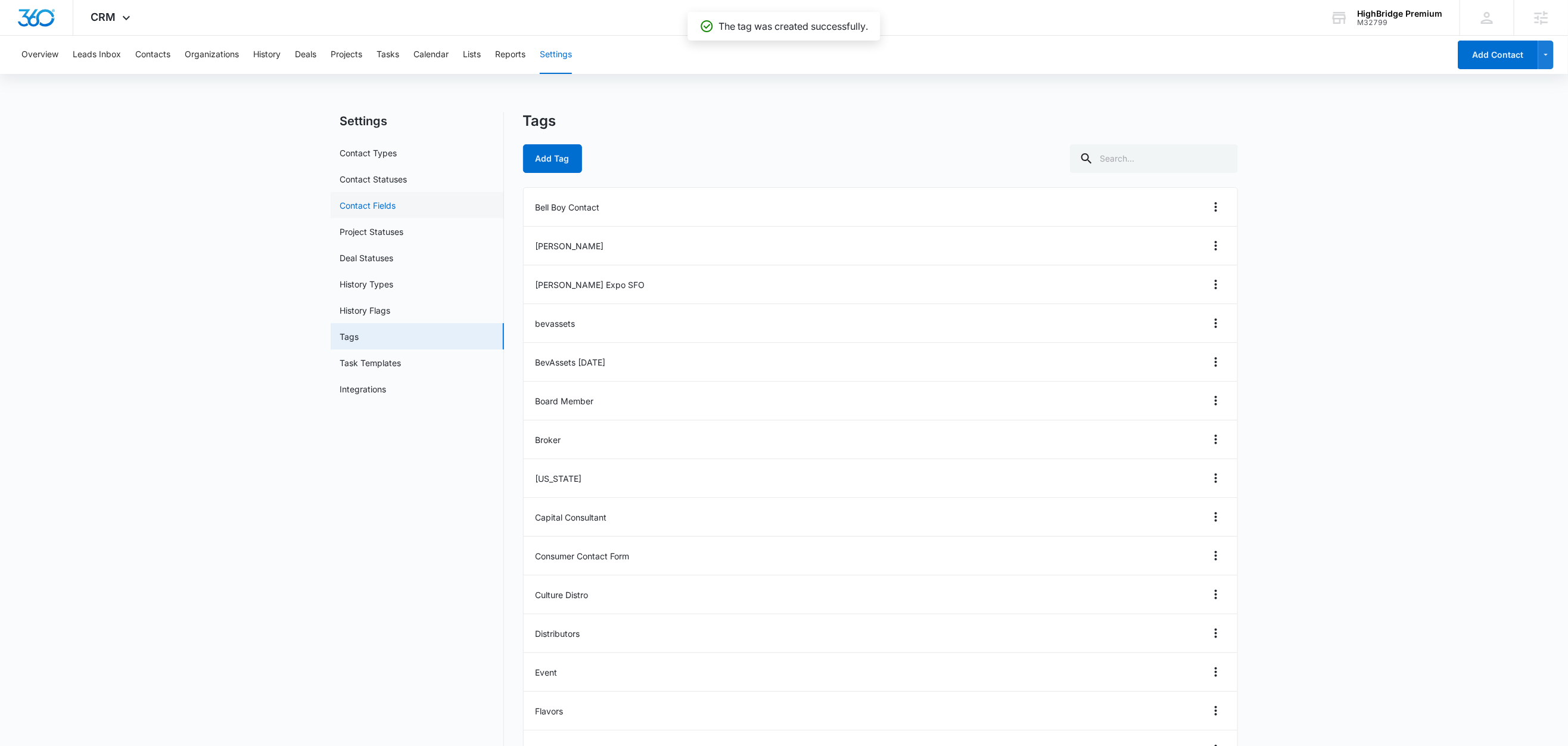
click at [367, 199] on link "Contact Fields" at bounding box center [368, 205] width 56 height 12
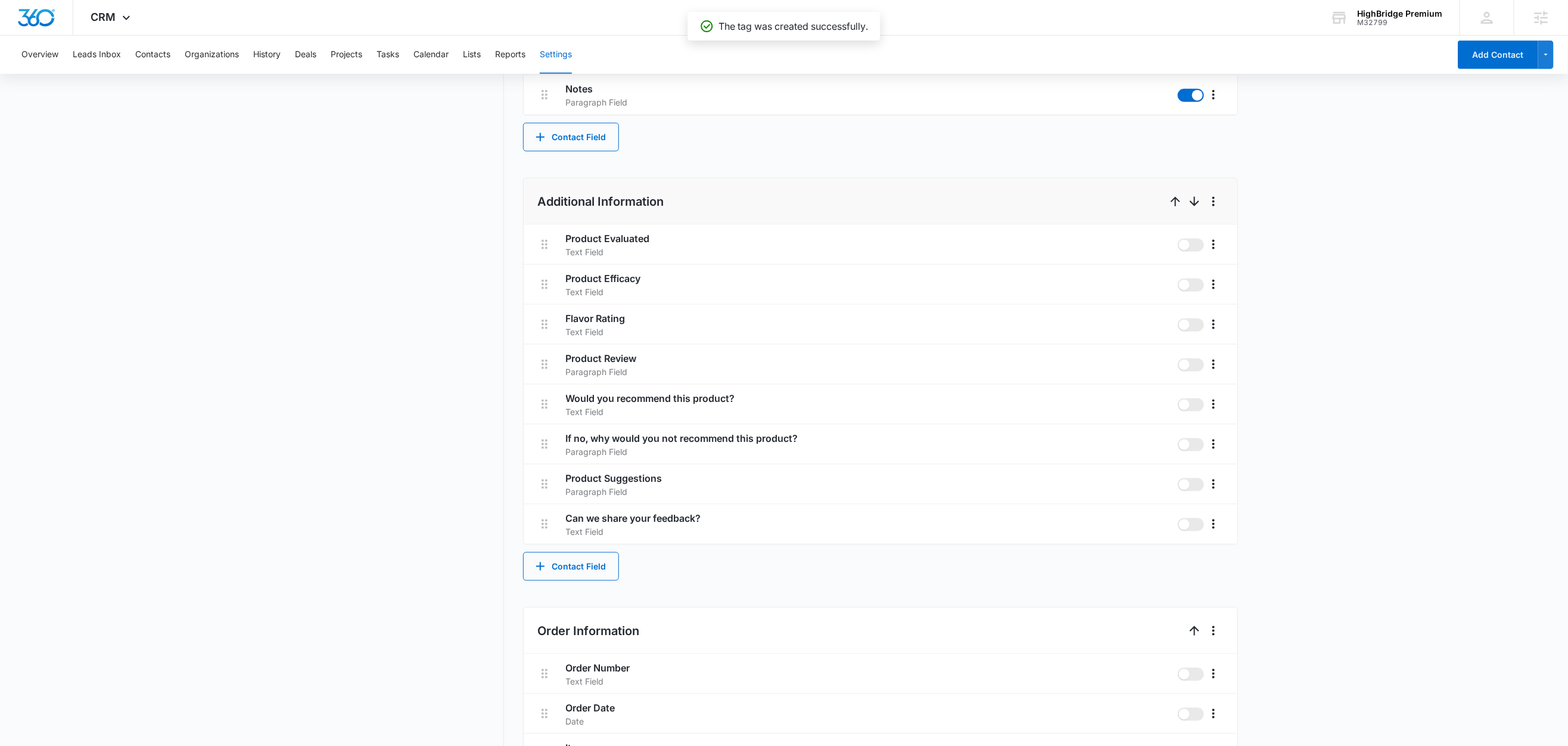
scroll to position [897, 0]
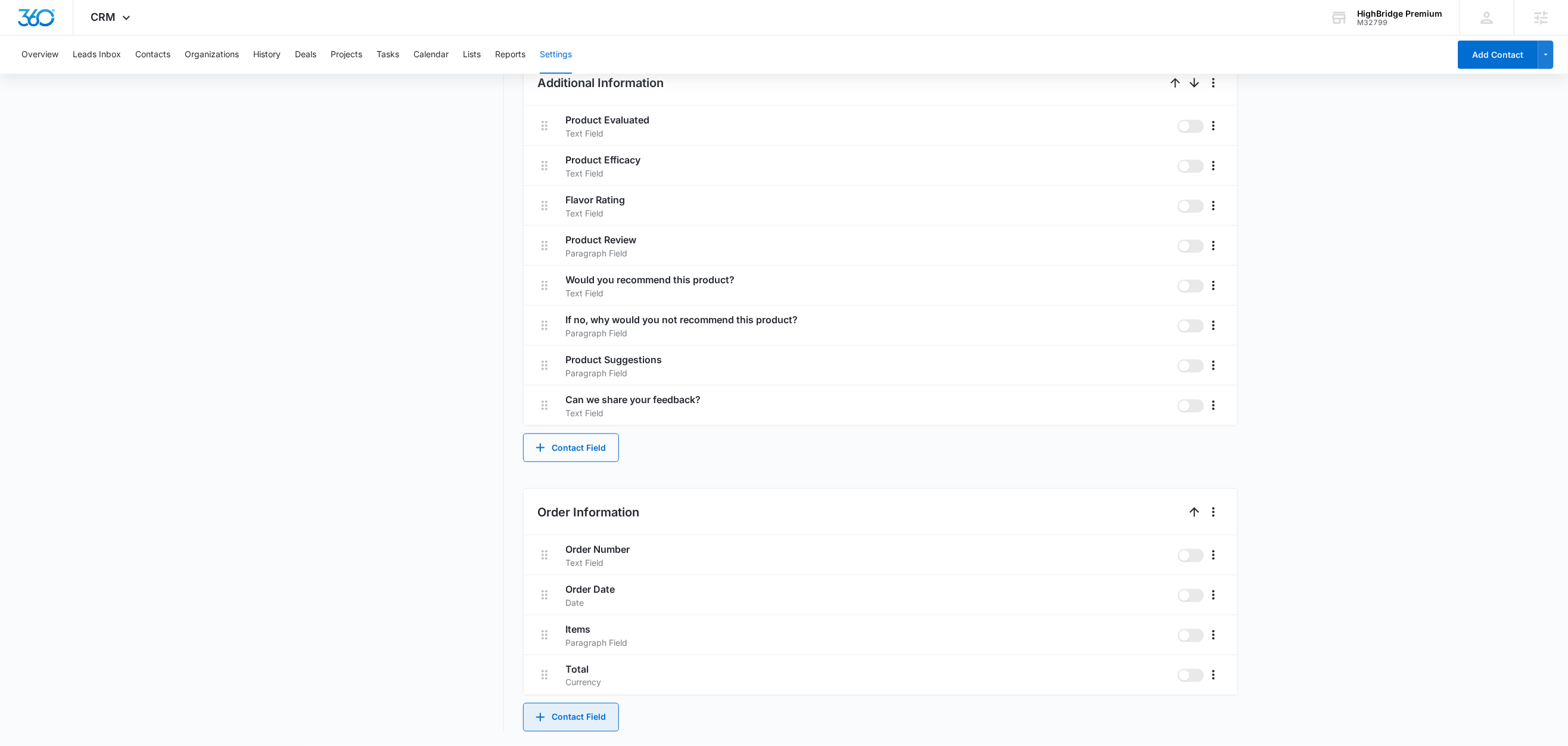
click at [575, 711] on button "Contact Field" at bounding box center [571, 717] width 96 height 28
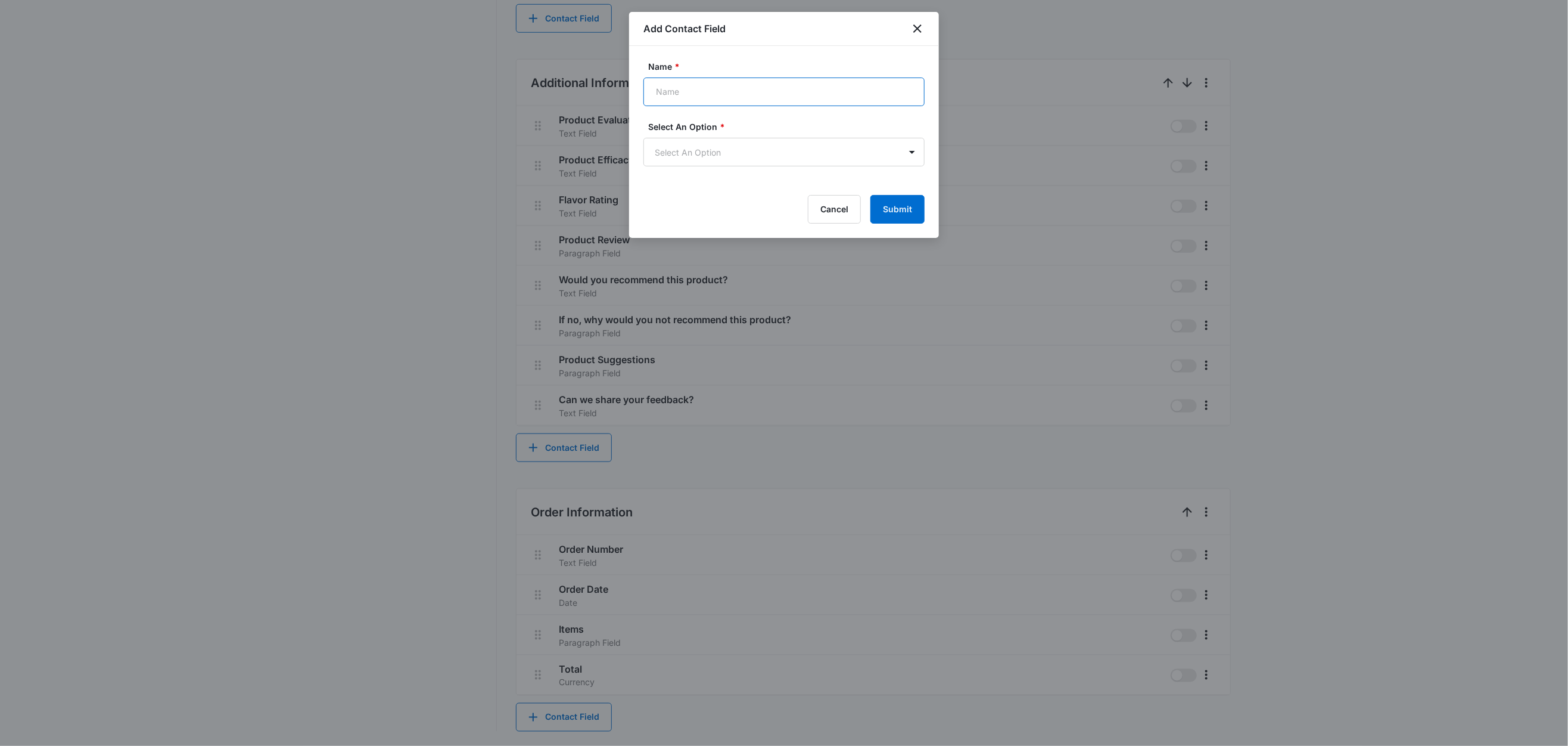
click at [733, 93] on input "Name *" at bounding box center [784, 91] width 281 height 28
type input "Company"
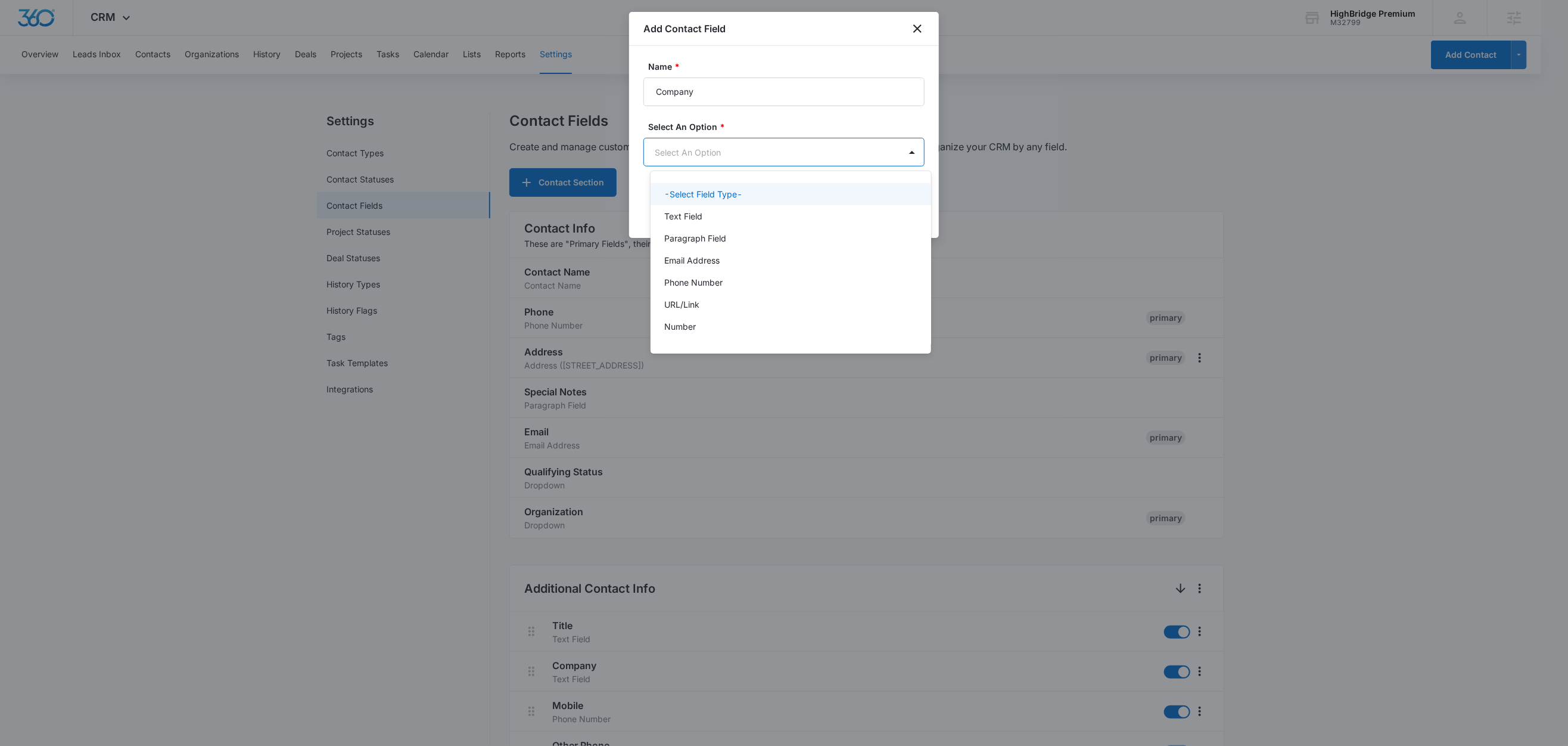
scroll to position [0, 0]
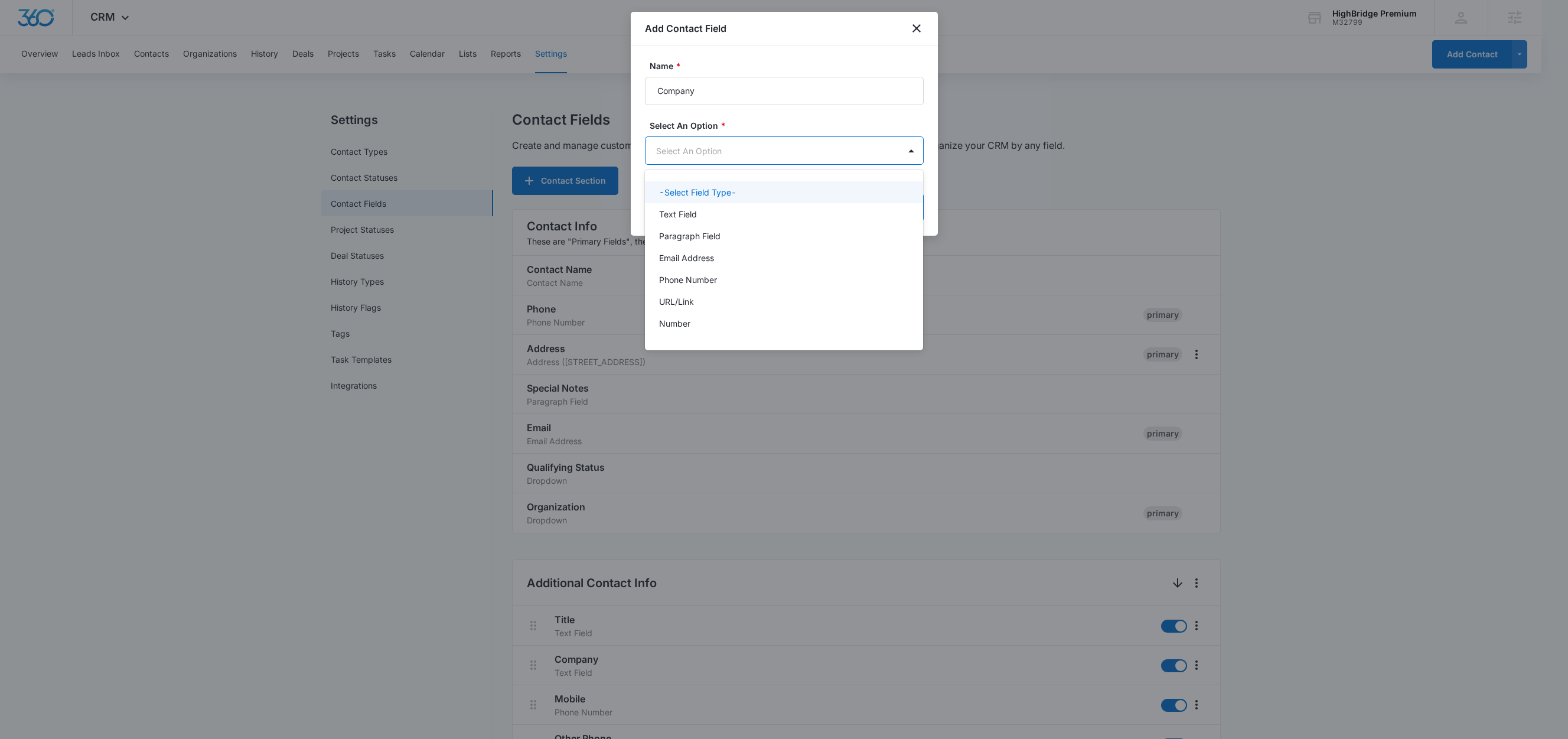
click at [693, 152] on body "CRM Apps Reputation Forms CRM Email Social Content Ads Intelligence Files Brand…" at bounding box center [784, 369] width 1568 height 739
click at [669, 212] on p "Text Field" at bounding box center [678, 213] width 38 height 12
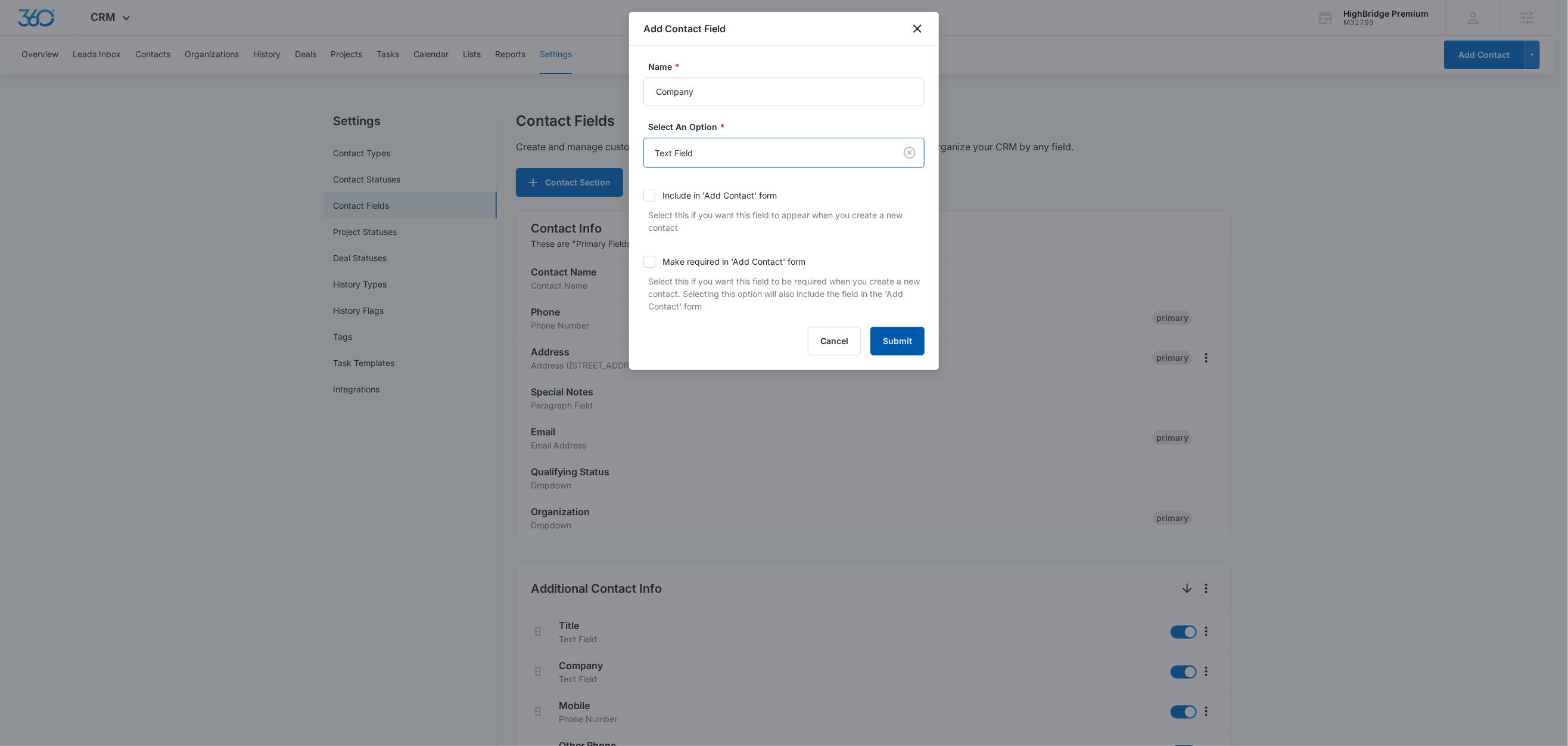
click at [904, 349] on button "Submit" at bounding box center [897, 341] width 54 height 28
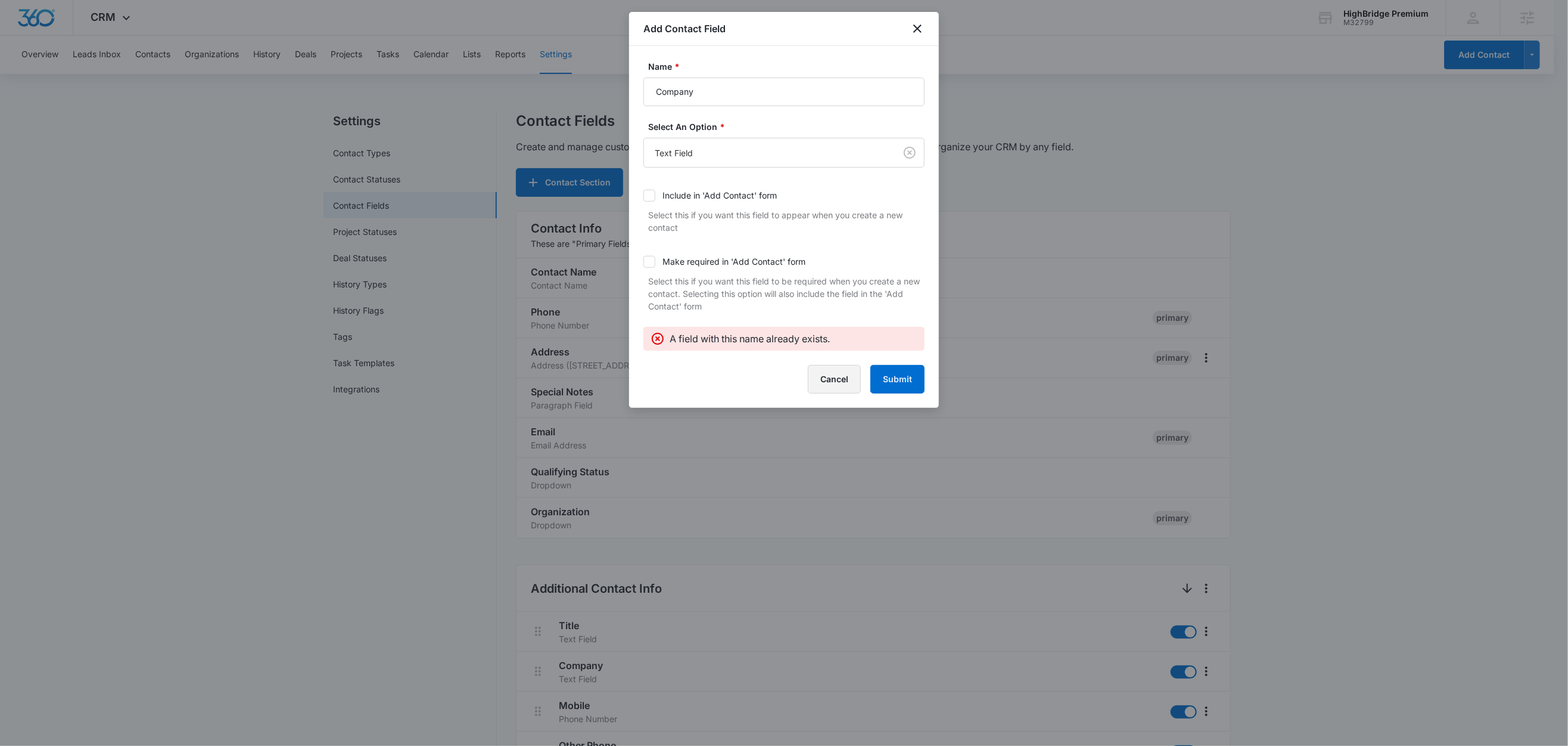
click at [848, 378] on button "Cancel" at bounding box center [834, 378] width 53 height 28
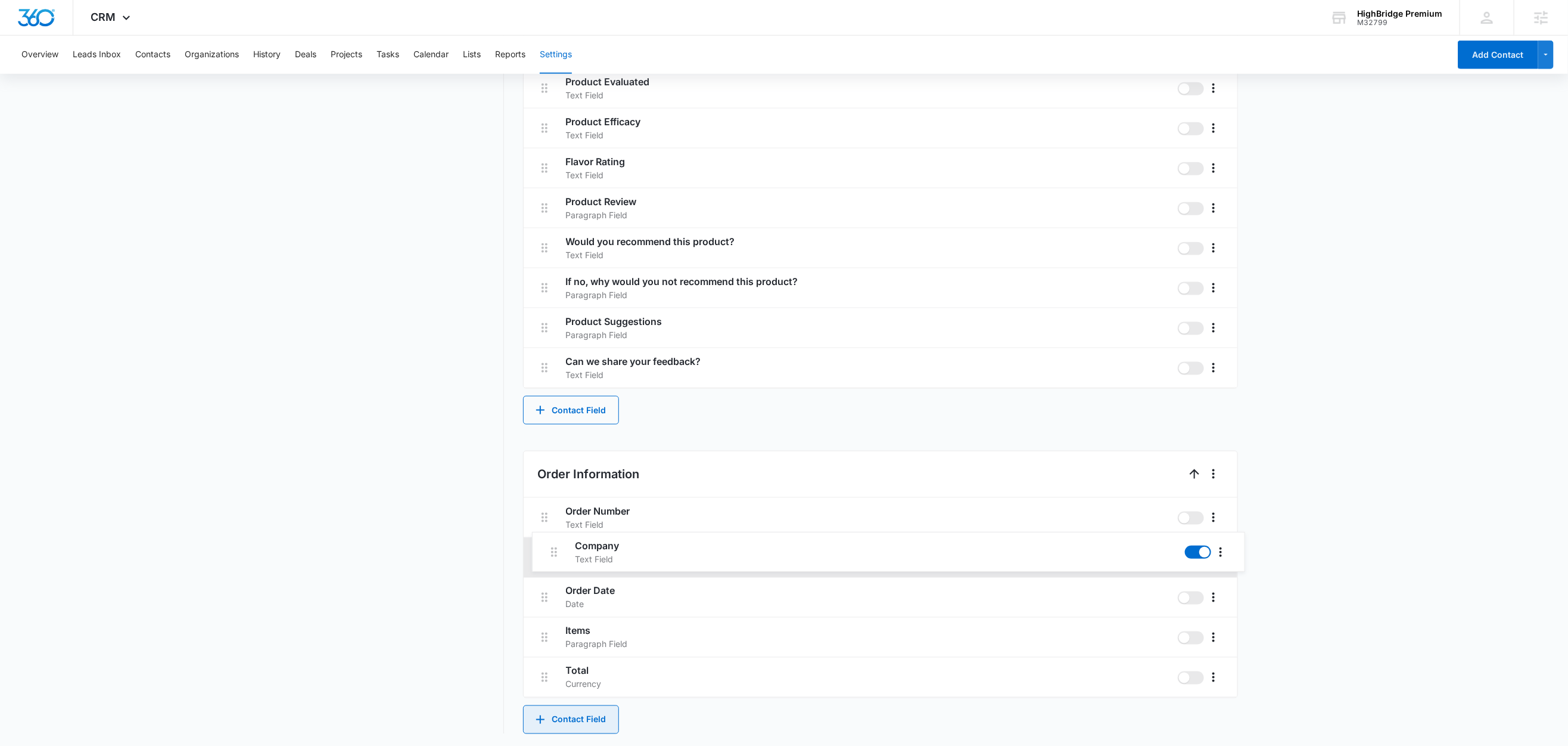
scroll to position [934, 0]
drag, startPoint x: 540, startPoint y: 268, endPoint x: 548, endPoint y: 521, distance: 253.1
click at [548, 521] on div "Contact Info These are "Primary Fields", their configurations are limited becau…" at bounding box center [880, 4] width 715 height 1455
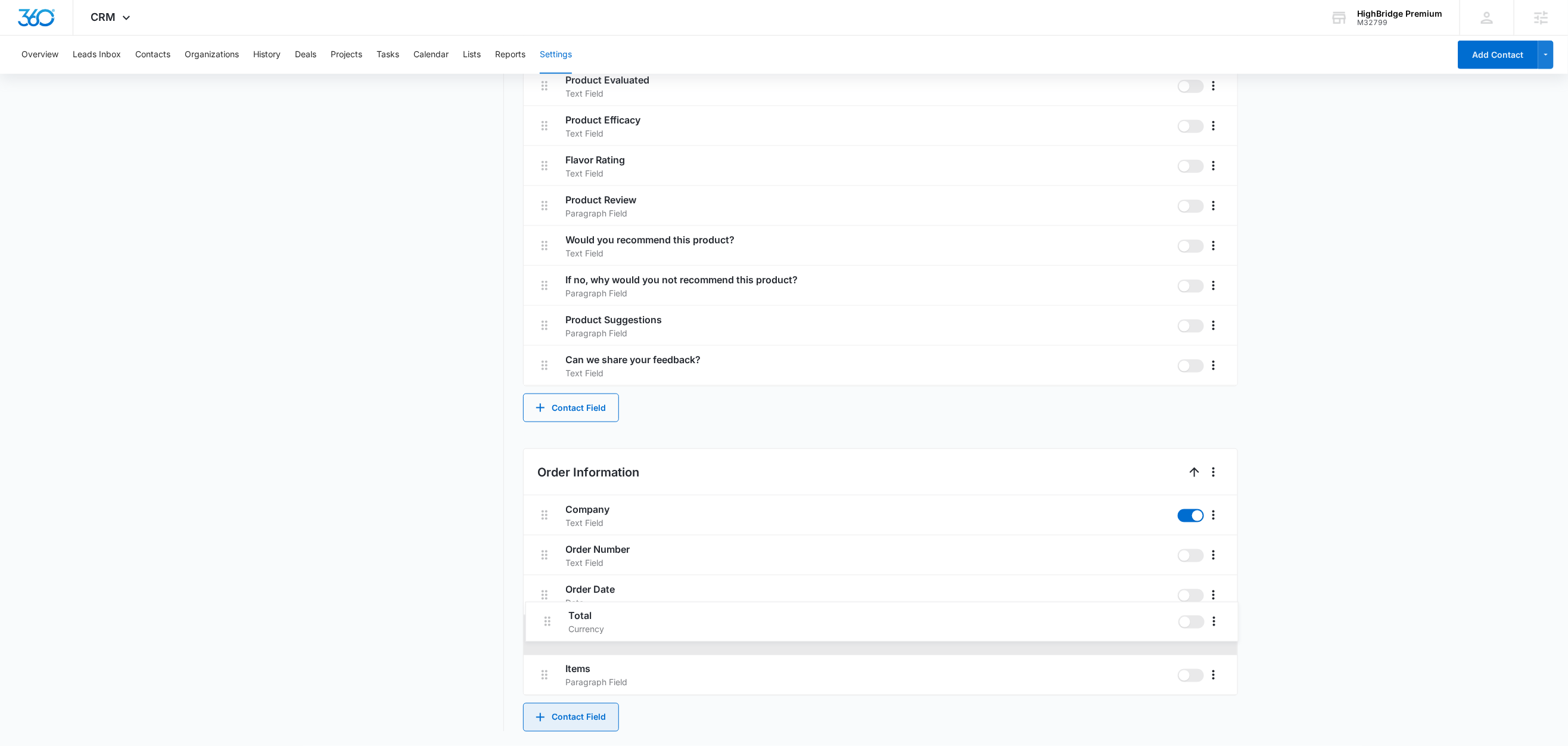
drag, startPoint x: 549, startPoint y: 672, endPoint x: 551, endPoint y: 616, distance: 56.0
click at [551, 616] on div "Company Text Field Order Number Text Field Order Date Date Items Paragraph Fiel…" at bounding box center [880, 594] width 714 height 199
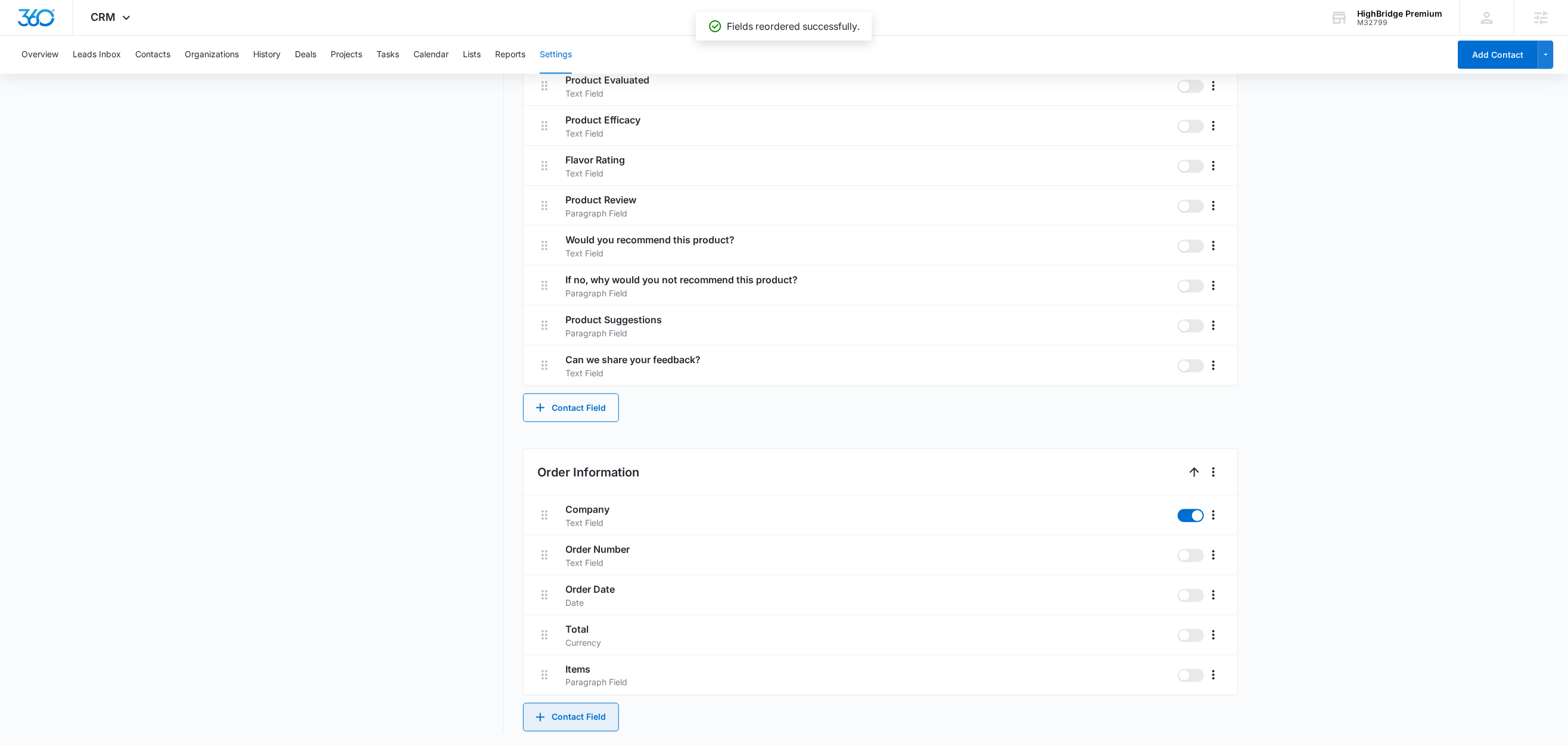
click at [569, 716] on button "Contact Field" at bounding box center [571, 717] width 96 height 28
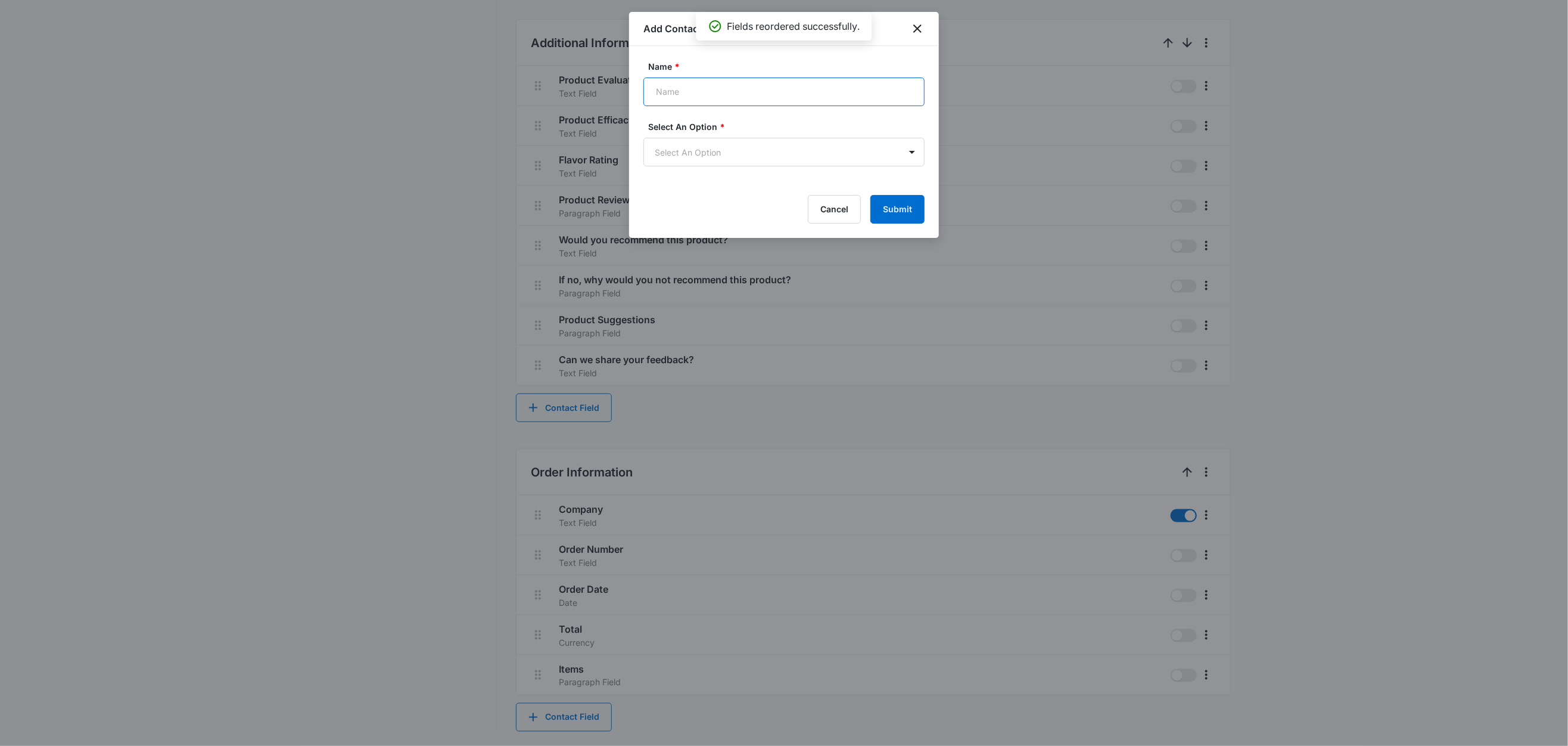
click at [677, 98] on input "Name *" at bounding box center [784, 91] width 281 height 28
type input "Billing Address"
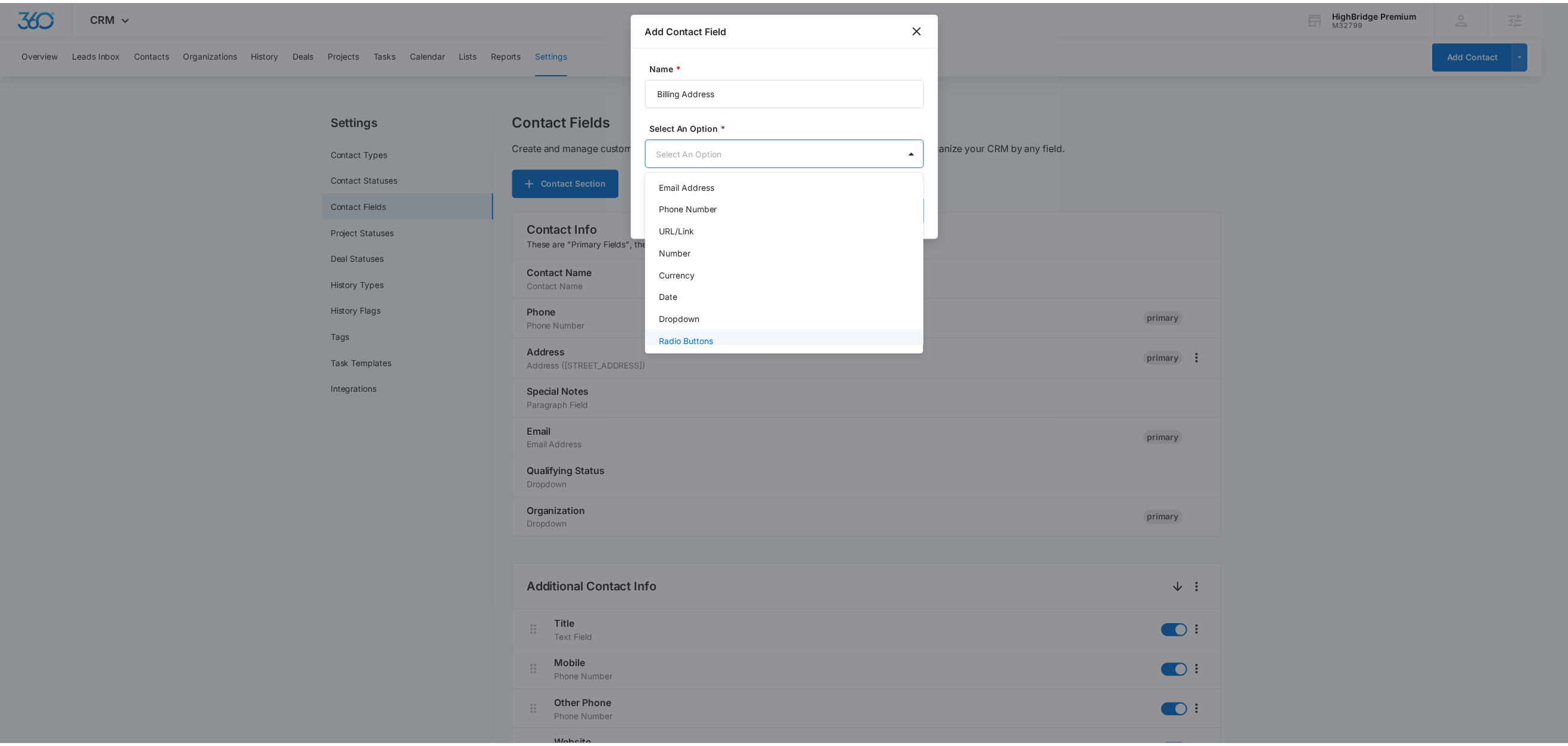
scroll to position [149, 0]
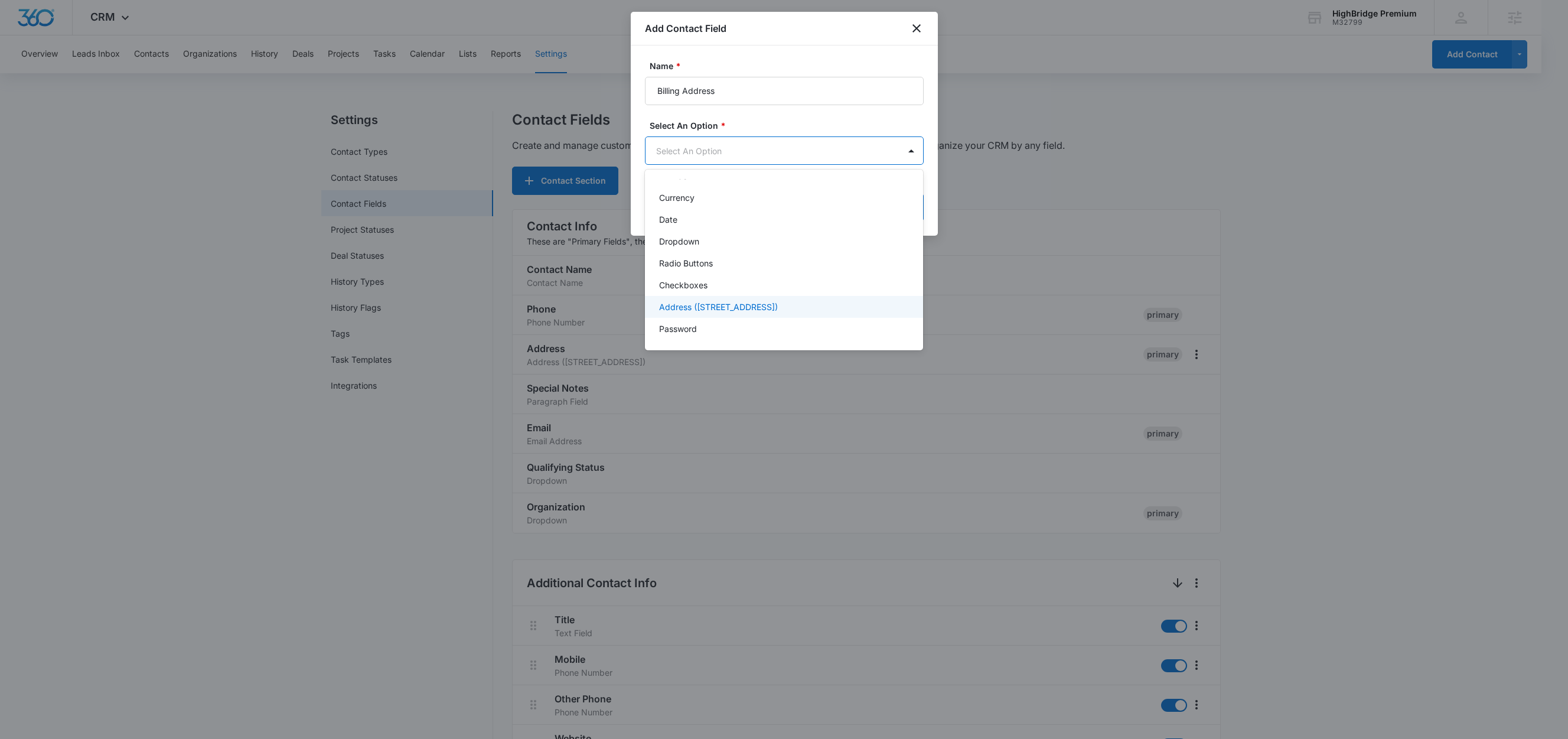
click at [736, 307] on p "Address (Street, Street 2, City, ST, Zip, Country)" at bounding box center [718, 307] width 119 height 12
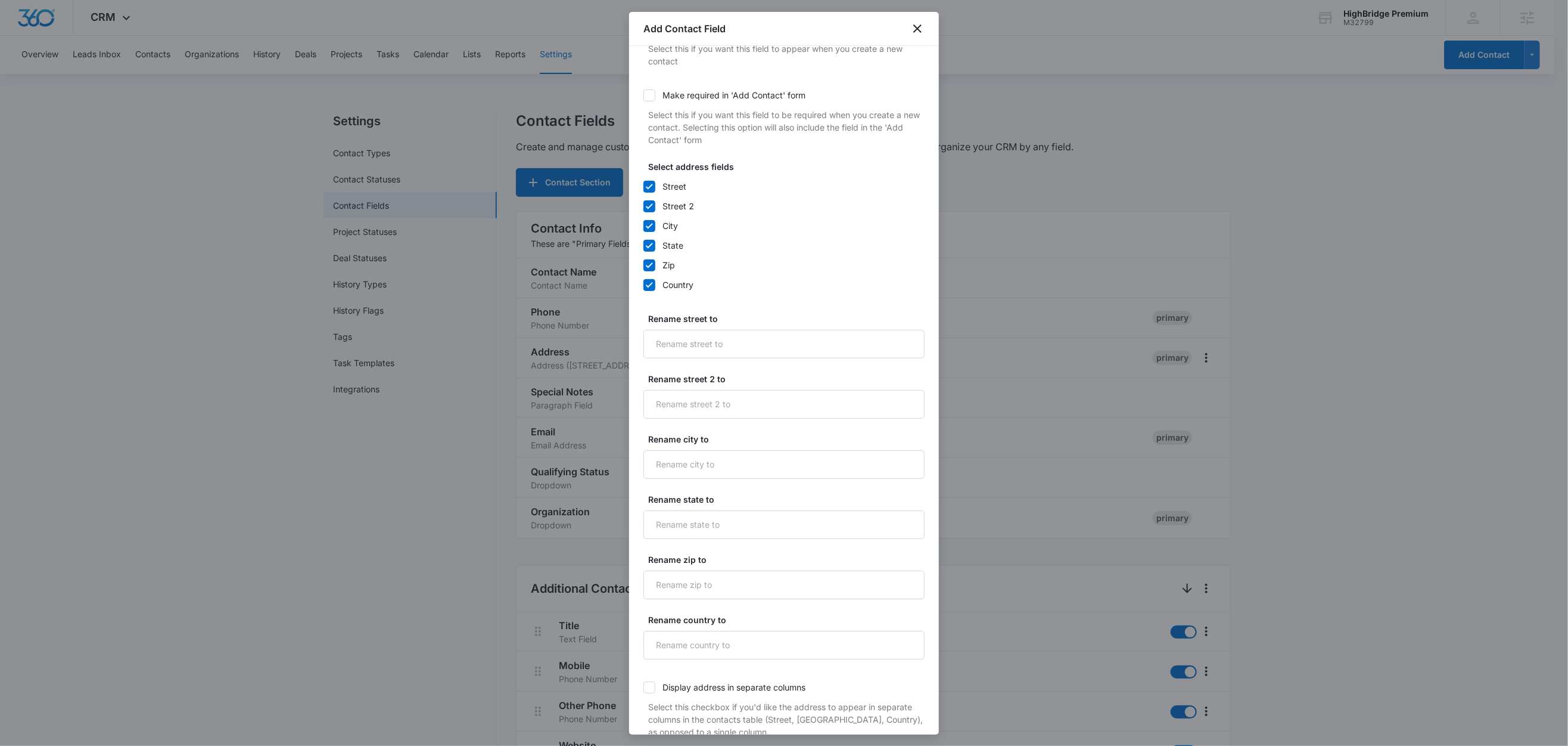
scroll to position [227, 0]
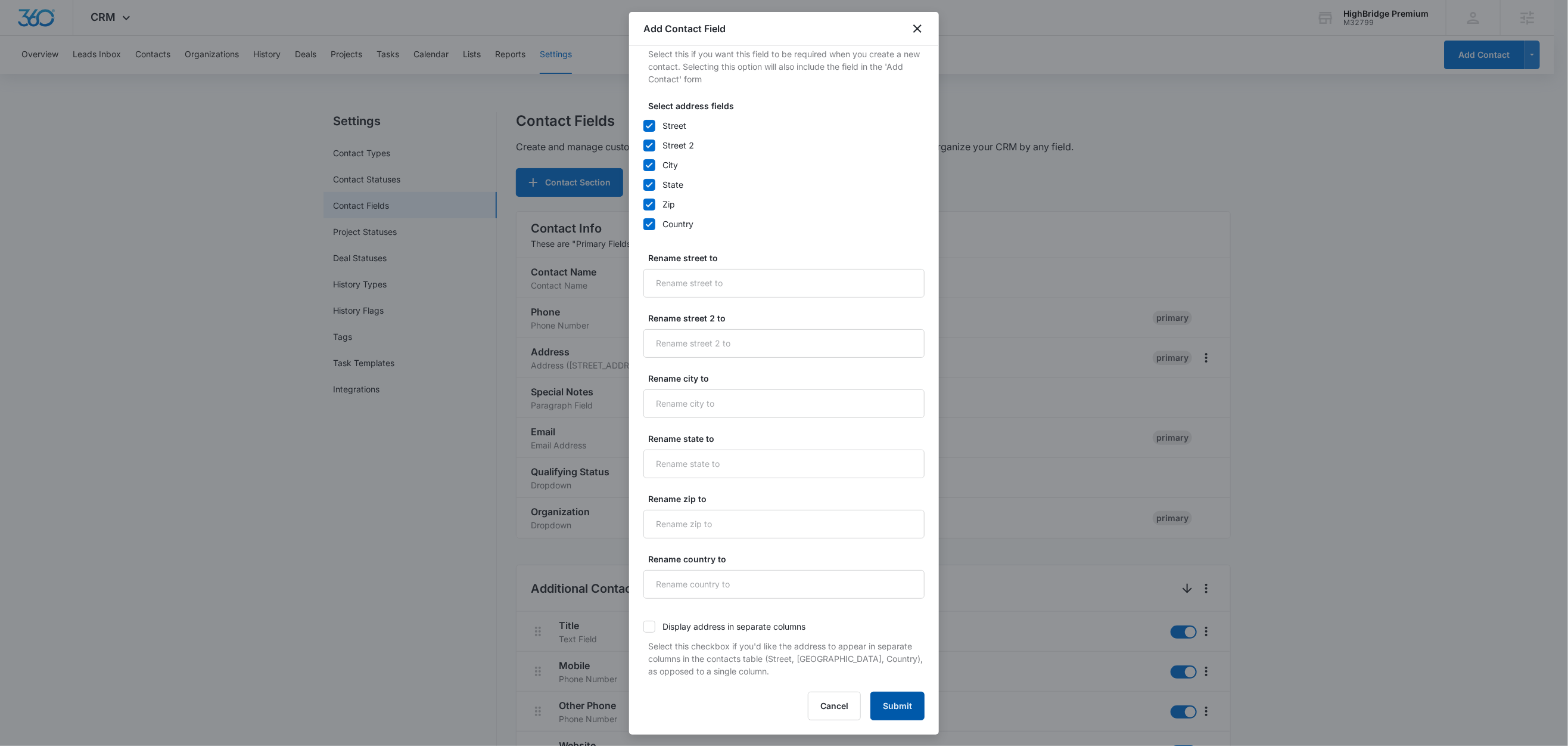
click at [901, 703] on button "Submit" at bounding box center [897, 705] width 54 height 28
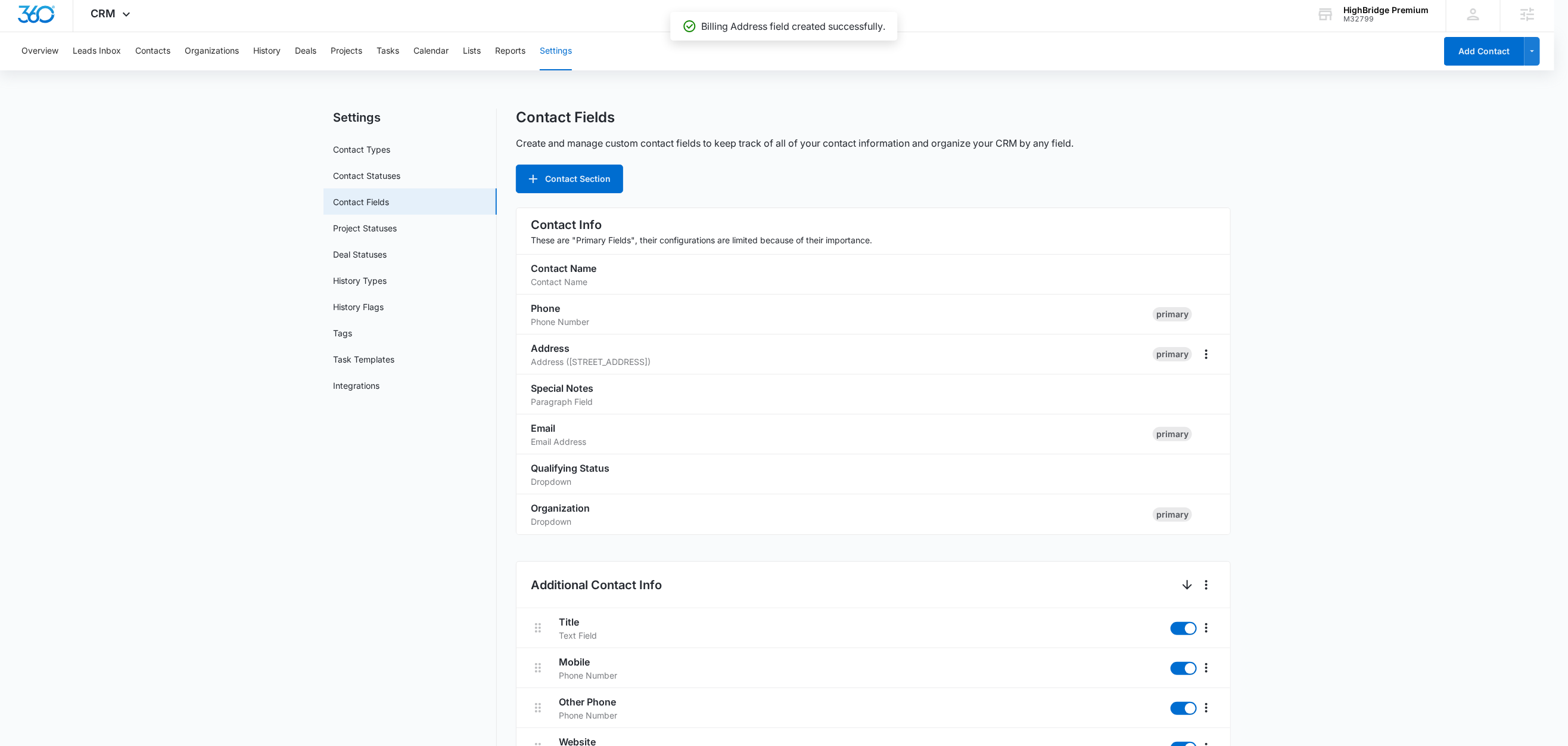
scroll to position [937, 0]
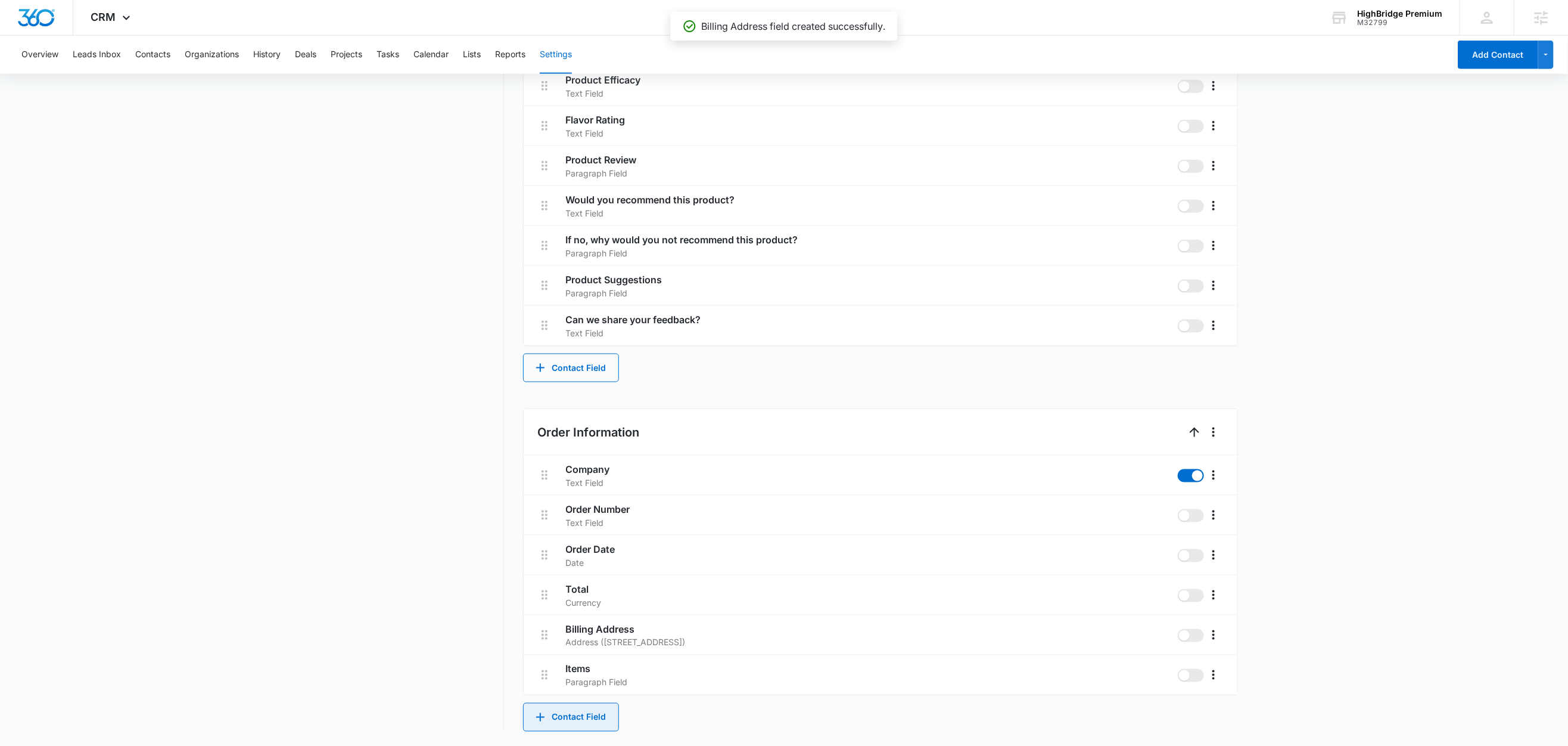
click at [569, 710] on button "Contact Field" at bounding box center [571, 717] width 96 height 28
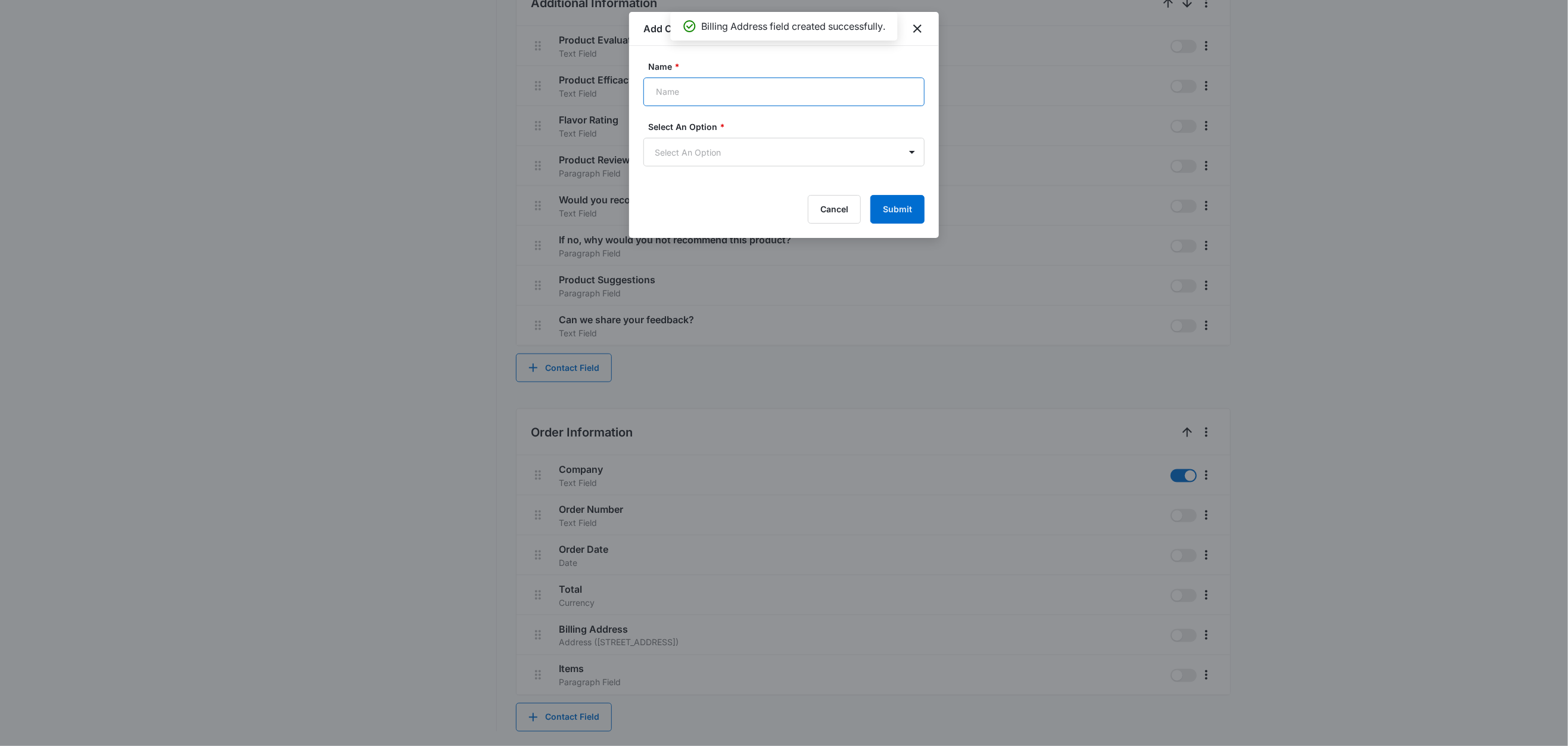
click at [707, 102] on input "Name *" at bounding box center [784, 91] width 281 height 28
type input "Ship To Name"
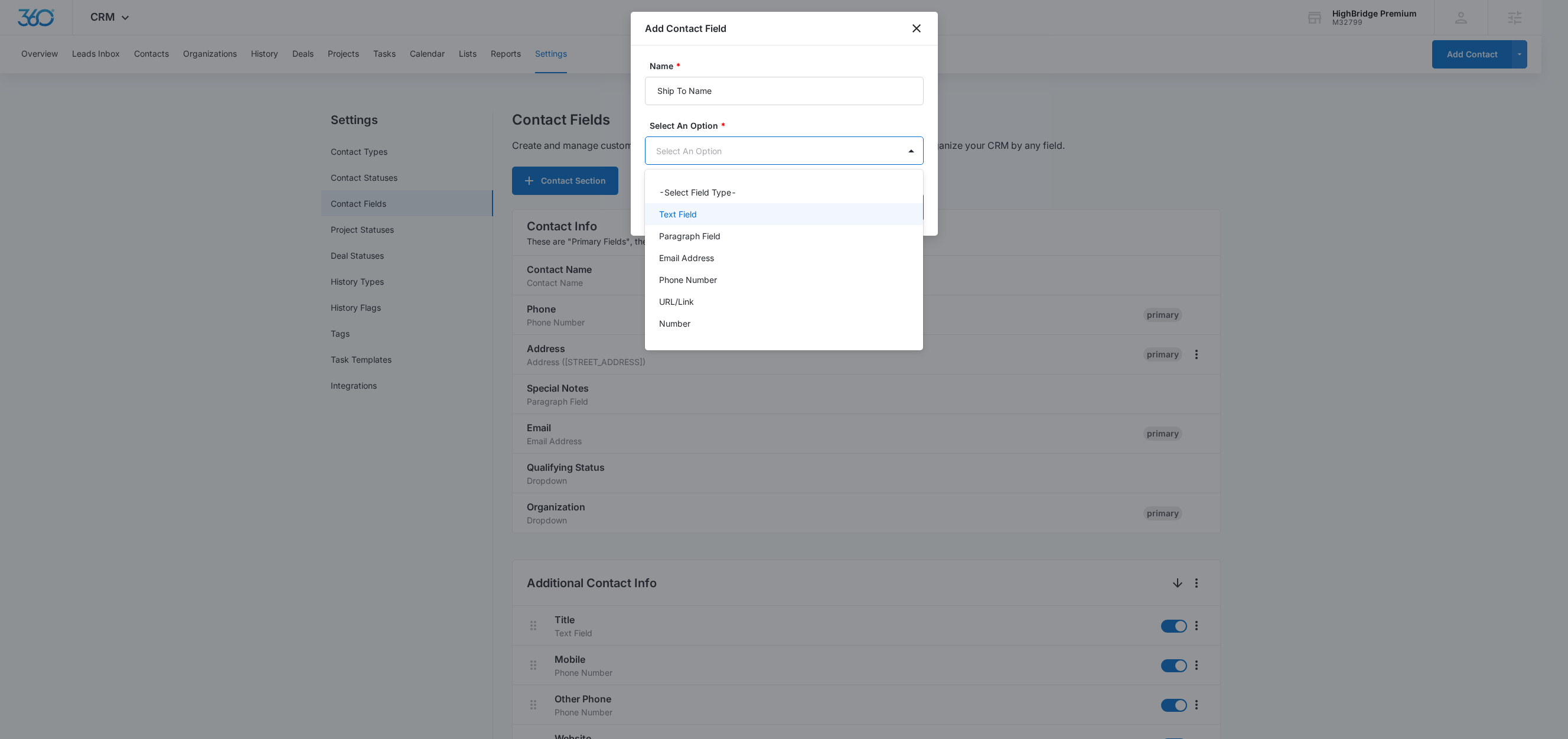
click at [682, 210] on p "Text Field" at bounding box center [678, 213] width 38 height 12
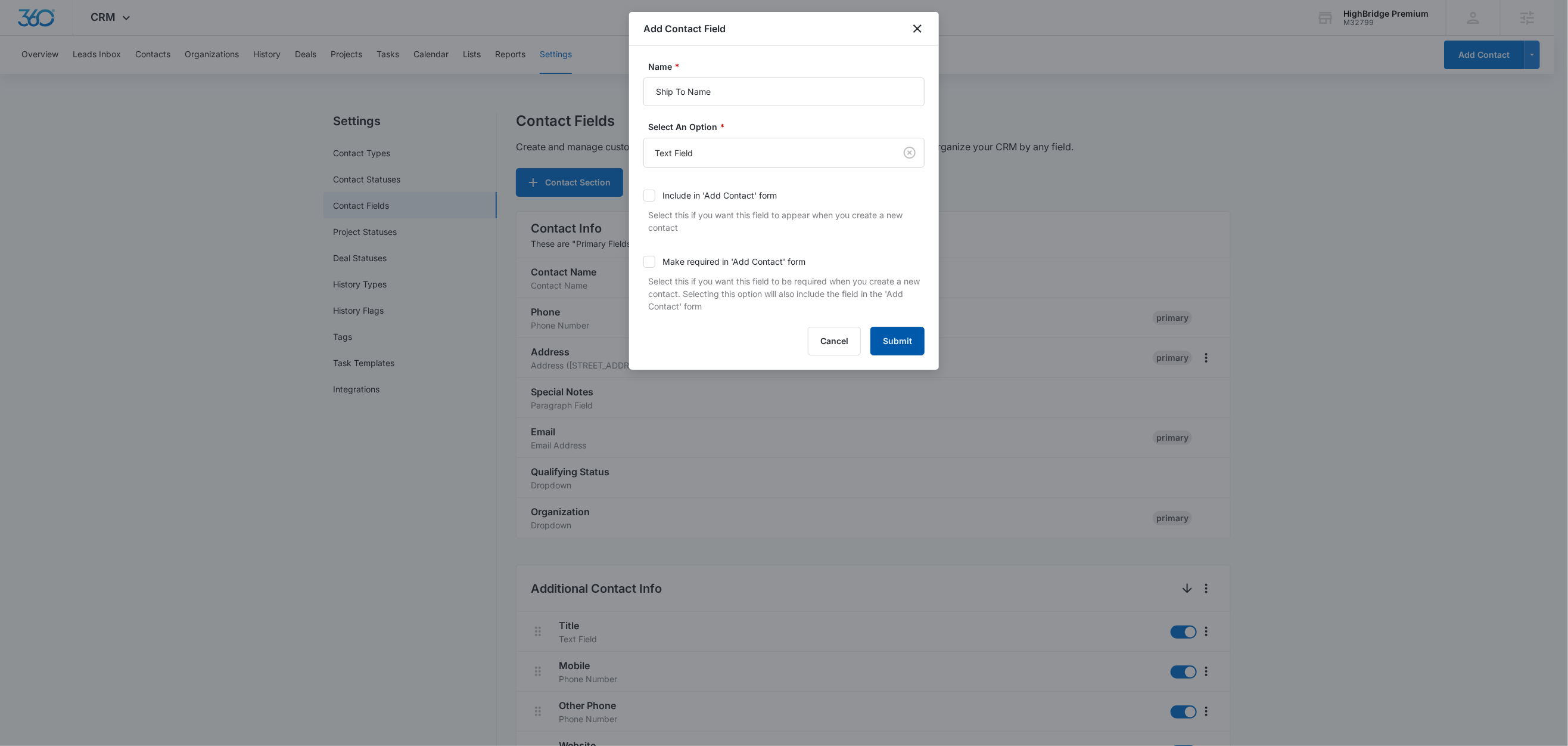
click at [910, 351] on button "Submit" at bounding box center [897, 341] width 54 height 28
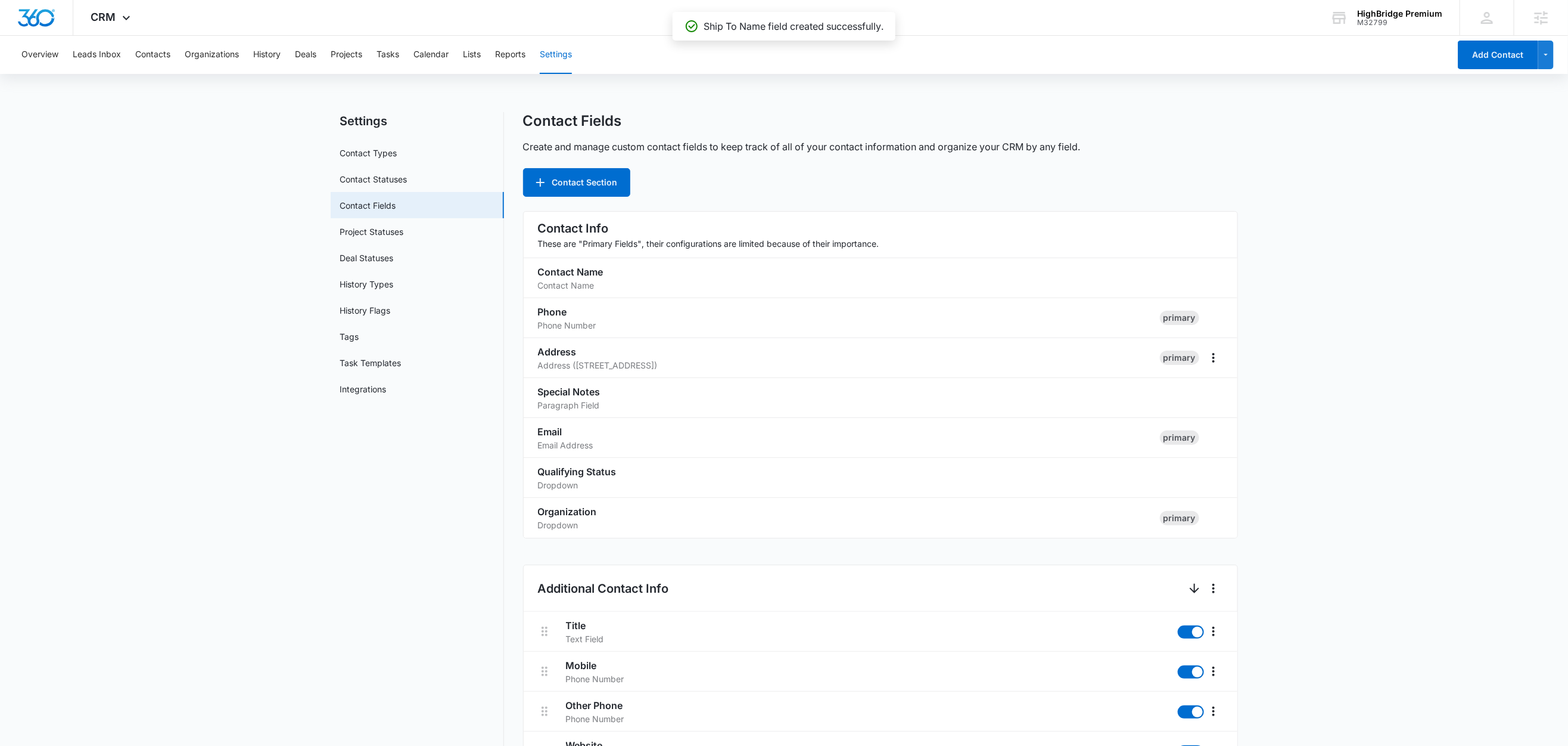
scroll to position [977, 0]
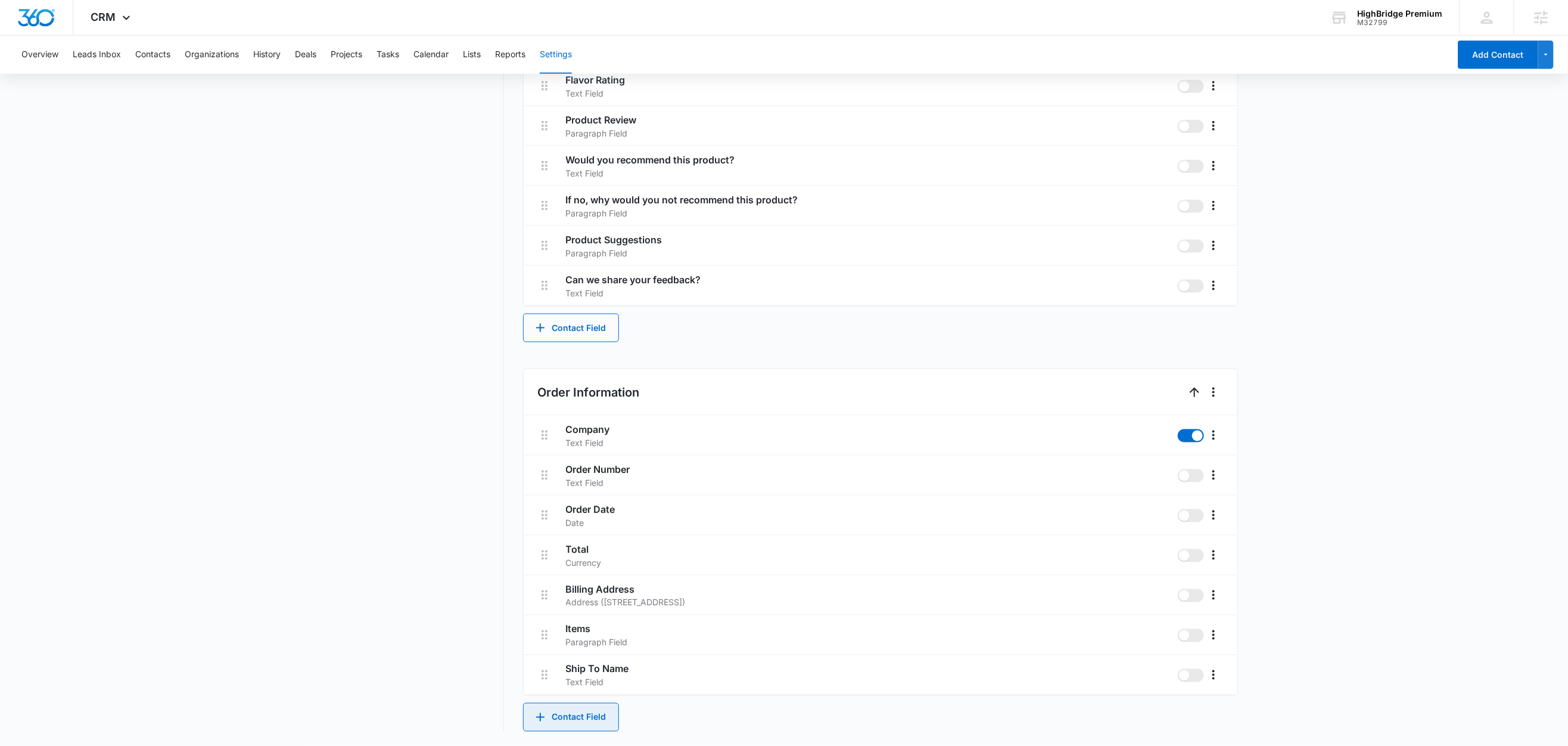
click at [598, 712] on button "Contact Field" at bounding box center [571, 717] width 96 height 28
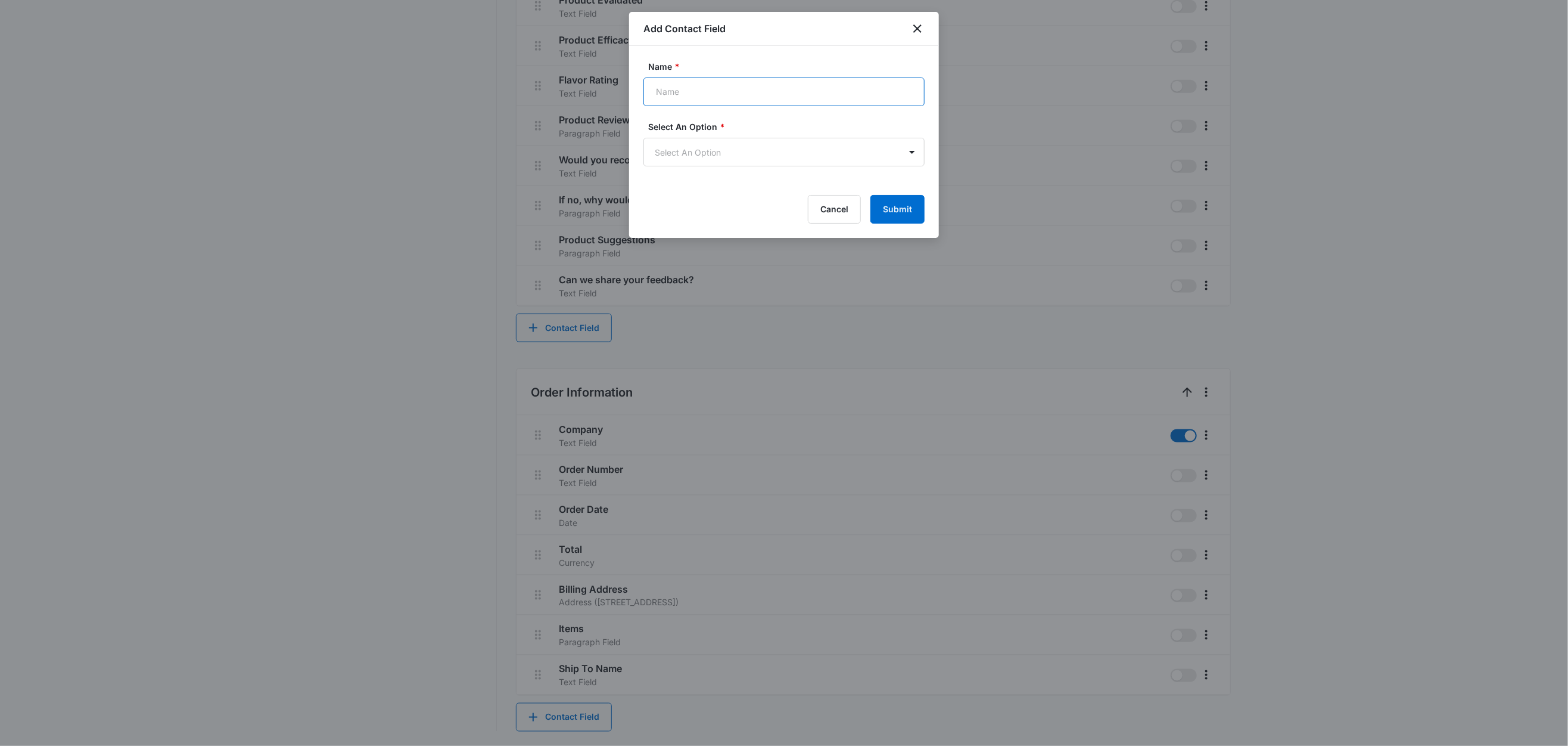
click at [676, 97] on input "Name *" at bounding box center [784, 91] width 281 height 28
type input "Shipping Address"
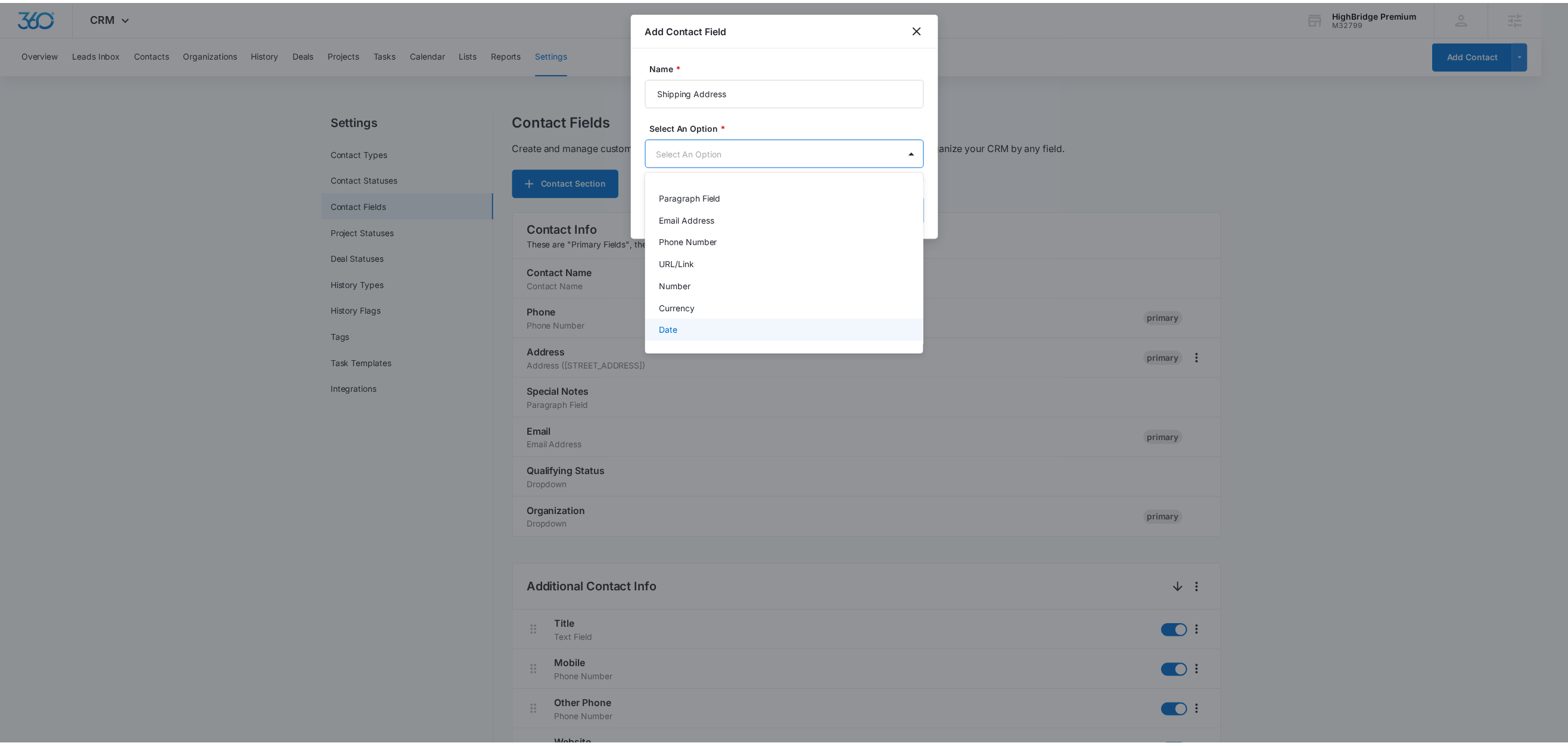
scroll to position [149, 0]
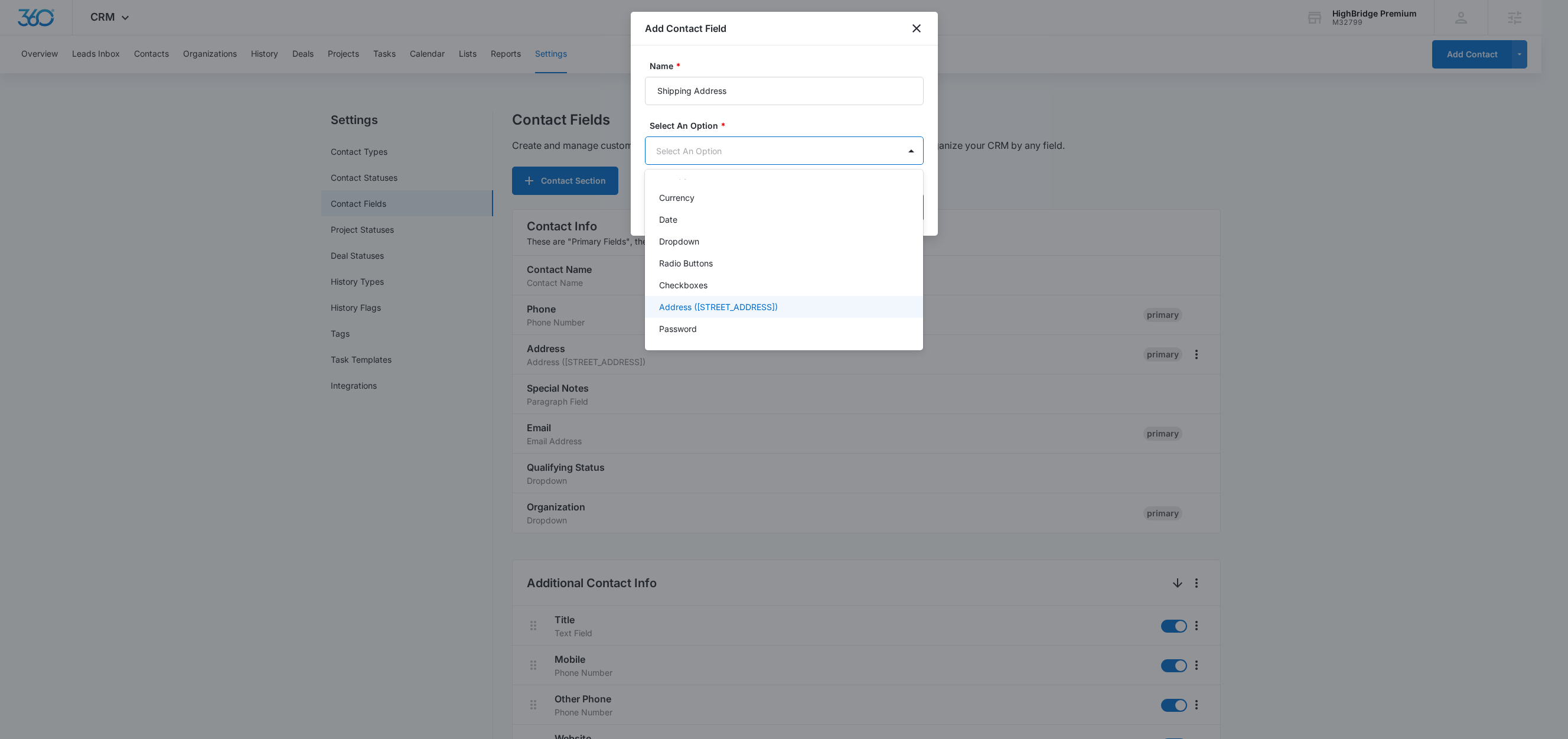
click at [797, 297] on div "Address (Street, Street 2, City, ST, Zip, Country)" at bounding box center [784, 307] width 279 height 22
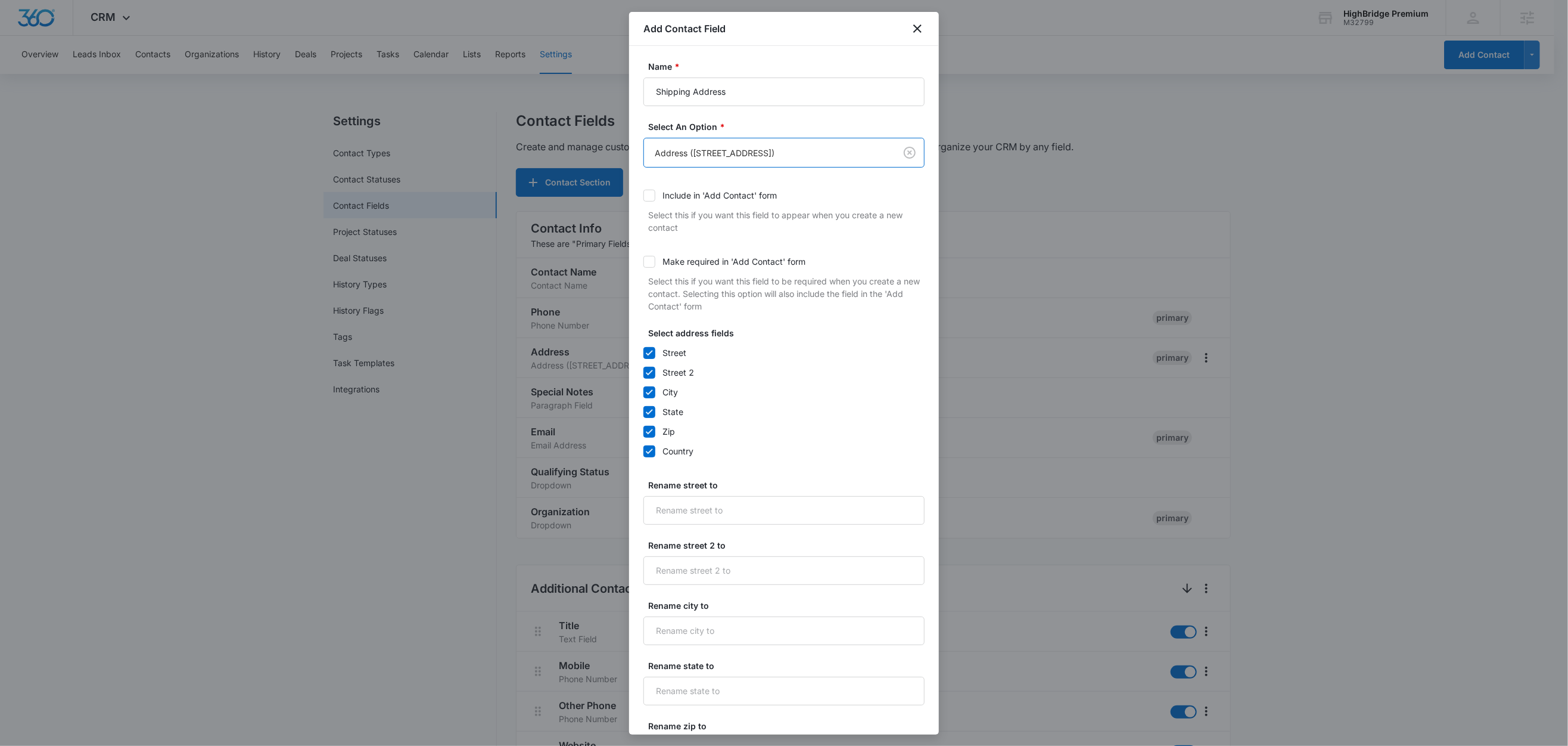
scroll to position [227, 0]
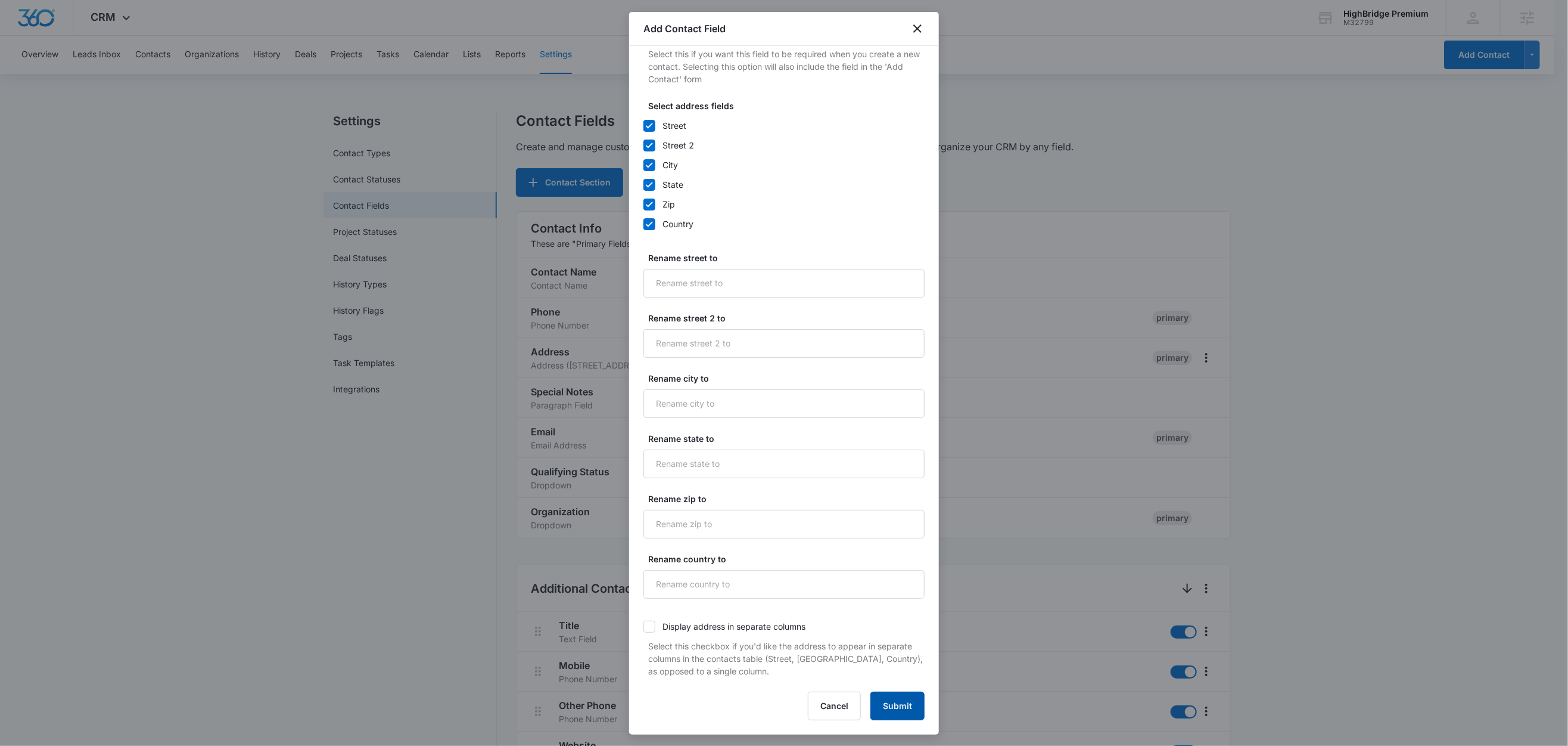
click at [896, 706] on button "Submit" at bounding box center [897, 705] width 54 height 28
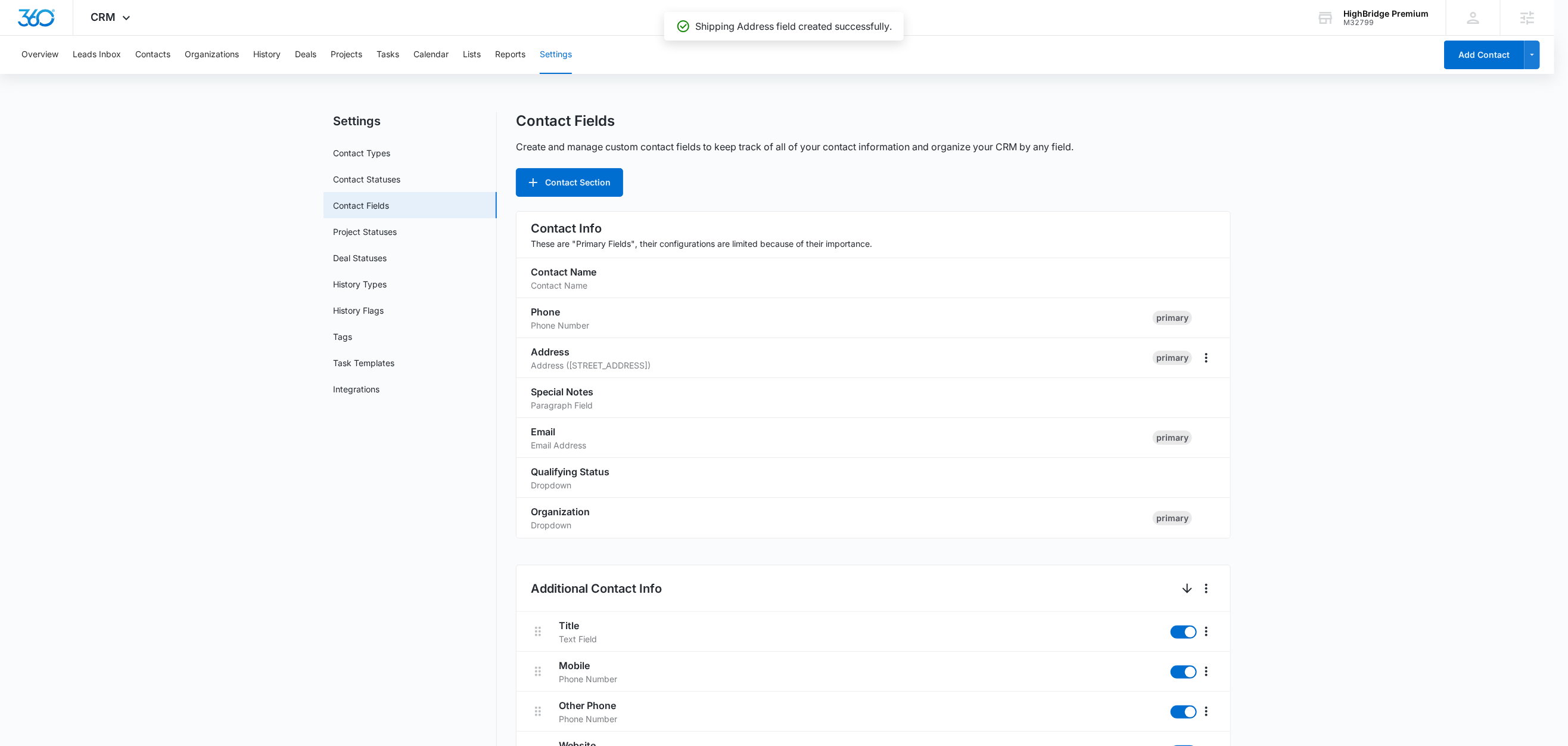
scroll to position [1016, 0]
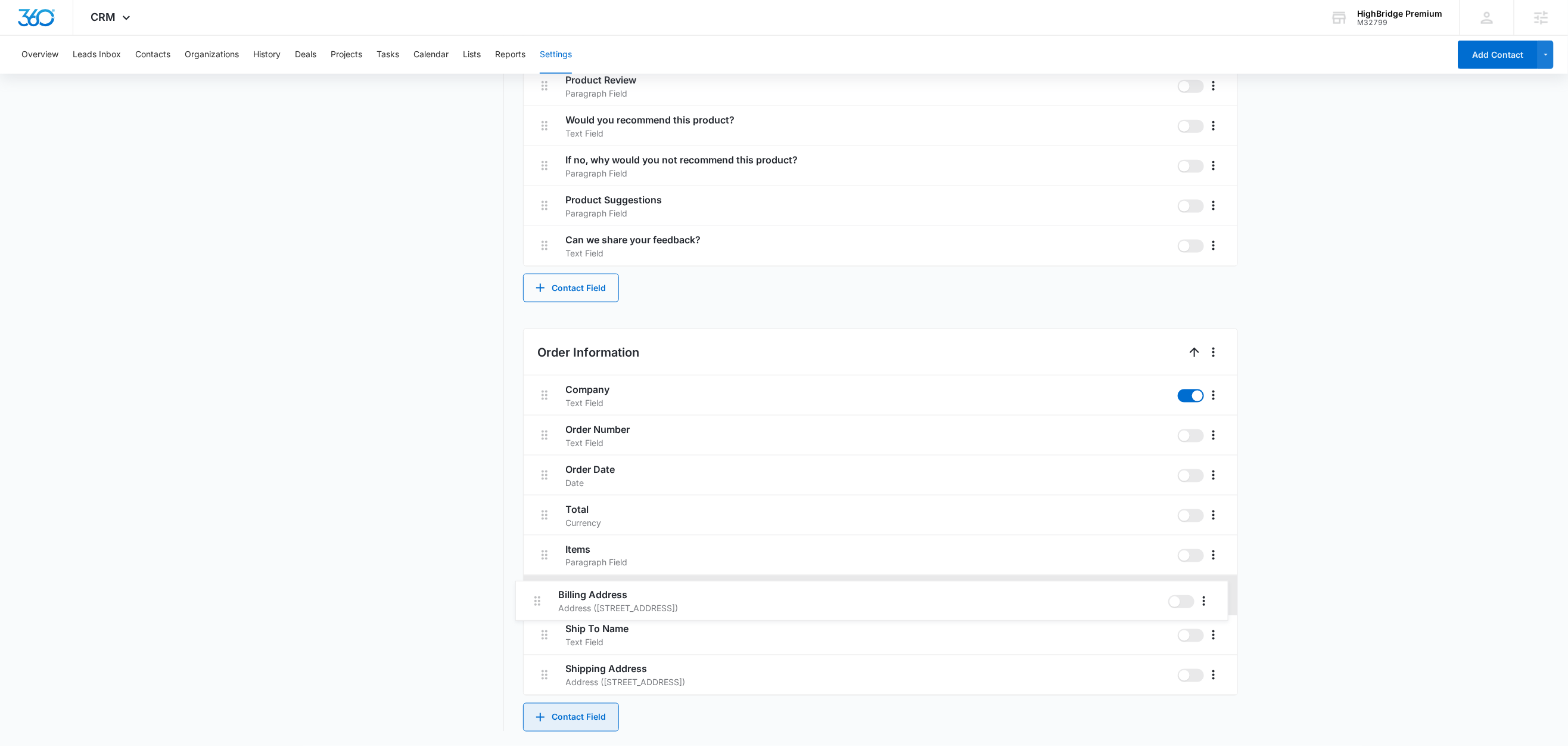
drag, startPoint x: 545, startPoint y: 669, endPoint x: 535, endPoint y: 589, distance: 80.6
click at [535, 589] on div "Company Text Field Order Number Text Field Order Date Date Total Currency Items…" at bounding box center [880, 535] width 714 height 320
click at [573, 710] on button "Contact Field" at bounding box center [571, 717] width 96 height 28
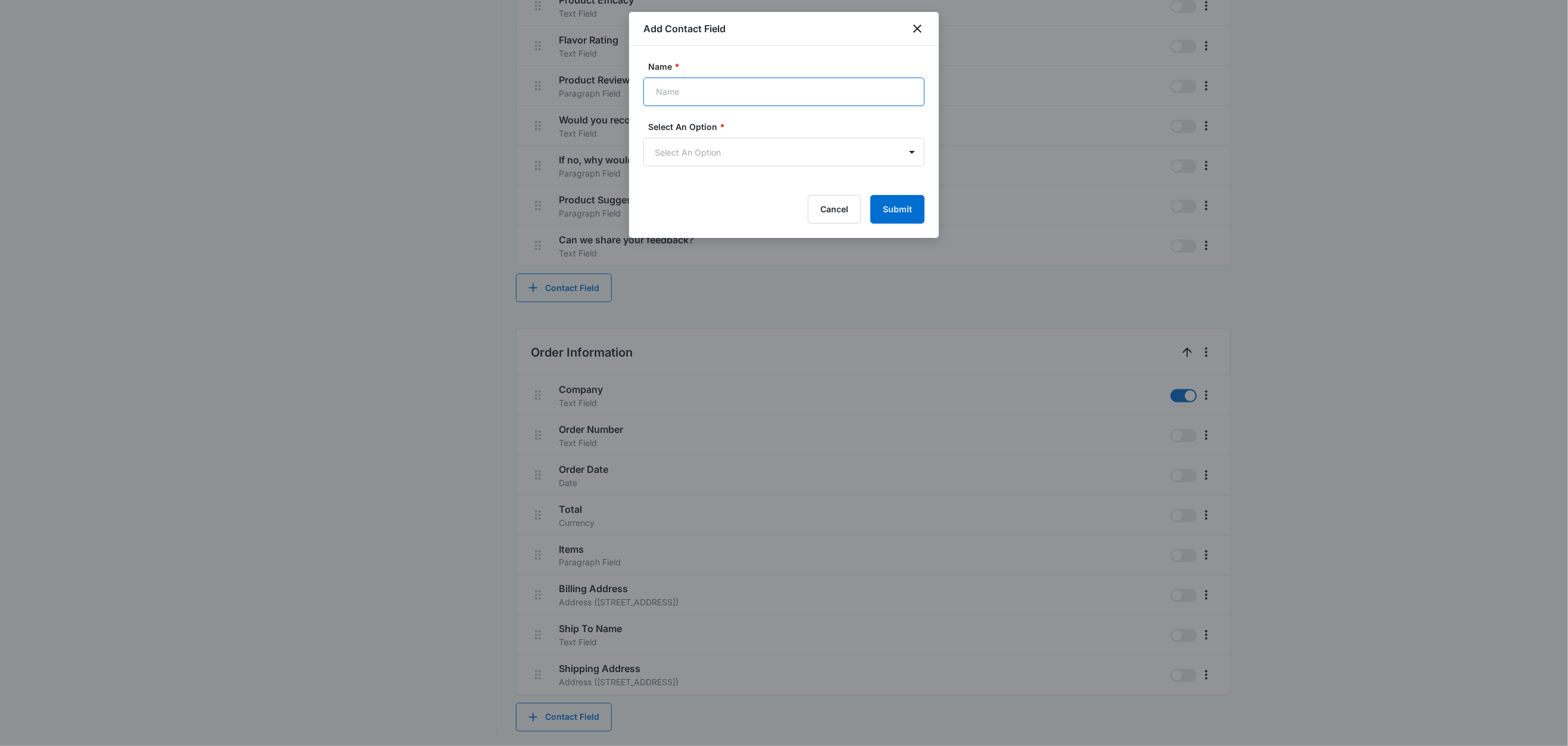
click at [713, 99] on input "Name *" at bounding box center [784, 91] width 281 height 28
type input "Order Status URL"
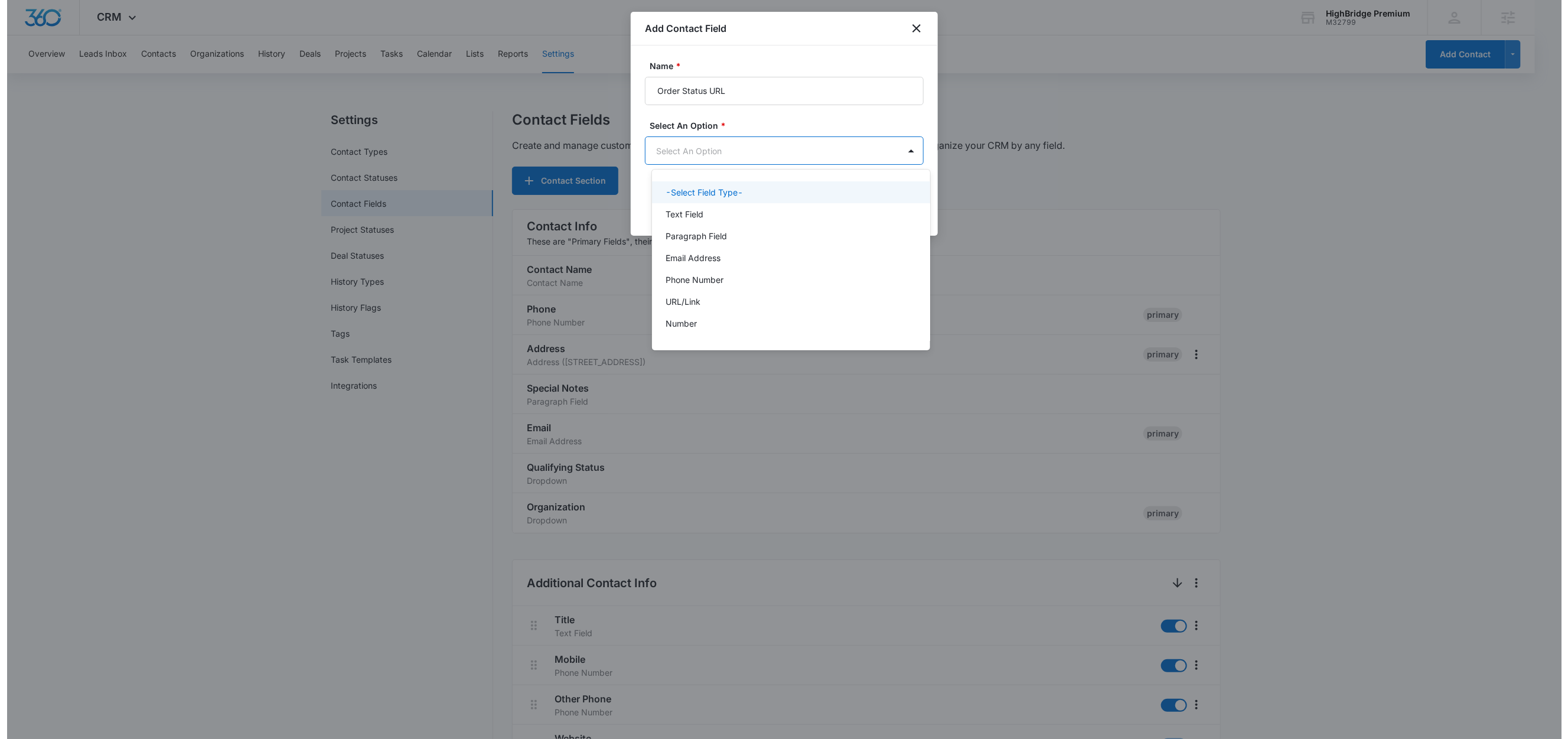
scroll to position [0, 0]
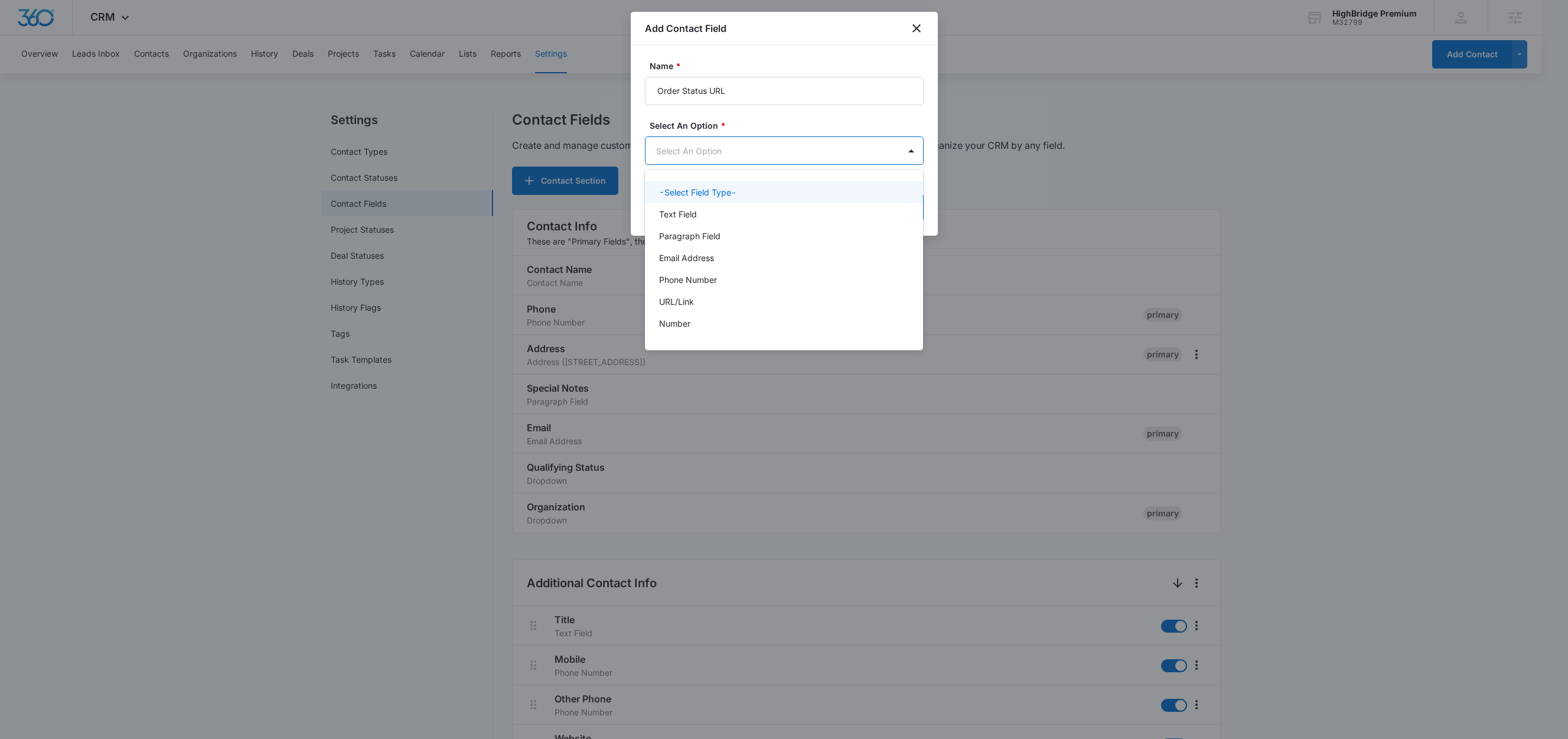
click at [720, 151] on body "CRM Apps Reputation Forms CRM Email Social Content Ads Intelligence Files Brand…" at bounding box center [784, 369] width 1568 height 739
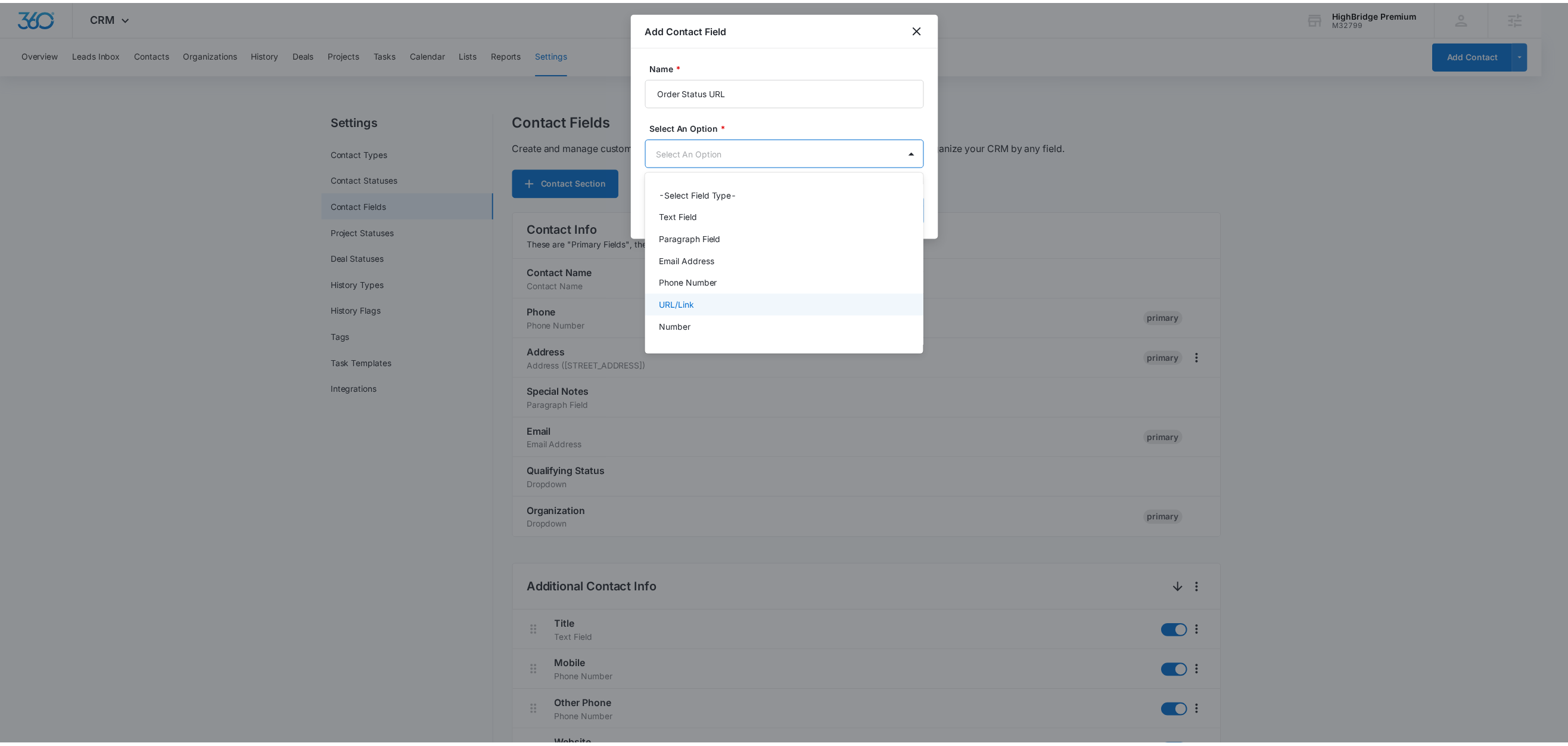
scroll to position [4, 0]
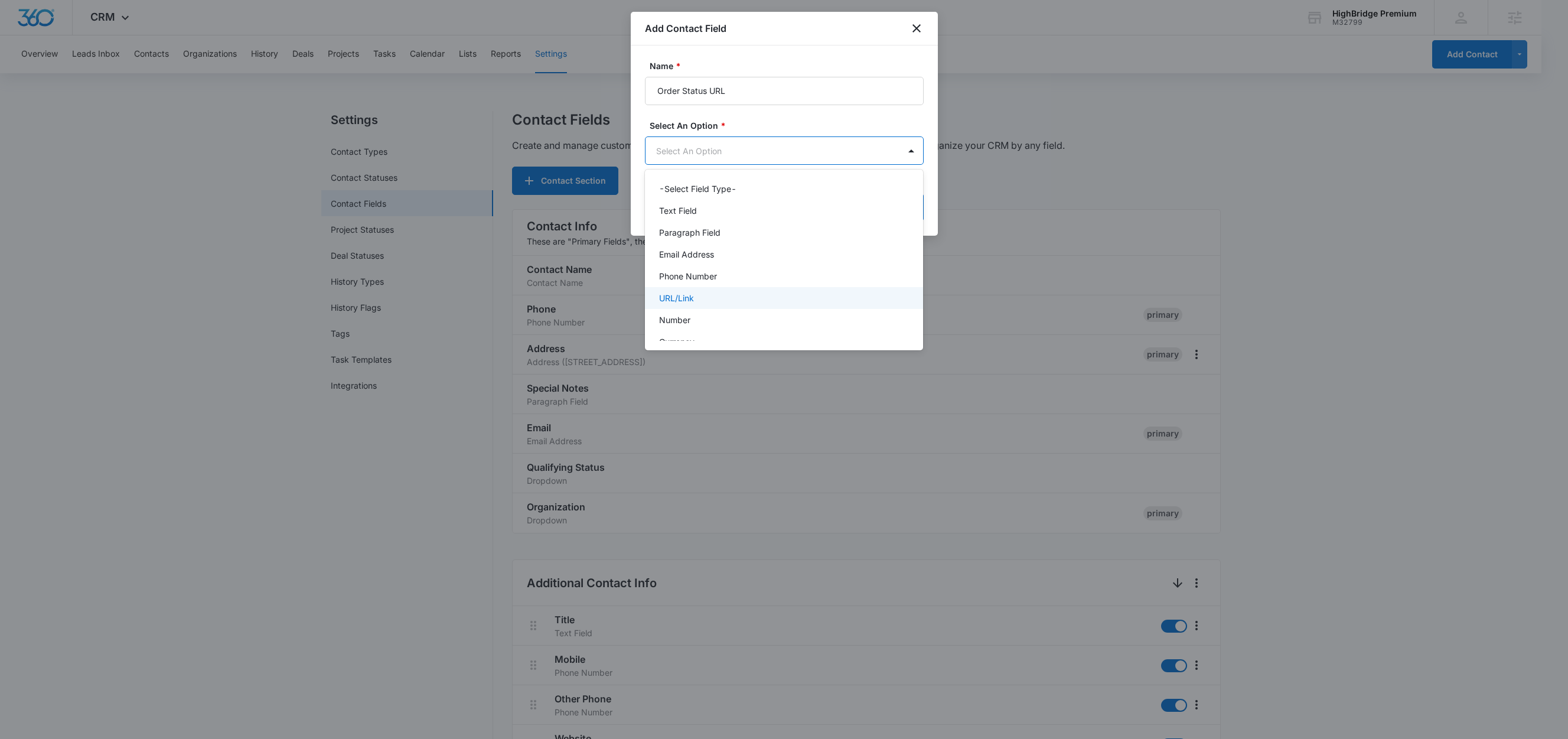
click at [693, 295] on p "URL/Link" at bounding box center [677, 297] width 35 height 12
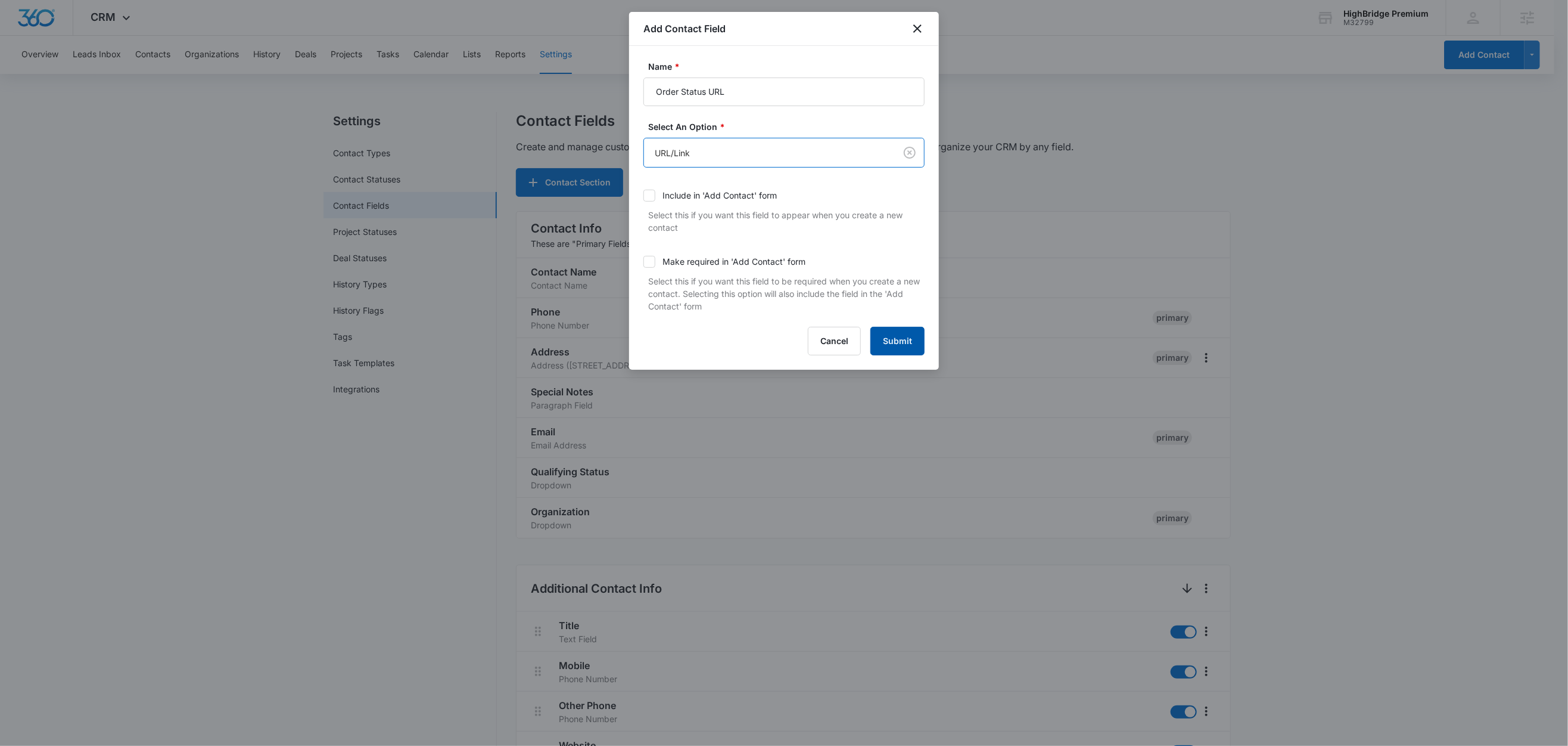
click at [901, 351] on button "Submit" at bounding box center [897, 341] width 54 height 28
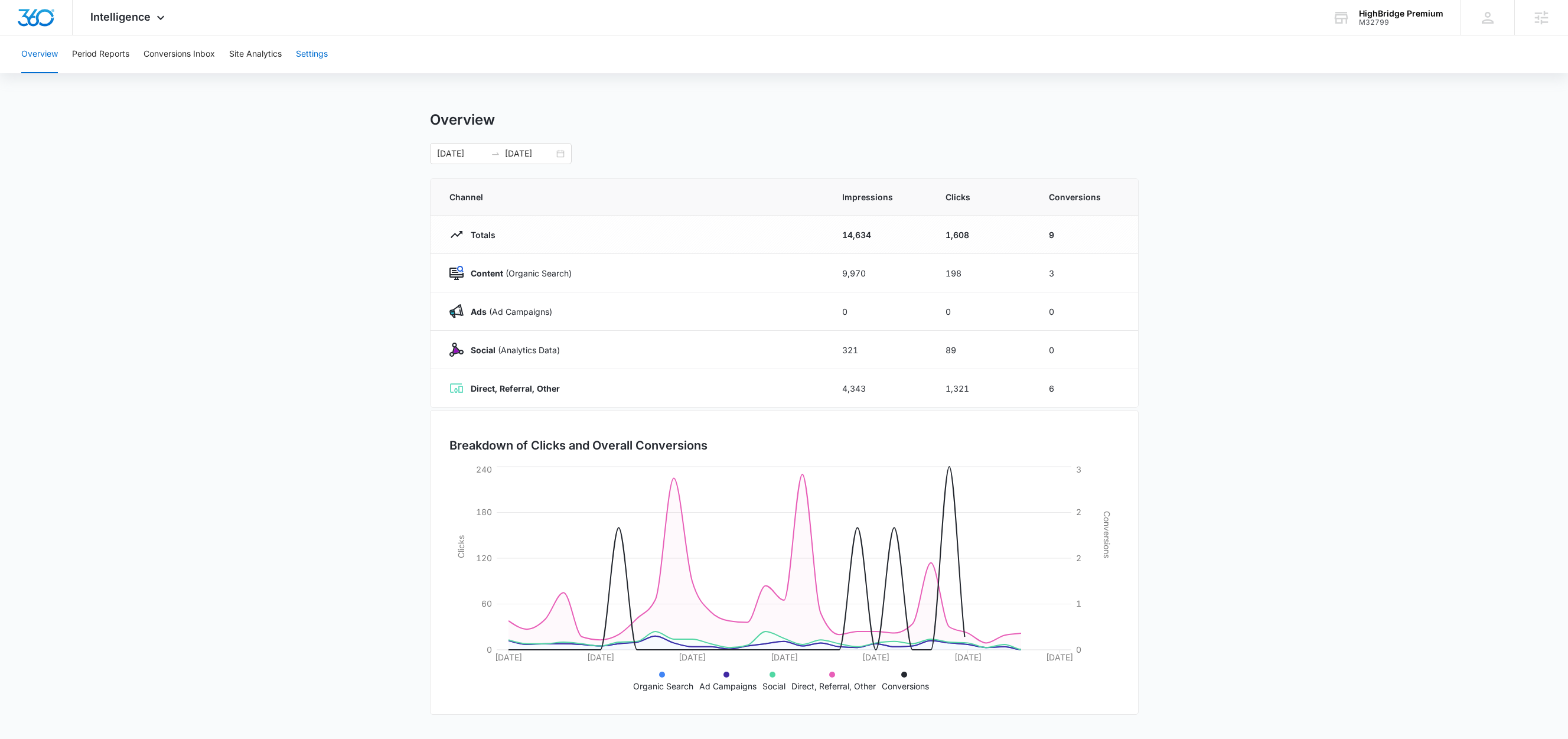
click at [320, 53] on button "Settings" at bounding box center [312, 54] width 32 height 38
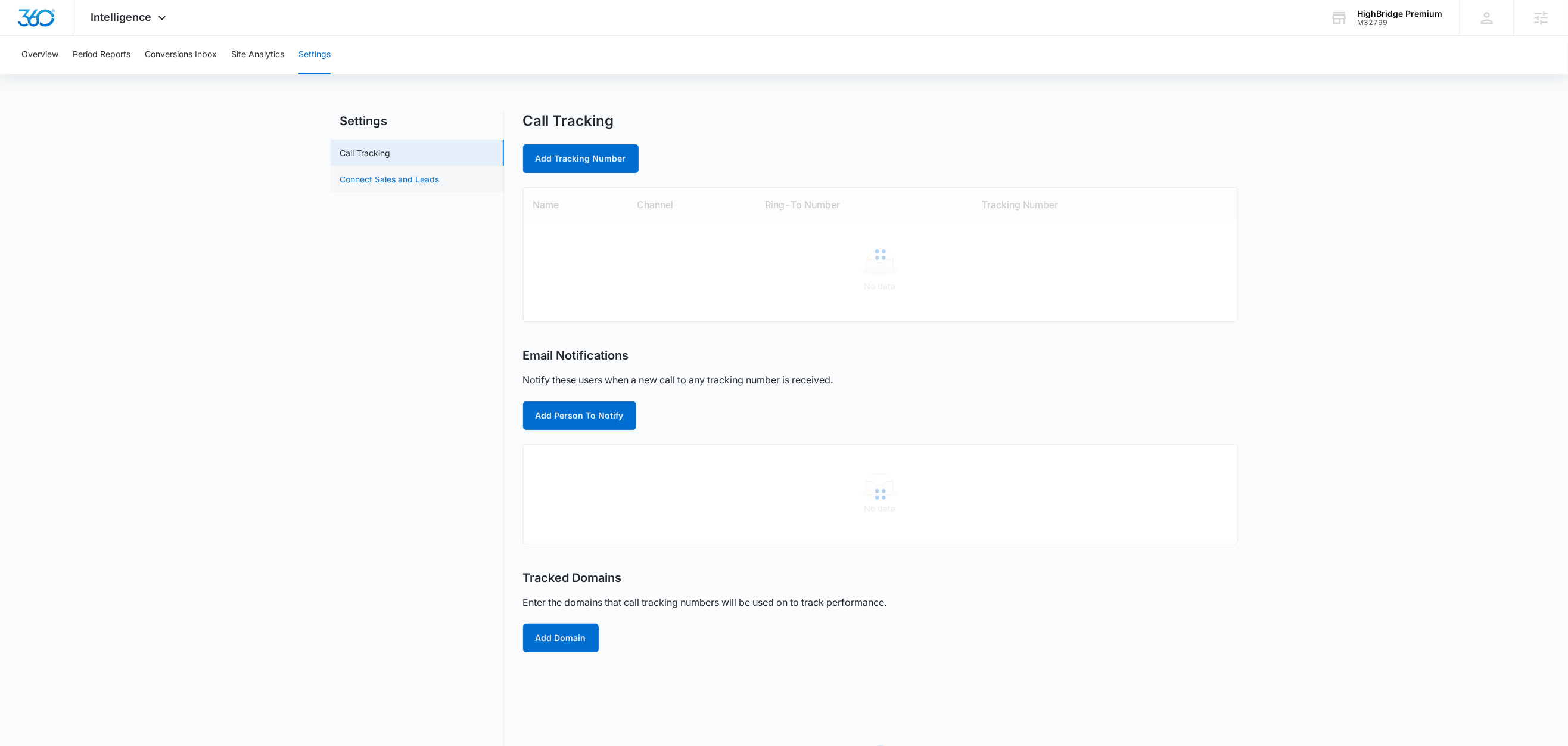
click at [420, 179] on link "Connect Sales and Leads" at bounding box center [390, 178] width 99 height 12
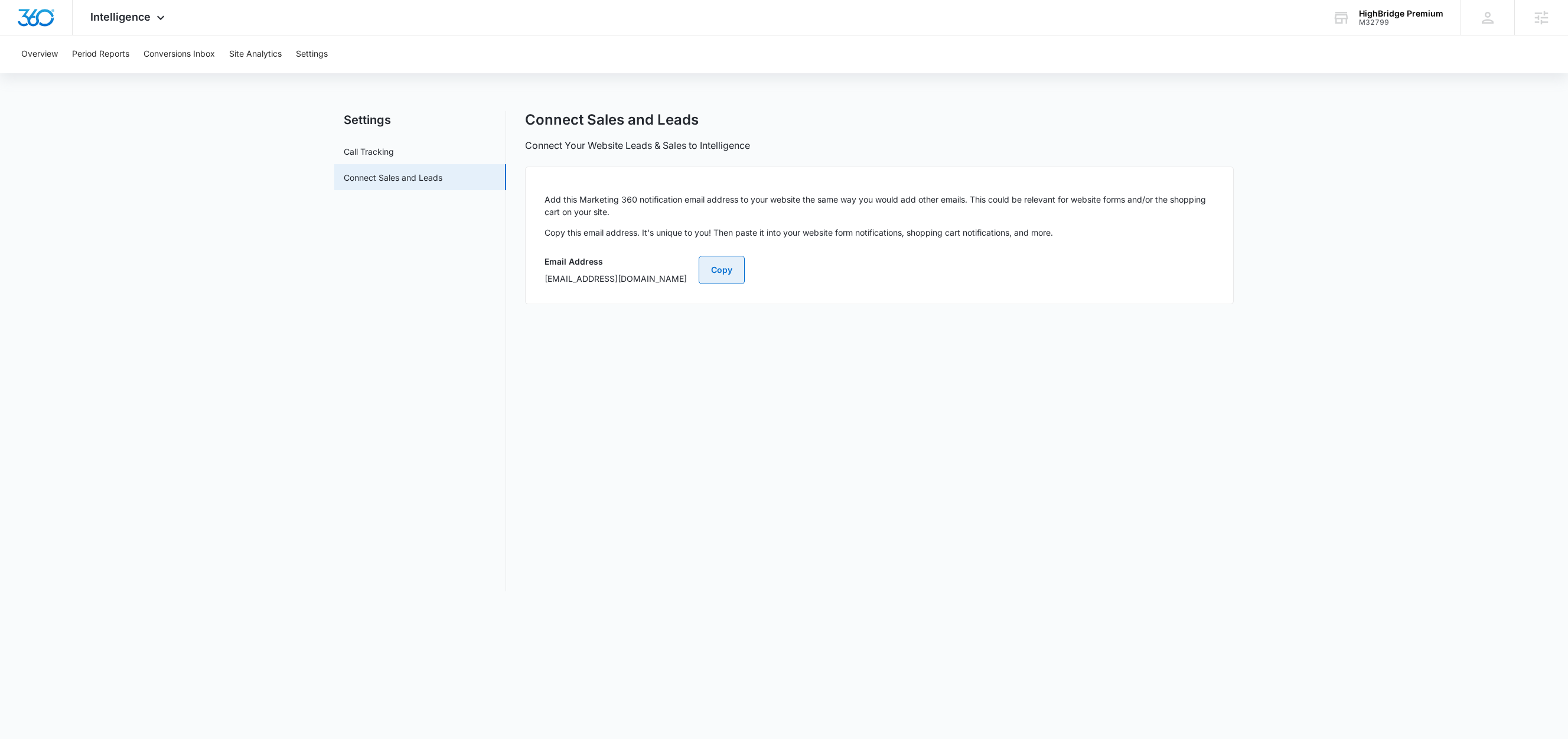
click at [745, 271] on button "Copy" at bounding box center [722, 269] width 46 height 28
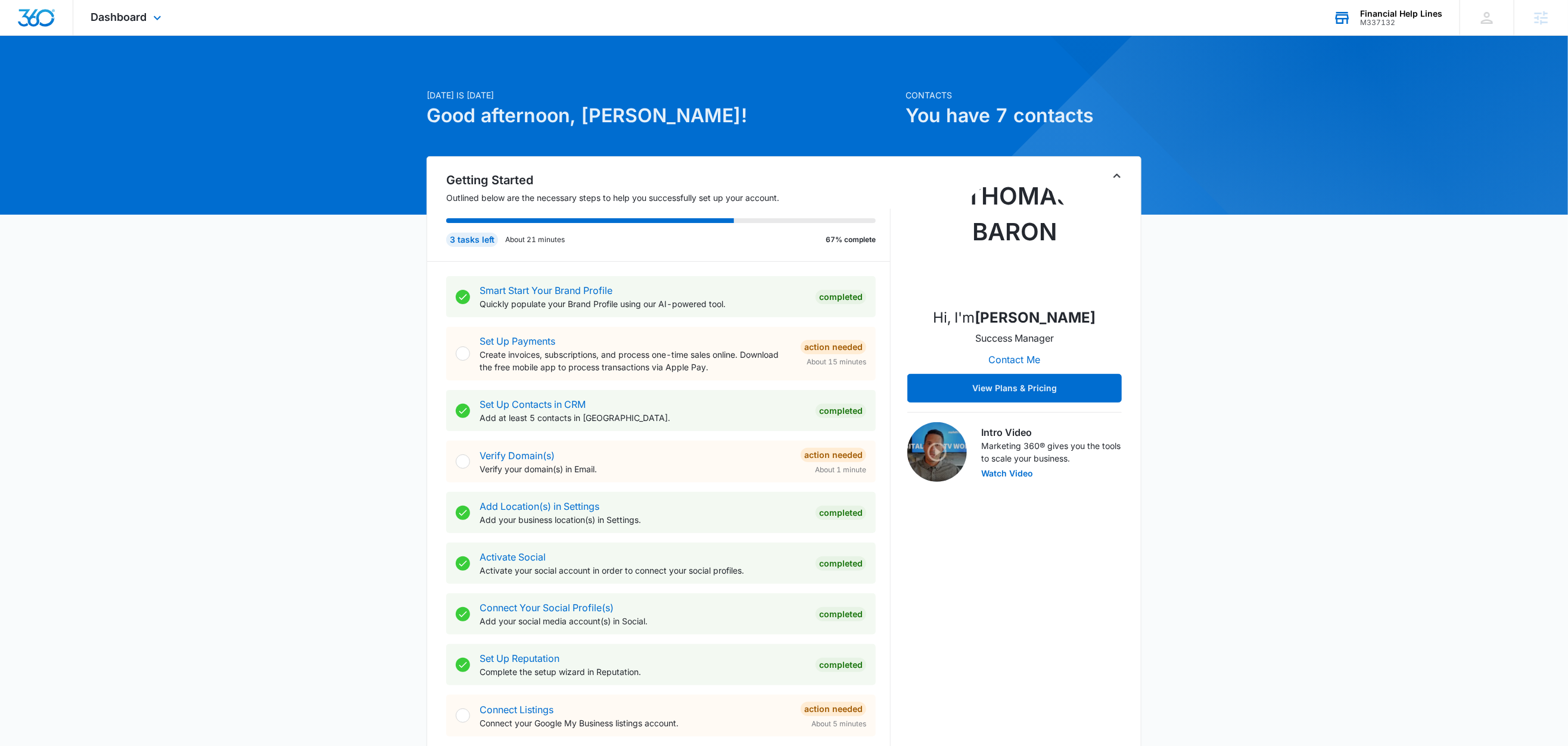
click at [1388, 14] on div "Financial Help Lines" at bounding box center [1401, 13] width 82 height 9
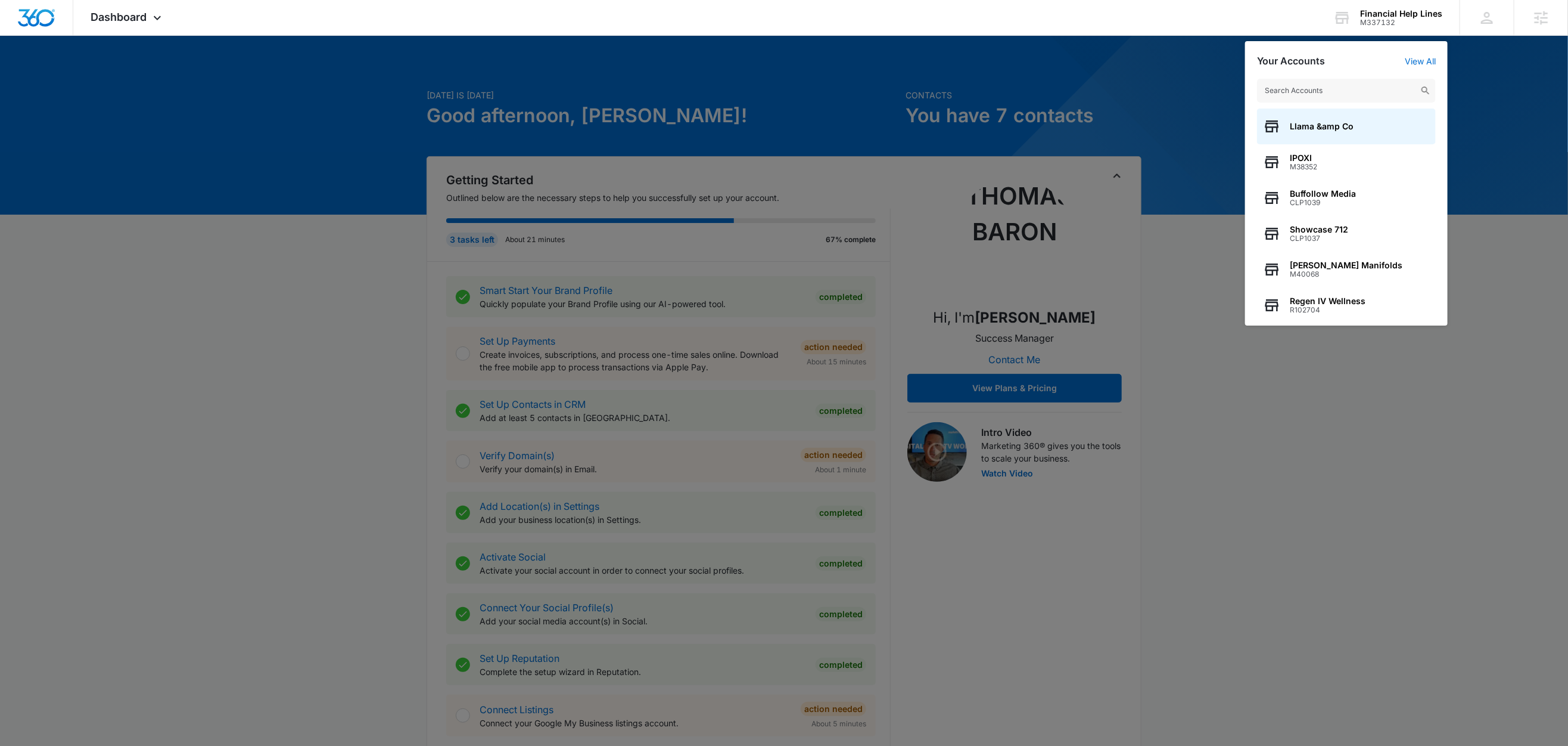
click at [1501, 69] on div at bounding box center [784, 373] width 1568 height 746
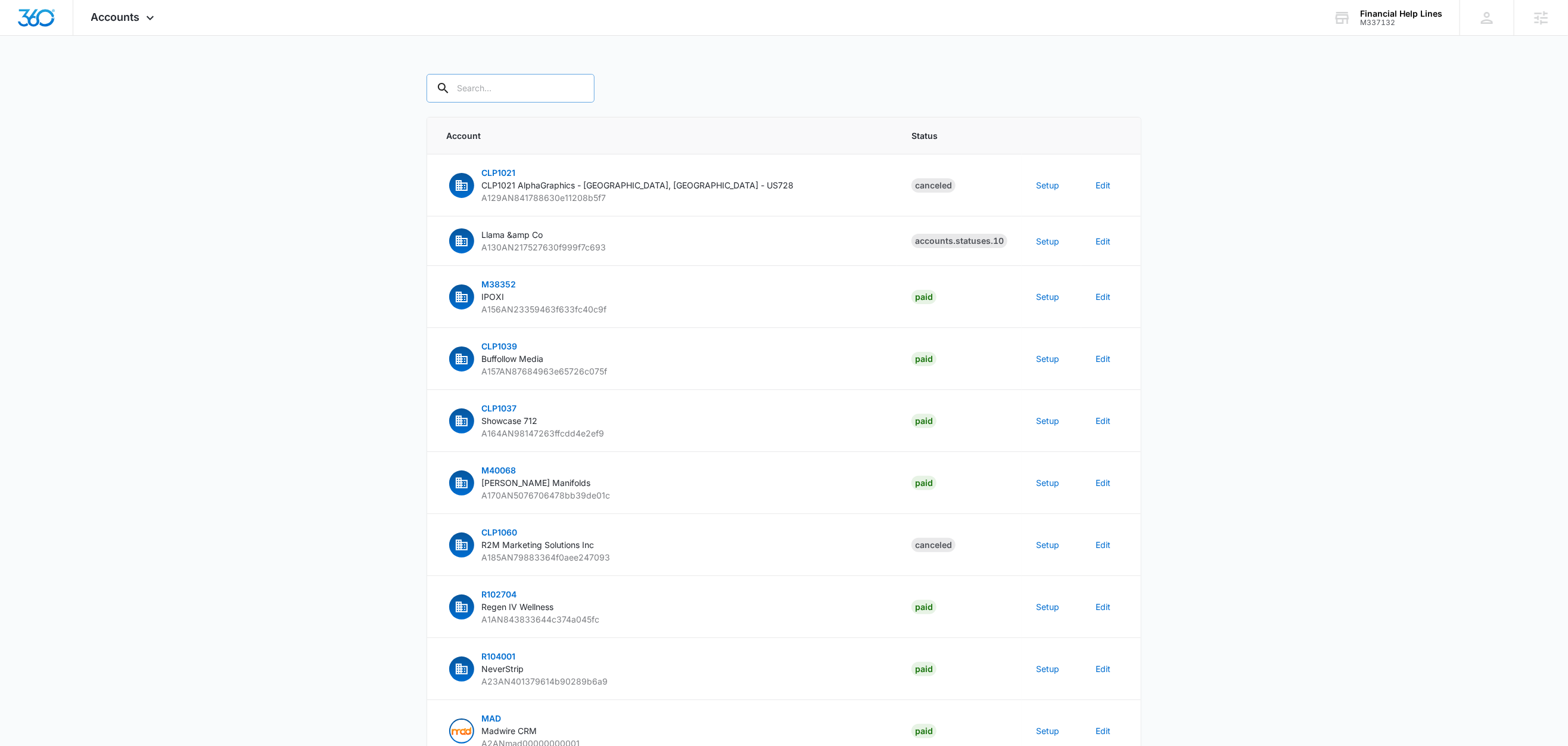
click at [535, 91] on input "text" at bounding box center [511, 88] width 168 height 28
paste input "M337132"
type input "M337132"
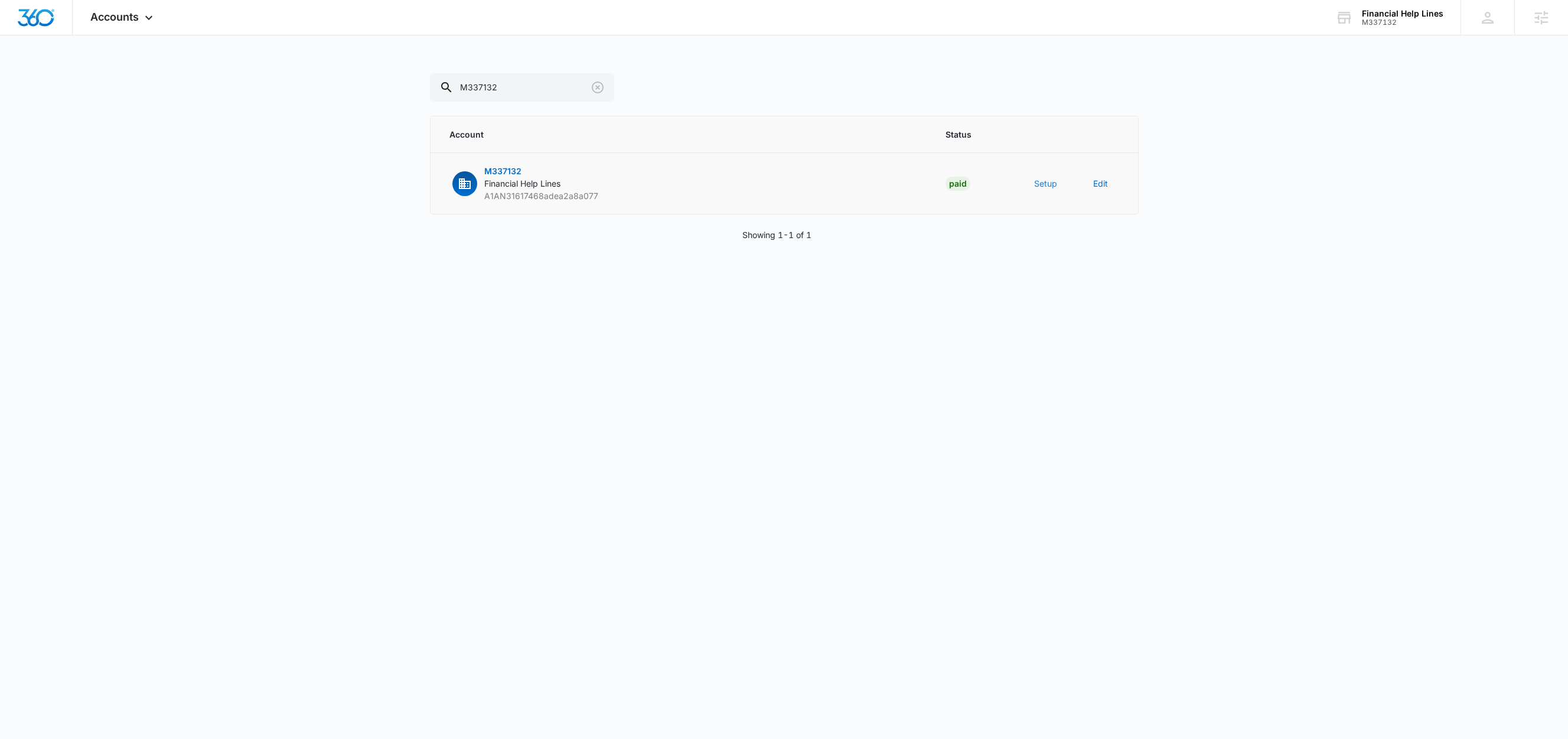
click at [1042, 189] on button "Setup" at bounding box center [1046, 183] width 23 height 12
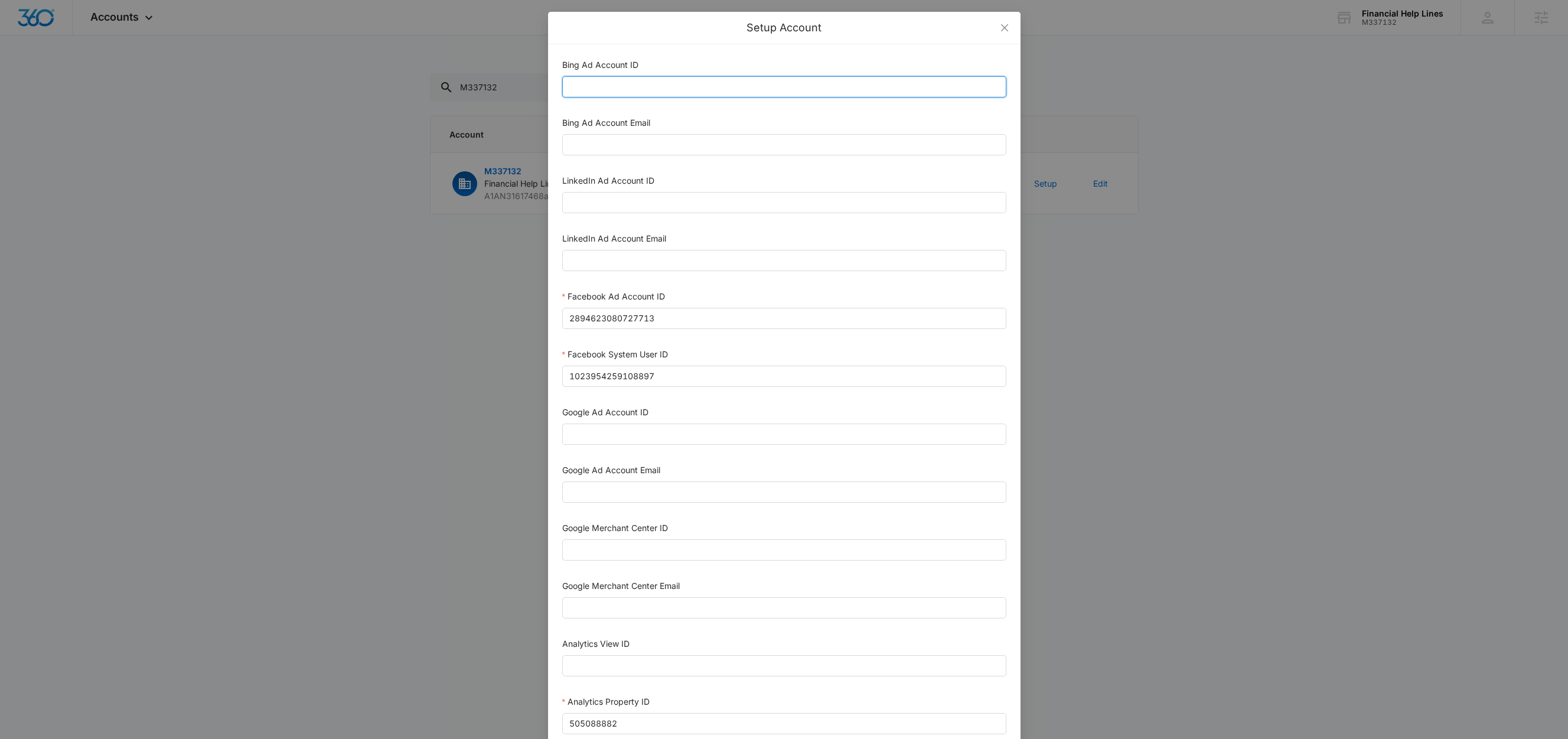
click at [623, 94] on input "Bing Ad Account ID" at bounding box center [784, 87] width 444 height 22
paste input "136017418"
type input "136017418"
click at [658, 154] on input "Bing Ad Account Email" at bounding box center [784, 145] width 444 height 22
click at [627, 144] on input "Bing Ad Account Email" at bounding box center [784, 145] width 444 height 22
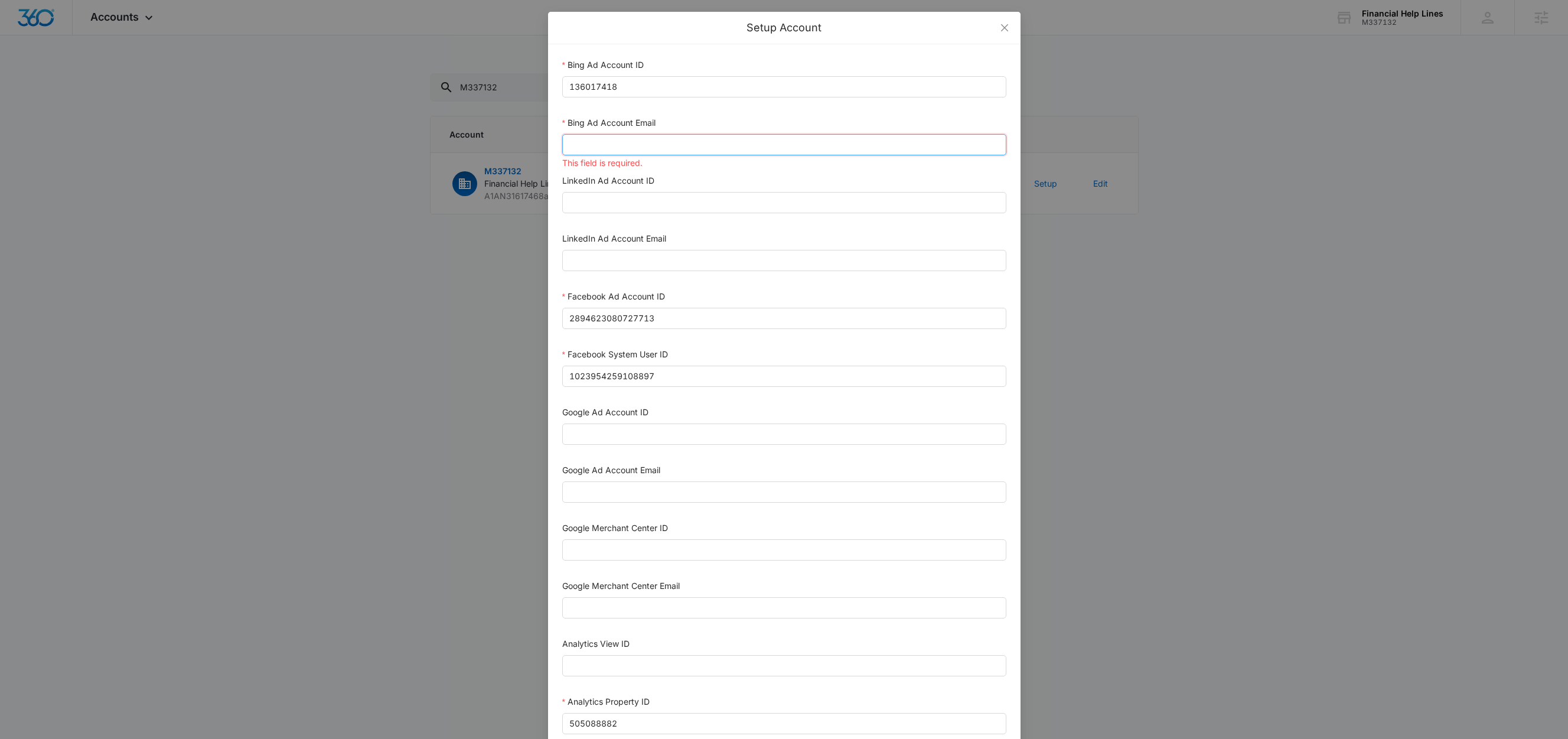
paste input "bing_reseller_api@madwiremedia.com"
type input "bing_reseller_api@madwiremedia.com"
click at [727, 121] on div "Bing Ad Account Email" at bounding box center [784, 125] width 444 height 18
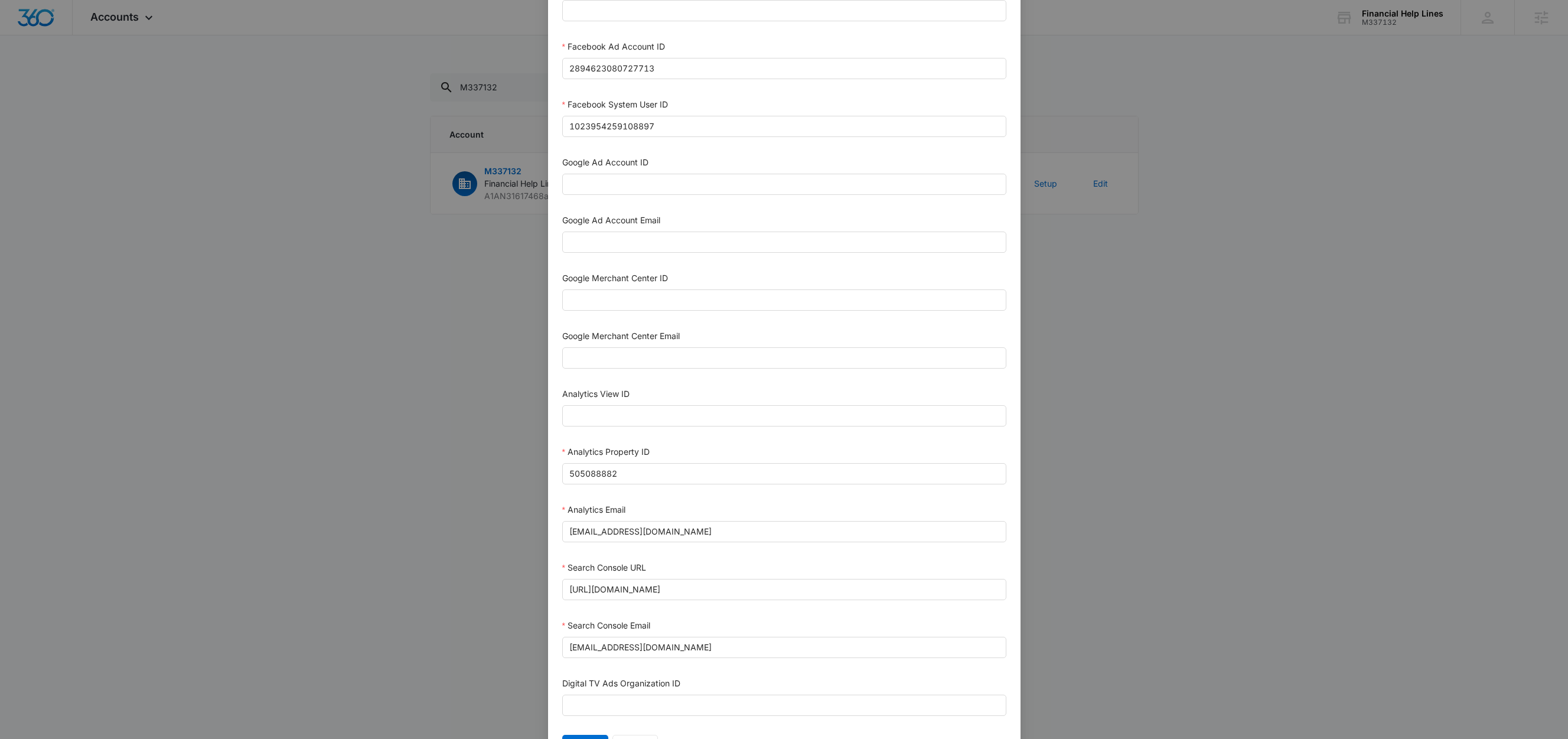
scroll to position [323, 0]
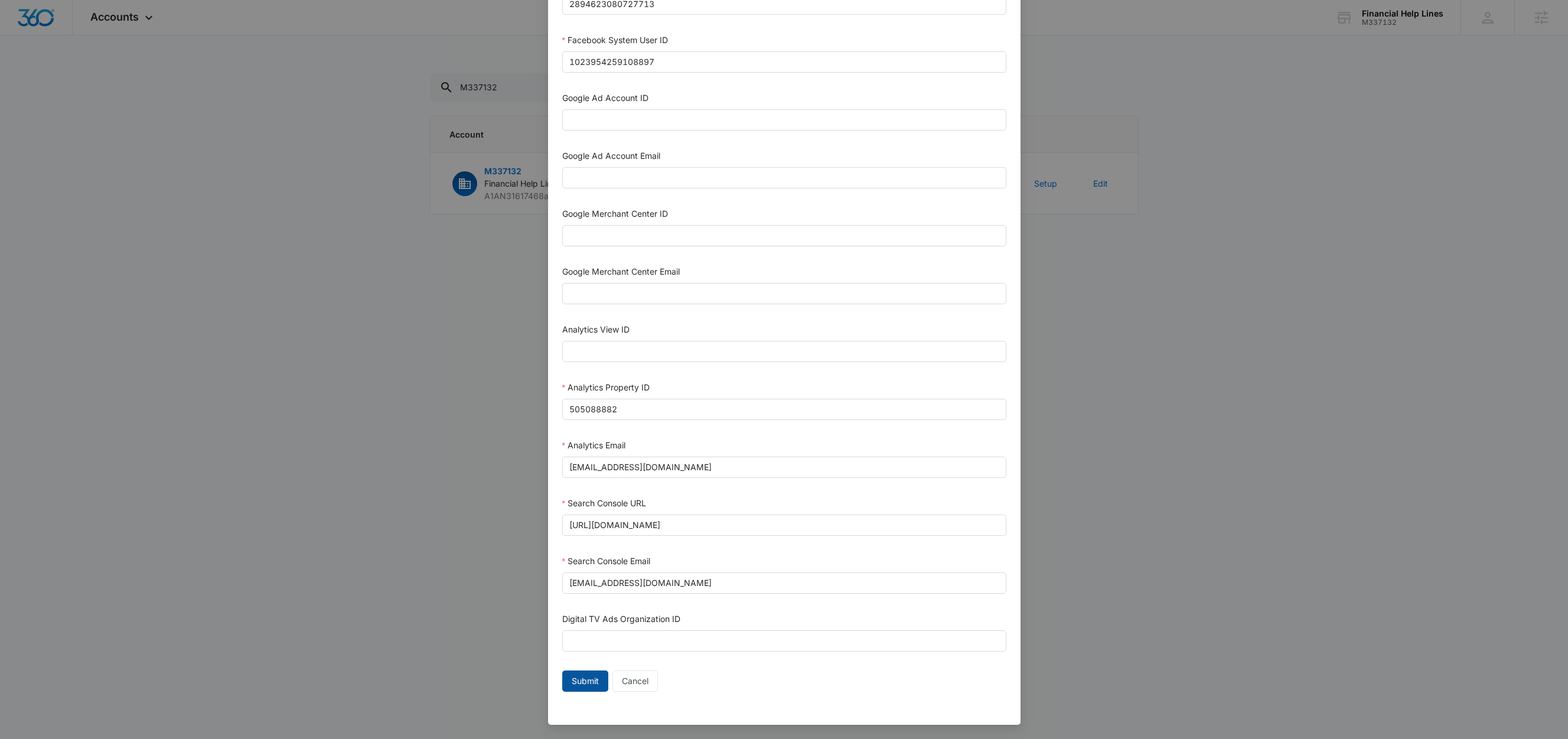
click at [583, 684] on span "Submit" at bounding box center [585, 681] width 27 height 13
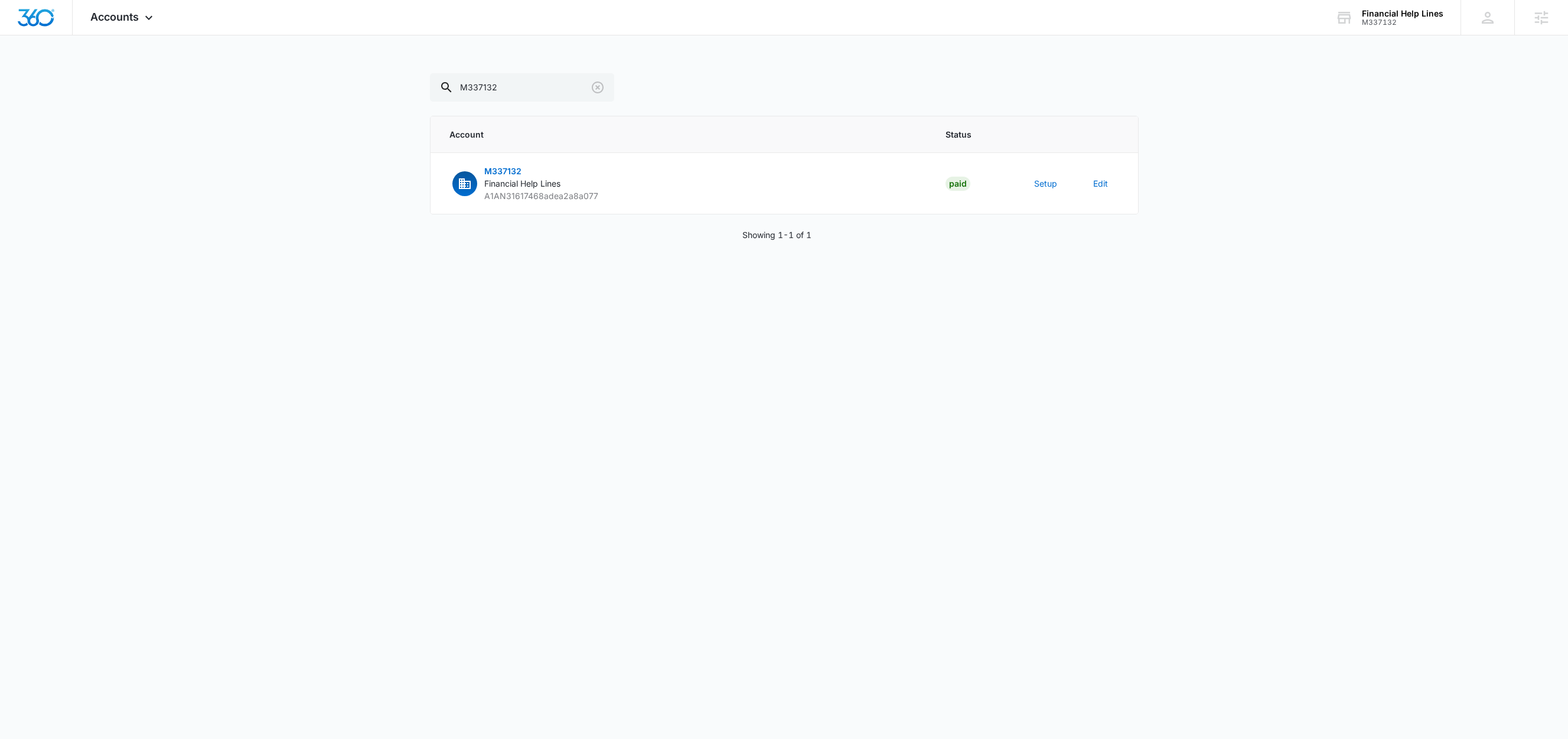
scroll to position [312, 0]
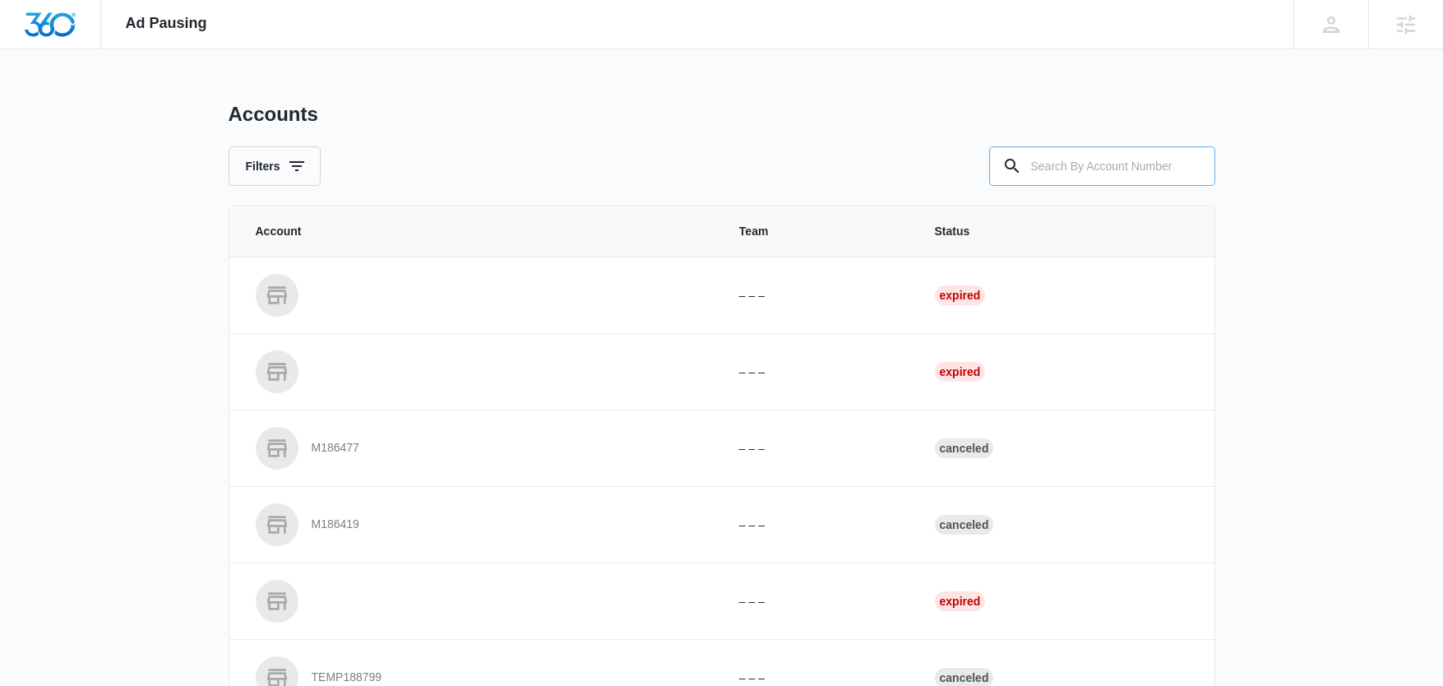
click at [1132, 172] on input "text" at bounding box center [1102, 165] width 226 height 39
paste input "M337132"
type input "M337132"
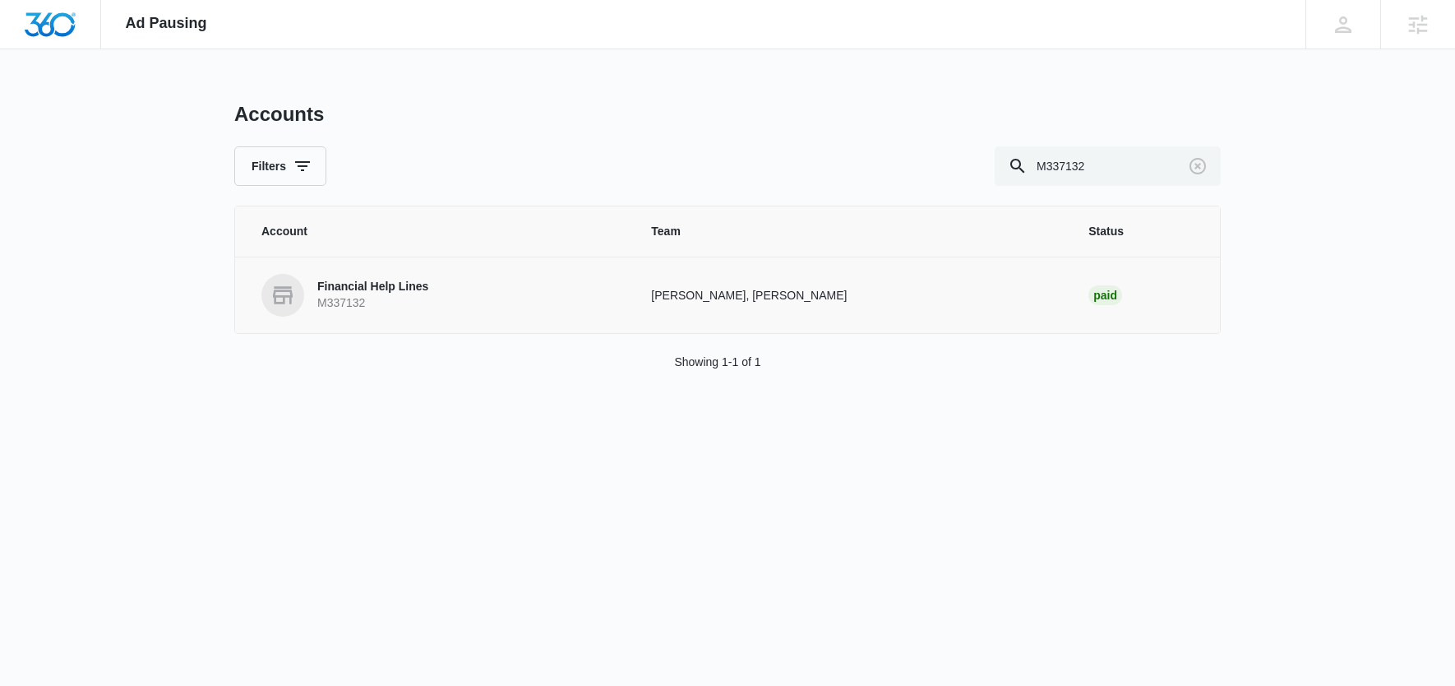
click at [384, 288] on p "Financial Help Lines" at bounding box center [372, 287] width 111 height 16
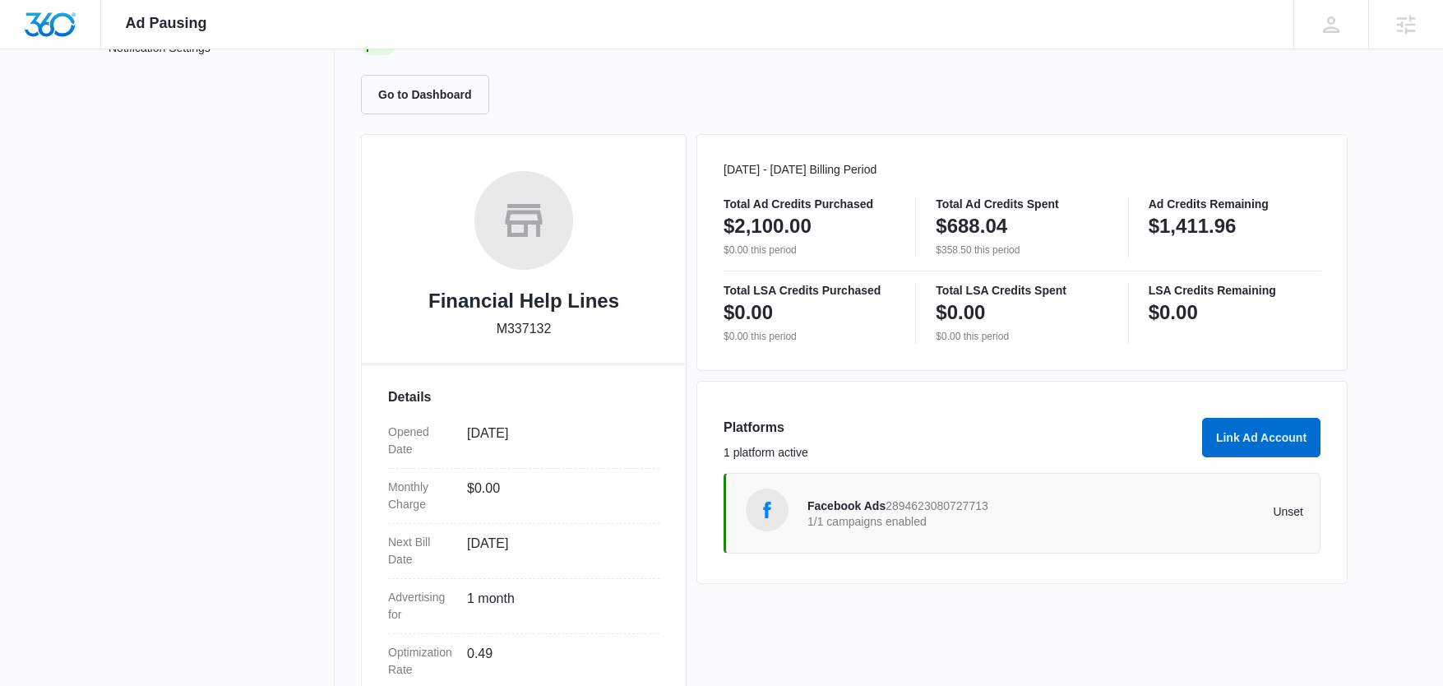
scroll to position [304, 0]
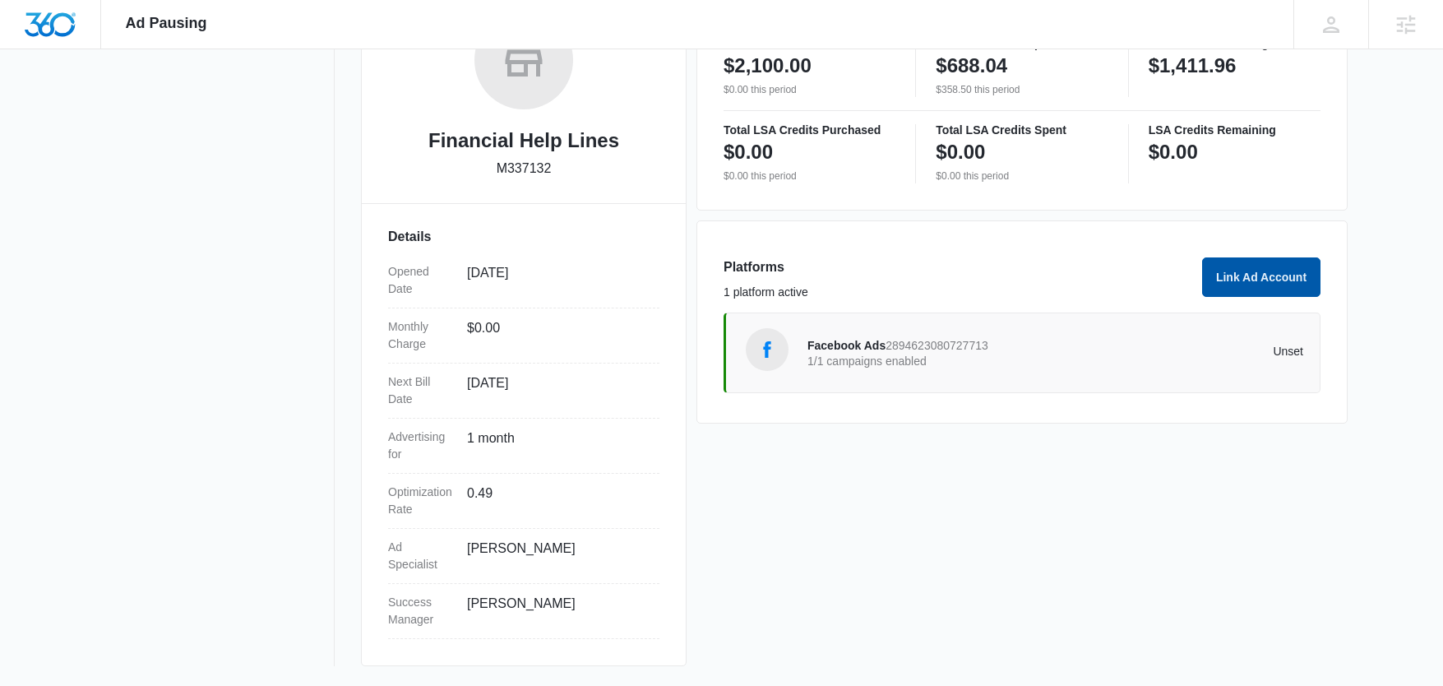
click at [1269, 278] on button "Link Ad Account" at bounding box center [1261, 276] width 118 height 39
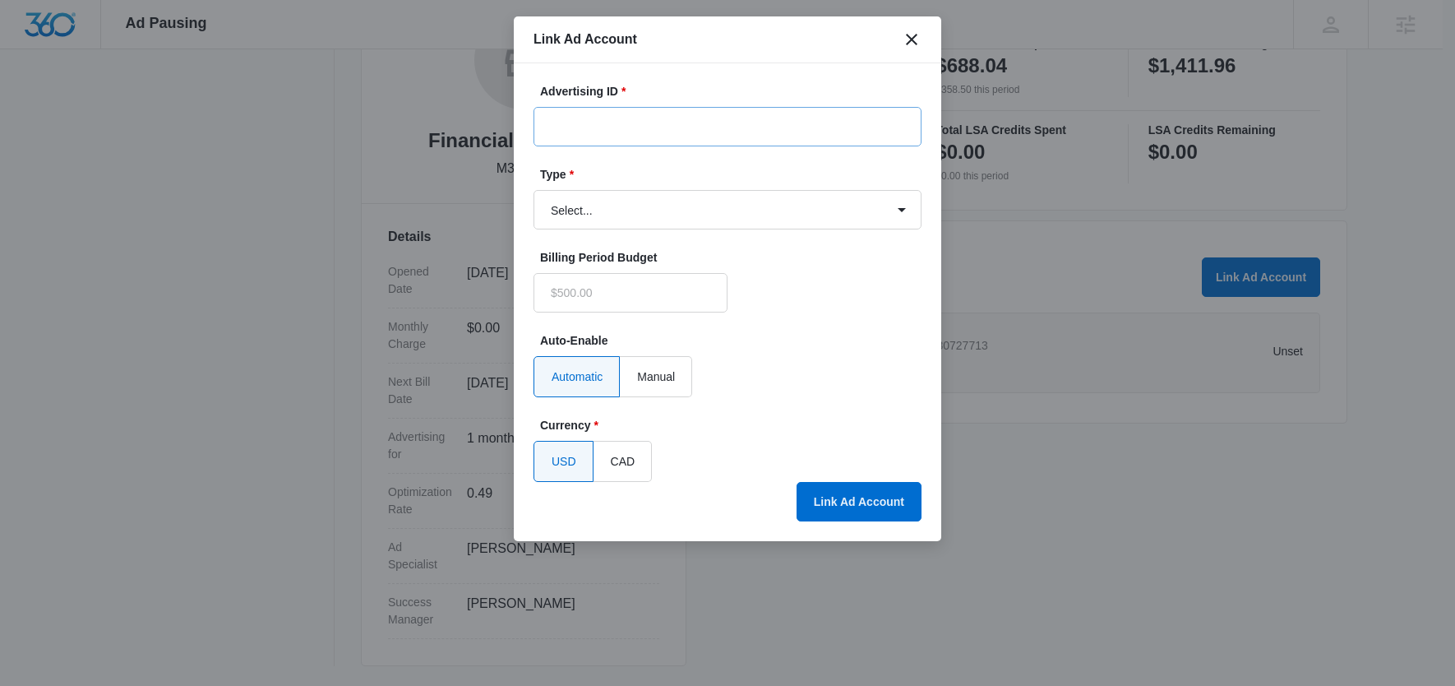
type input "$0.00"
click at [627, 128] on input "Advertising ID *" at bounding box center [728, 126] width 388 height 39
click at [560, 214] on select "Select... Bing Ads Facebook Ads Google Ads" at bounding box center [728, 209] width 388 height 39
select select "bing"
click at [534, 190] on select "Select... Bing Ads Facebook Ads Google Ads" at bounding box center [728, 209] width 388 height 39
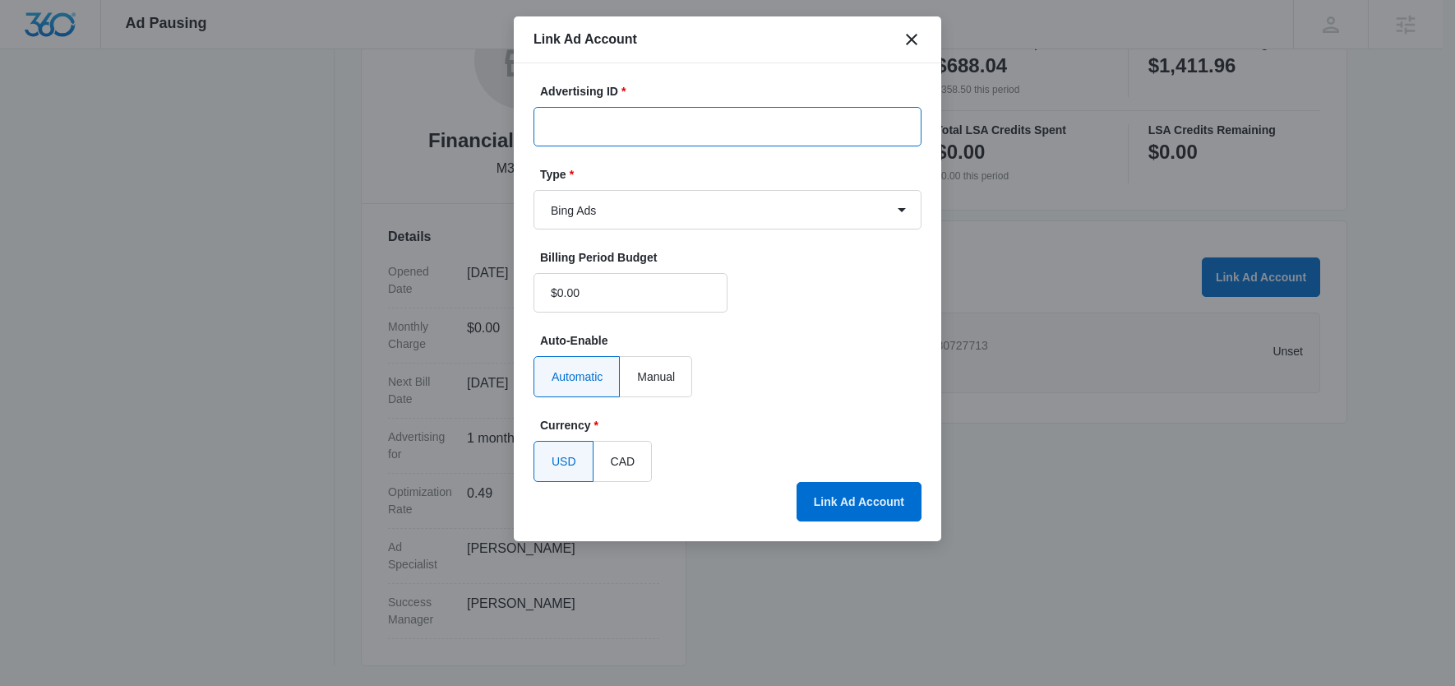
click at [614, 125] on input "Advertising ID *" at bounding box center [728, 126] width 388 height 39
paste input "136017418"
type input "136017418"
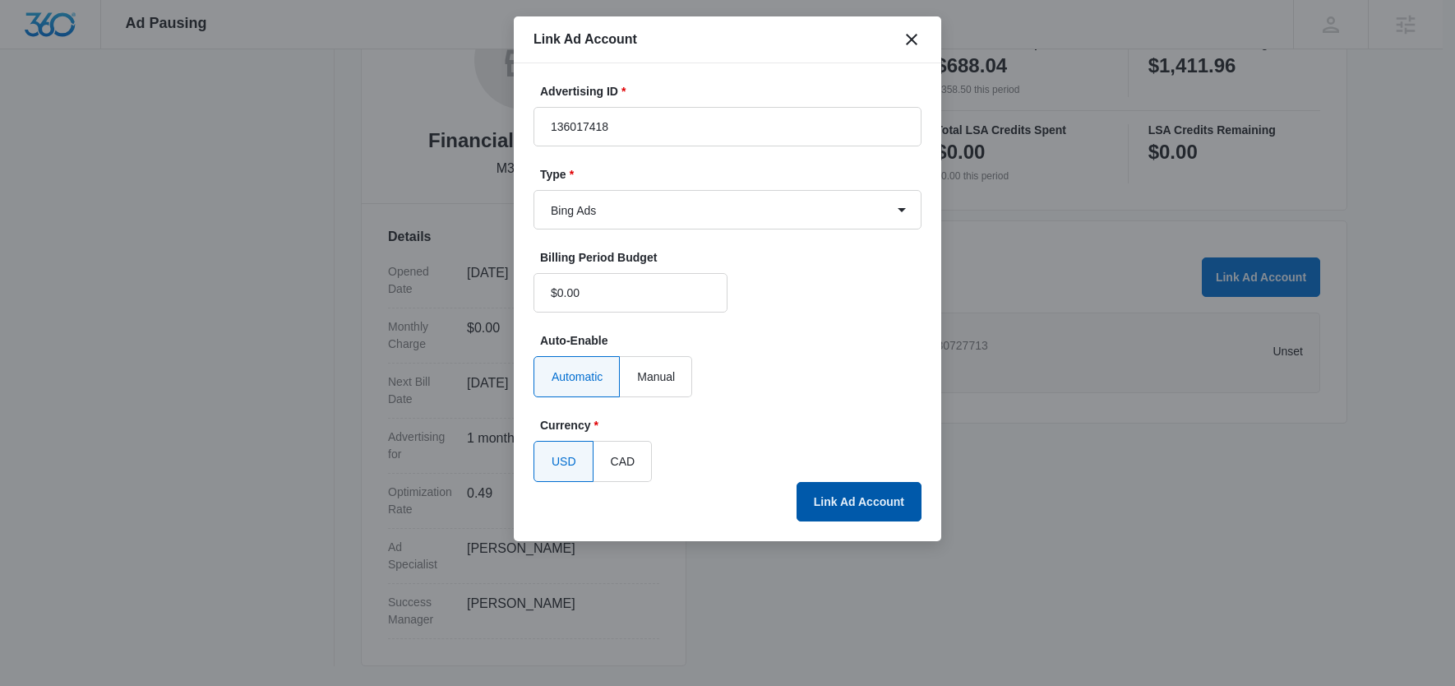
click at [873, 493] on button "Link Ad Account" at bounding box center [859, 501] width 125 height 39
